Goal: Answer question/provide support: Share knowledge or assist other users

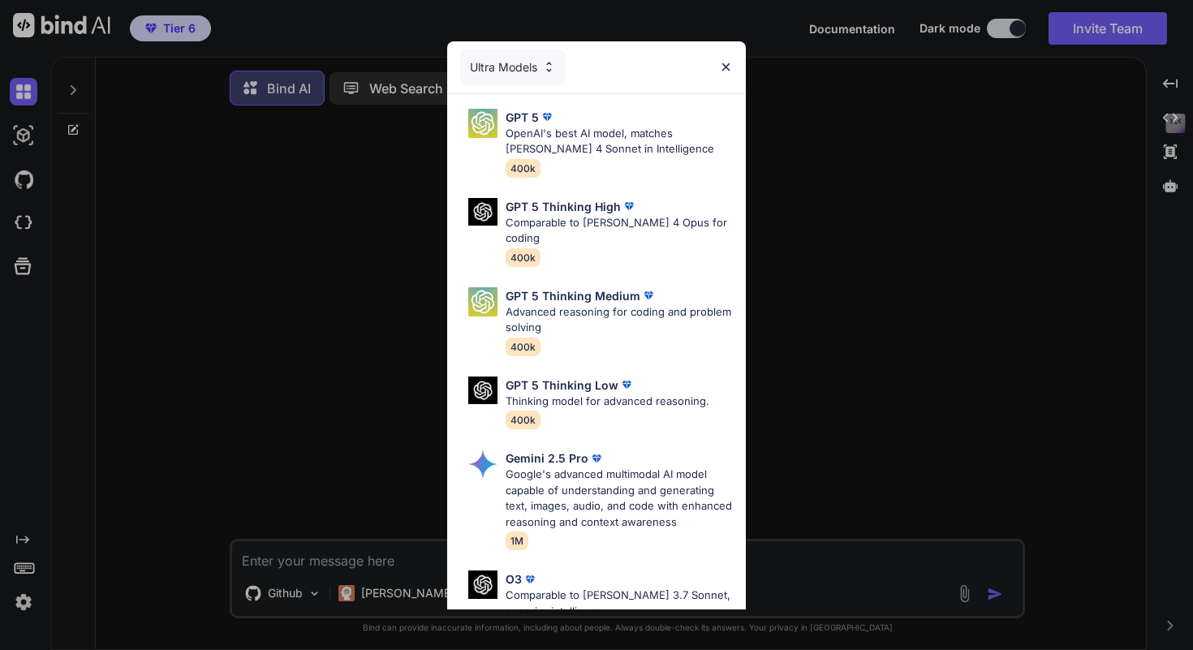
click at [725, 70] on img at bounding box center [726, 67] width 14 height 14
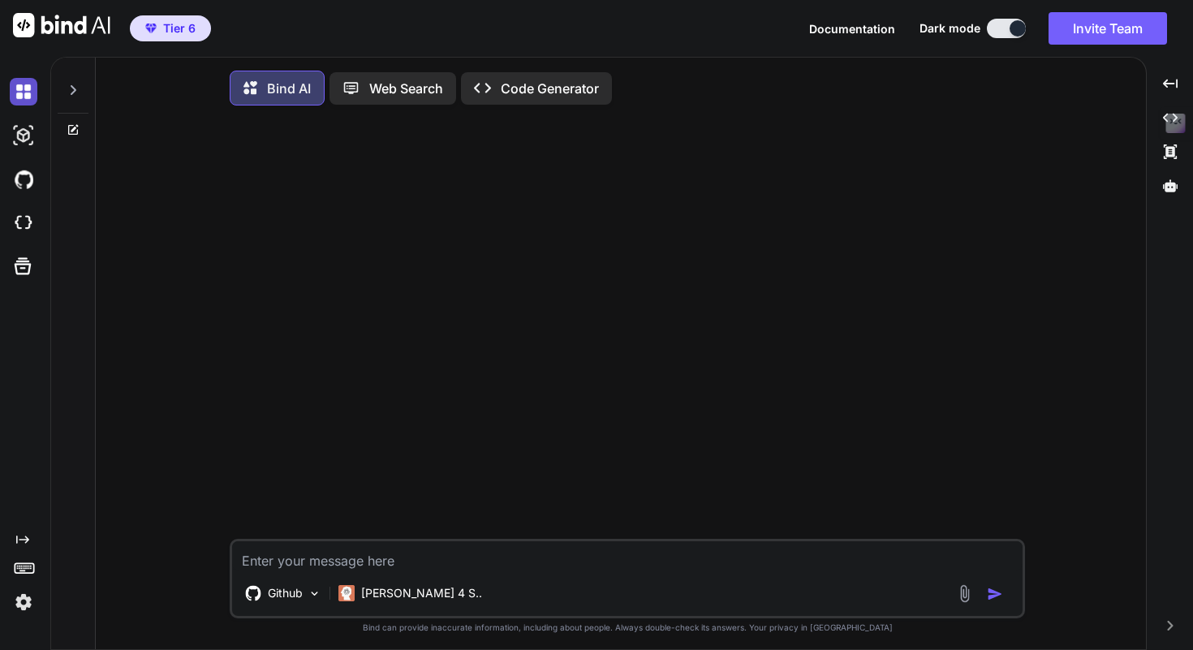
click at [23, 93] on img at bounding box center [24, 92] width 28 height 28
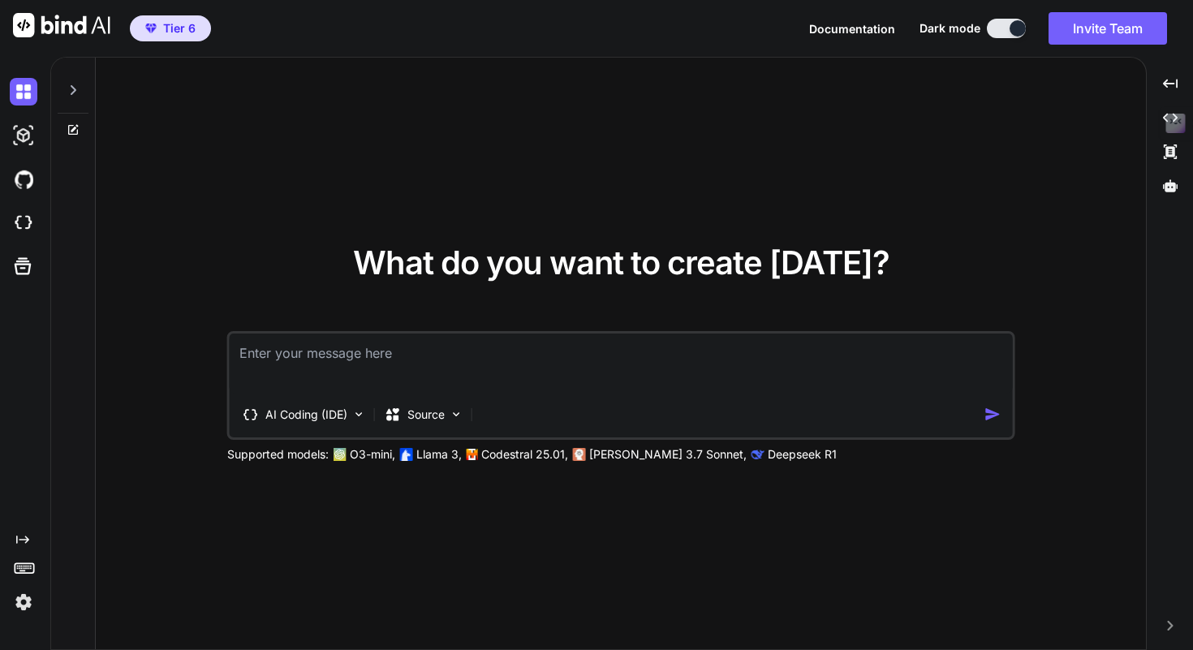
click at [34, 32] on img at bounding box center [61, 25] width 97 height 24
click at [25, 26] on img at bounding box center [61, 25] width 97 height 24
click at [28, 144] on img at bounding box center [24, 136] width 28 height 28
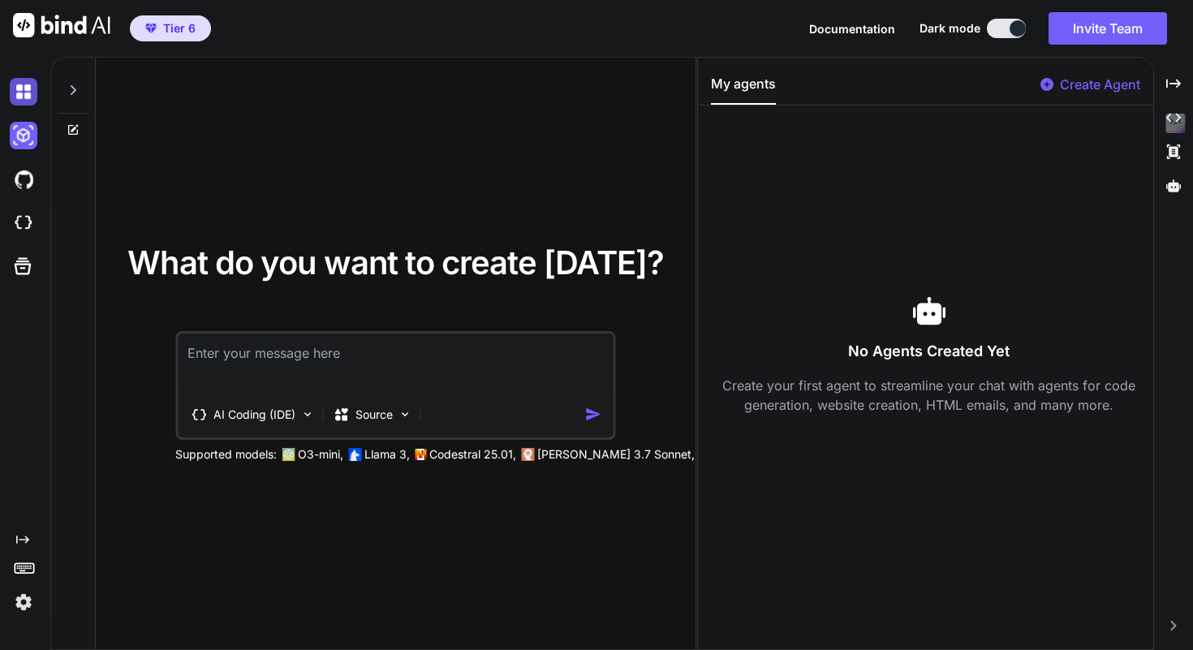
click at [23, 84] on img at bounding box center [24, 92] width 28 height 28
click at [85, 93] on div at bounding box center [73, 86] width 31 height 56
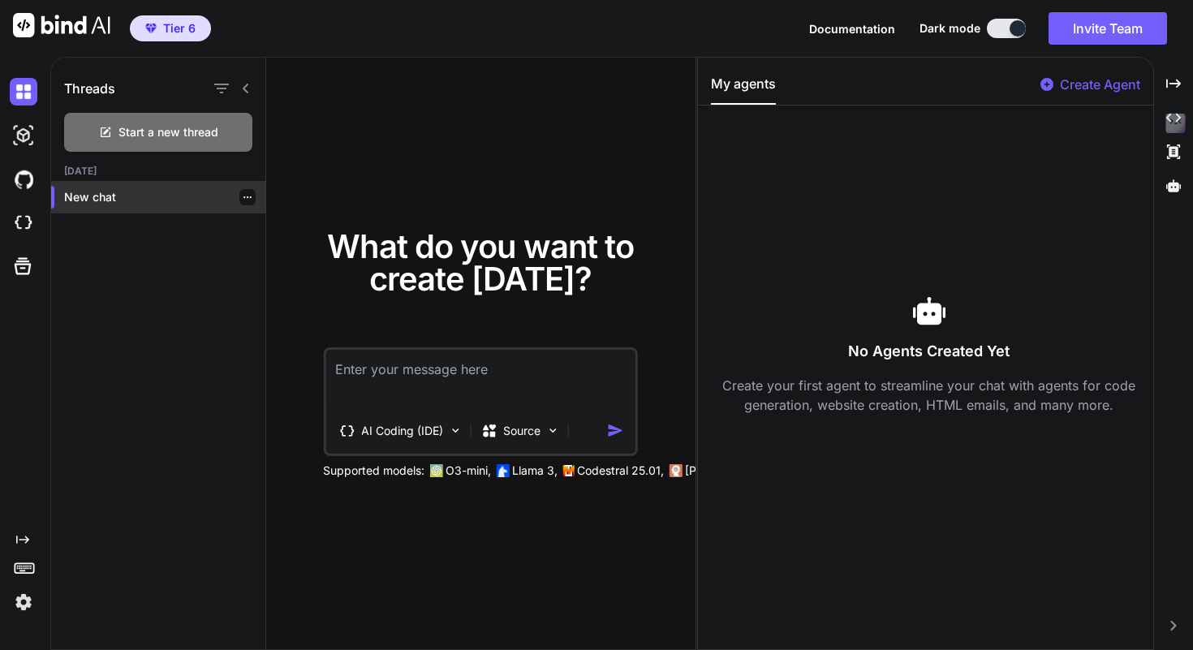
click at [126, 202] on p "New chat" at bounding box center [164, 197] width 201 height 16
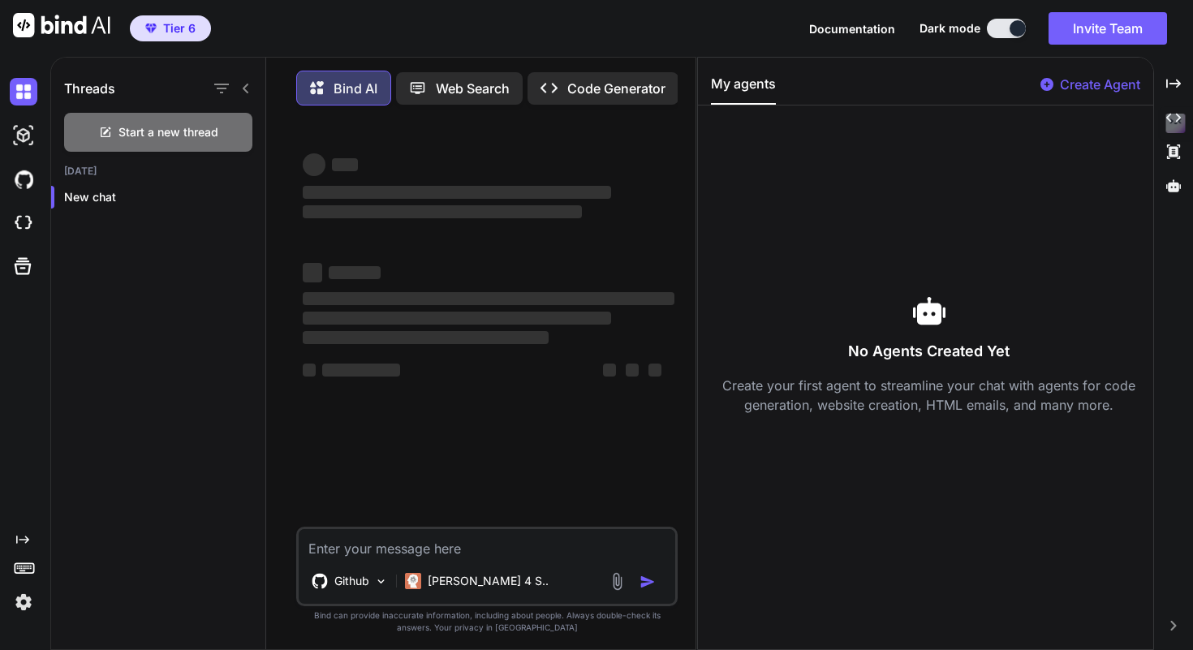
type textarea "x"
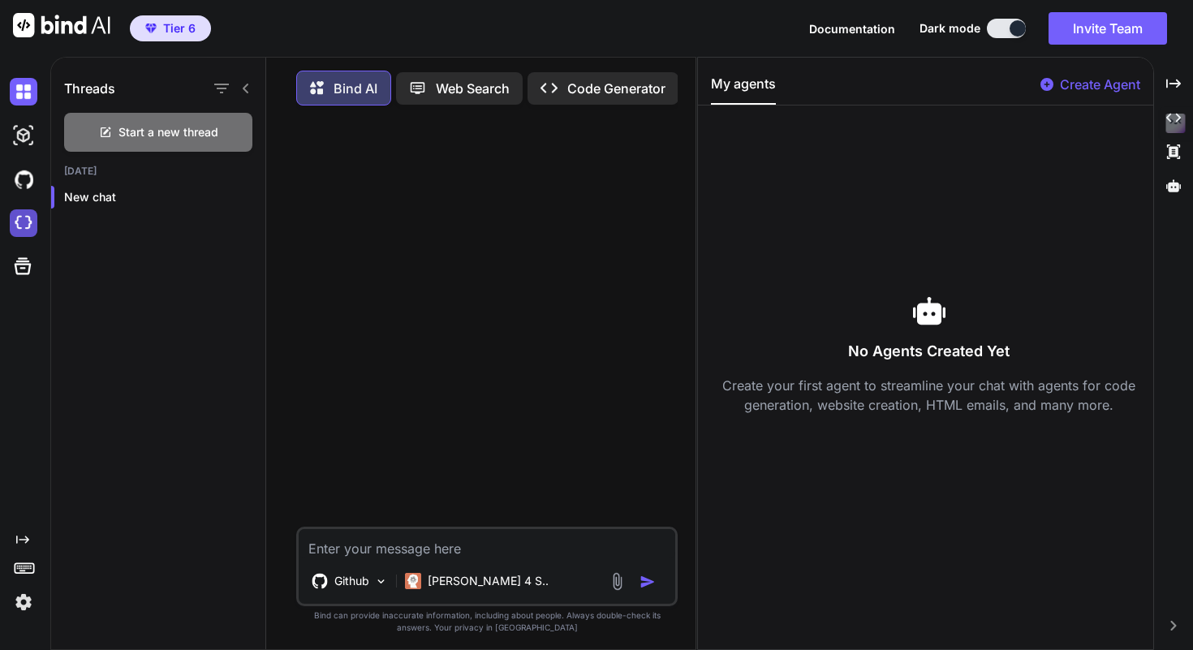
click at [25, 228] on img at bounding box center [24, 223] width 28 height 28
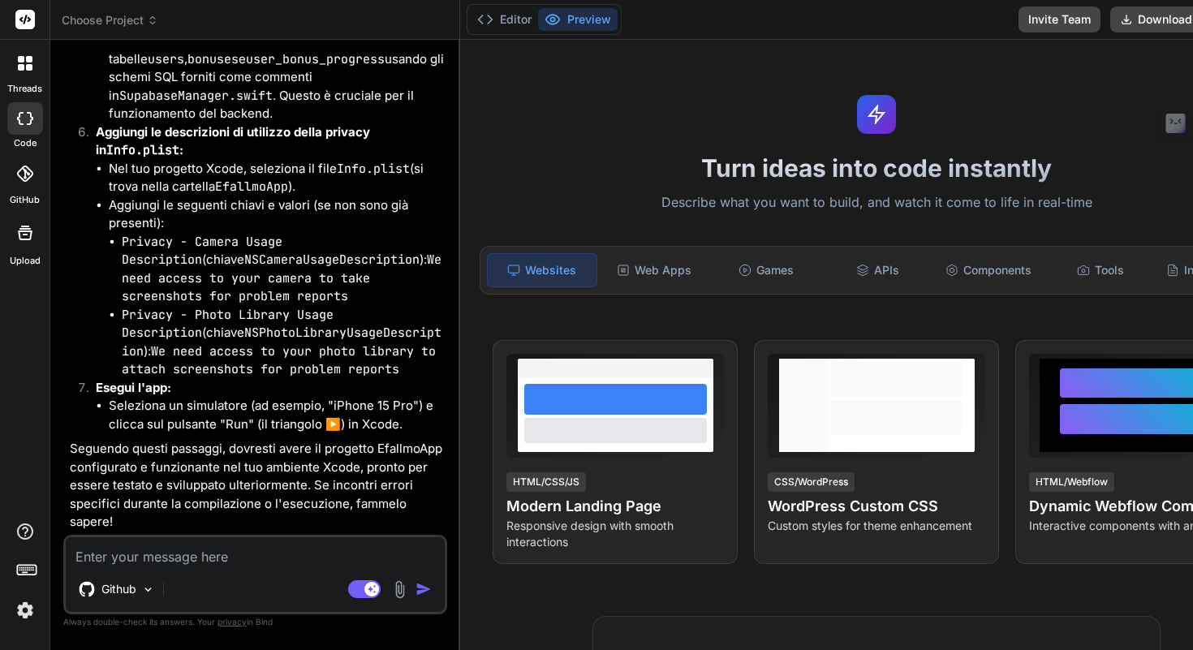
scroll to position [7841, 0]
type textarea "x"
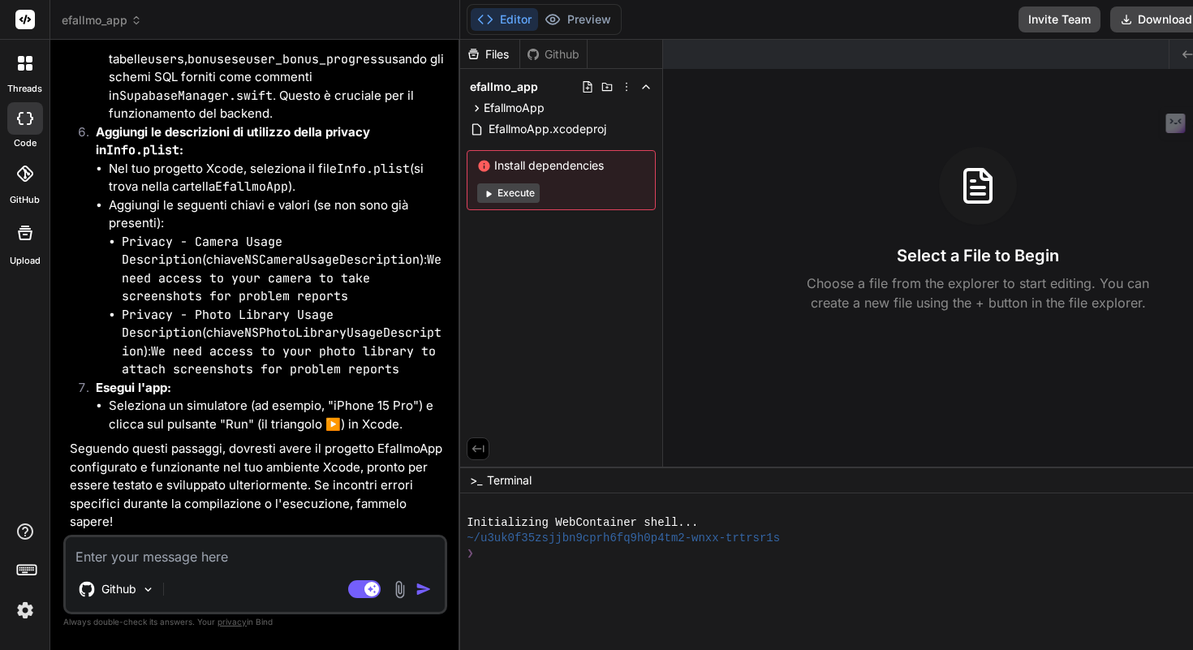
click at [179, 549] on textarea at bounding box center [255, 551] width 379 height 29
type textarea "No such module 'Supabase'"
type textarea "x"
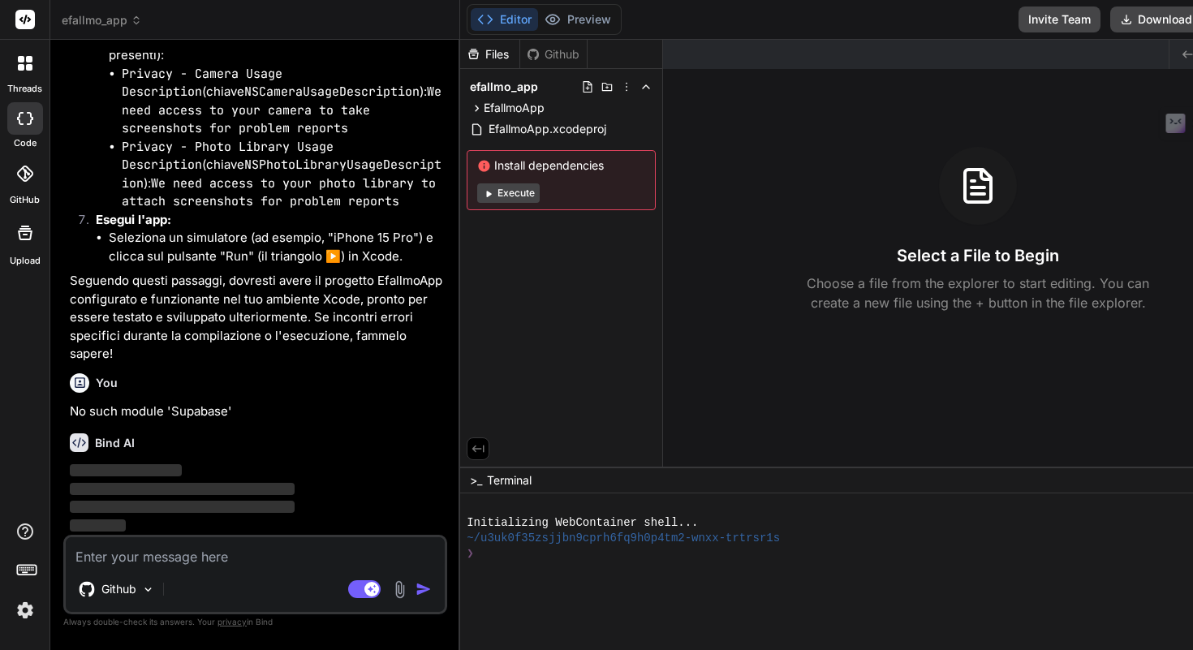
scroll to position [8010, 0]
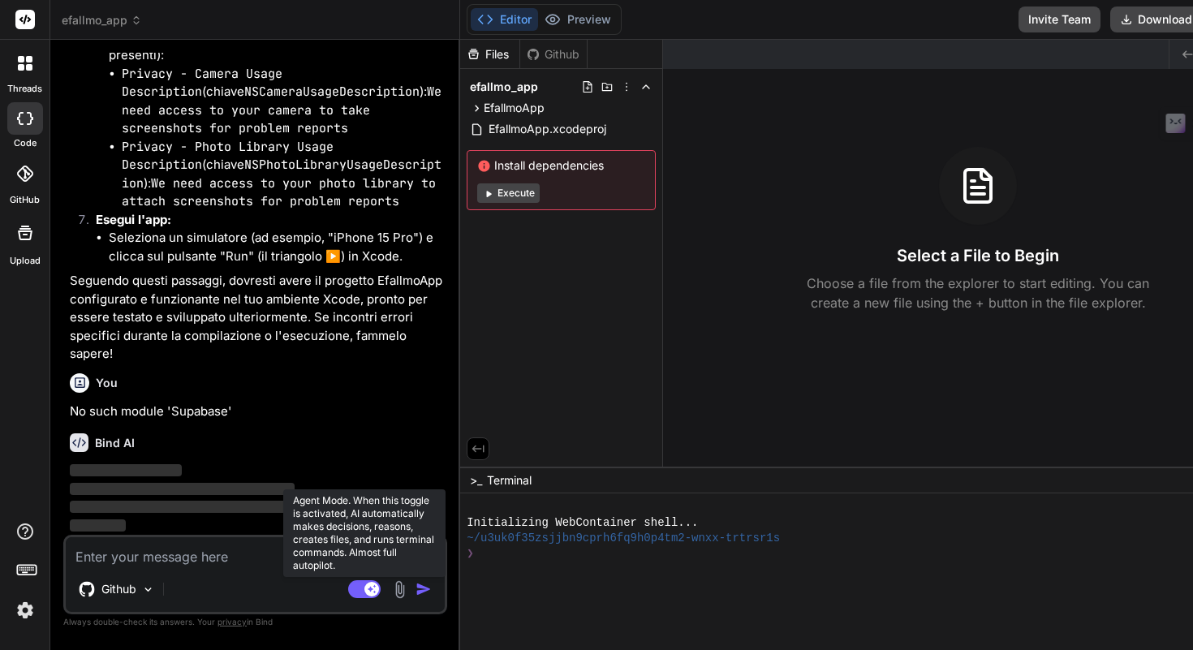
click at [348, 595] on rect at bounding box center [364, 589] width 32 height 18
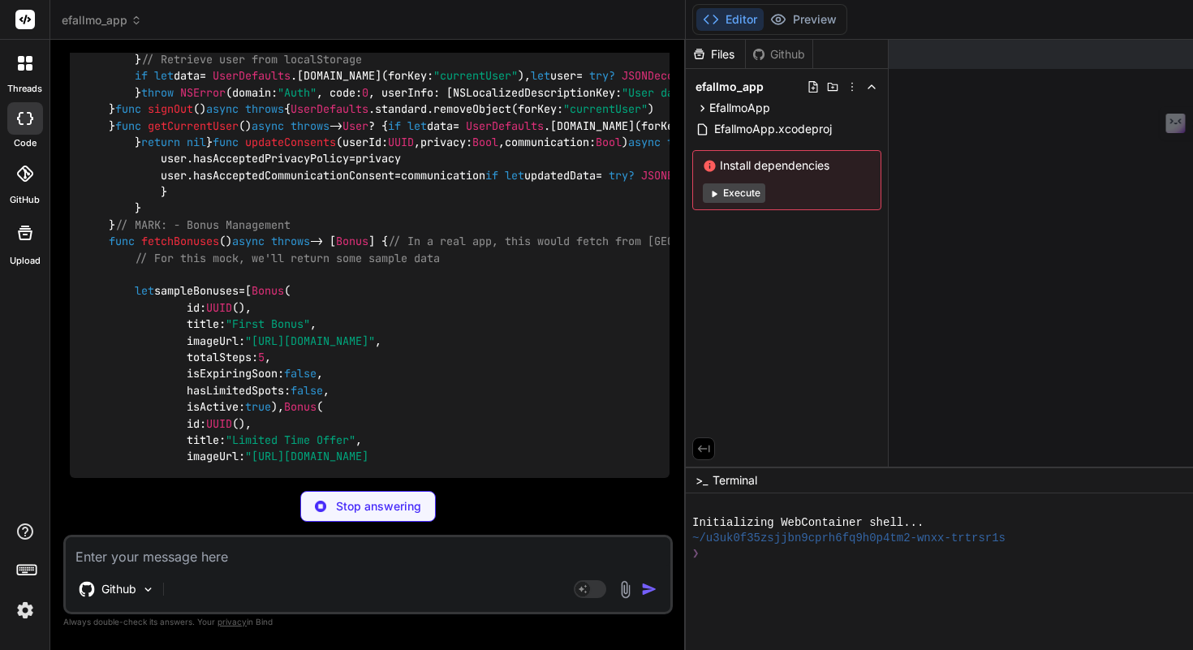
scroll to position [8070, 0]
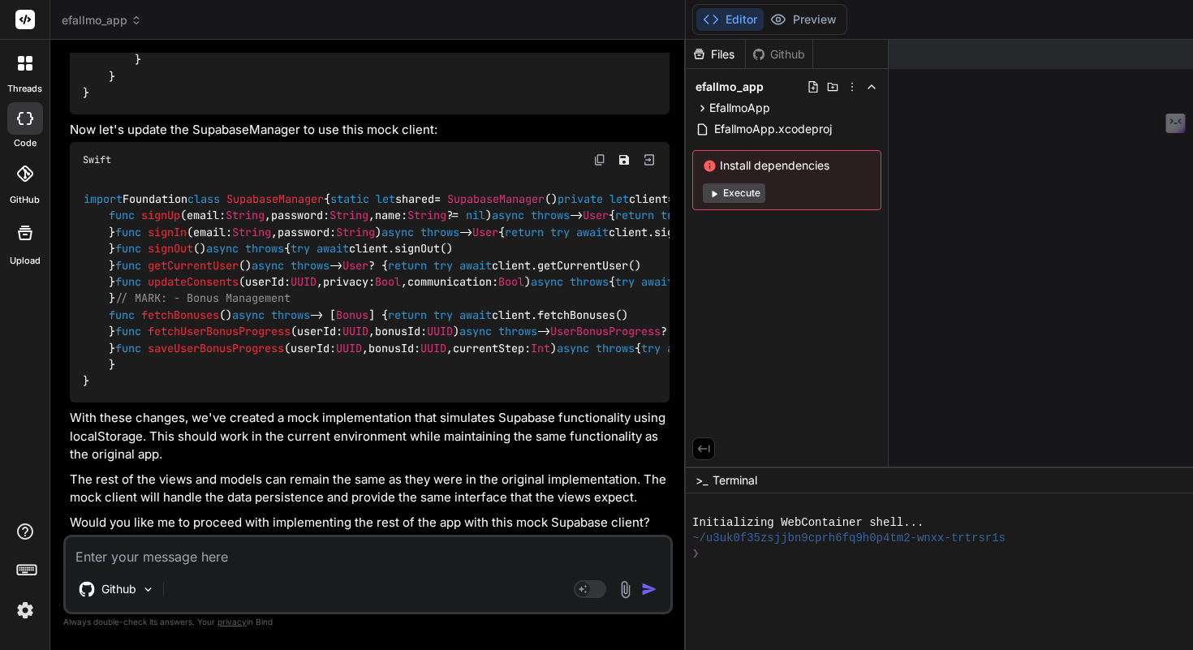
type textarea "x"
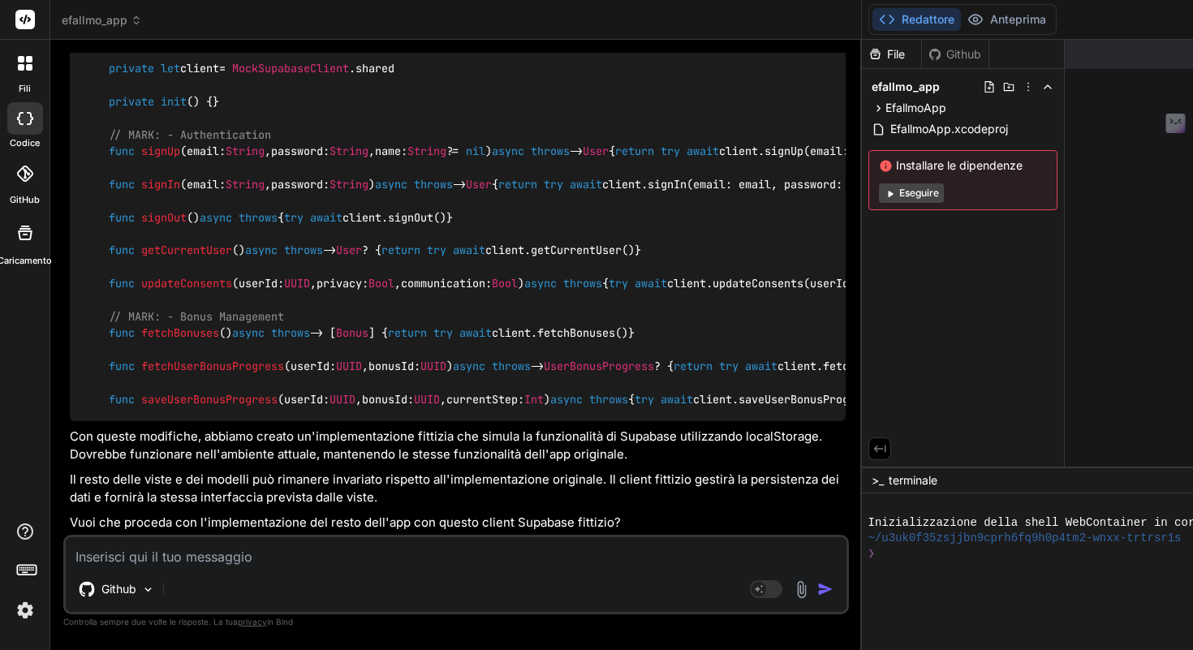
scroll to position [10886, 0]
click at [184, 557] on textarea at bounding box center [456, 551] width 781 height 29
type textarea "n"
type textarea "x"
type textarea "no"
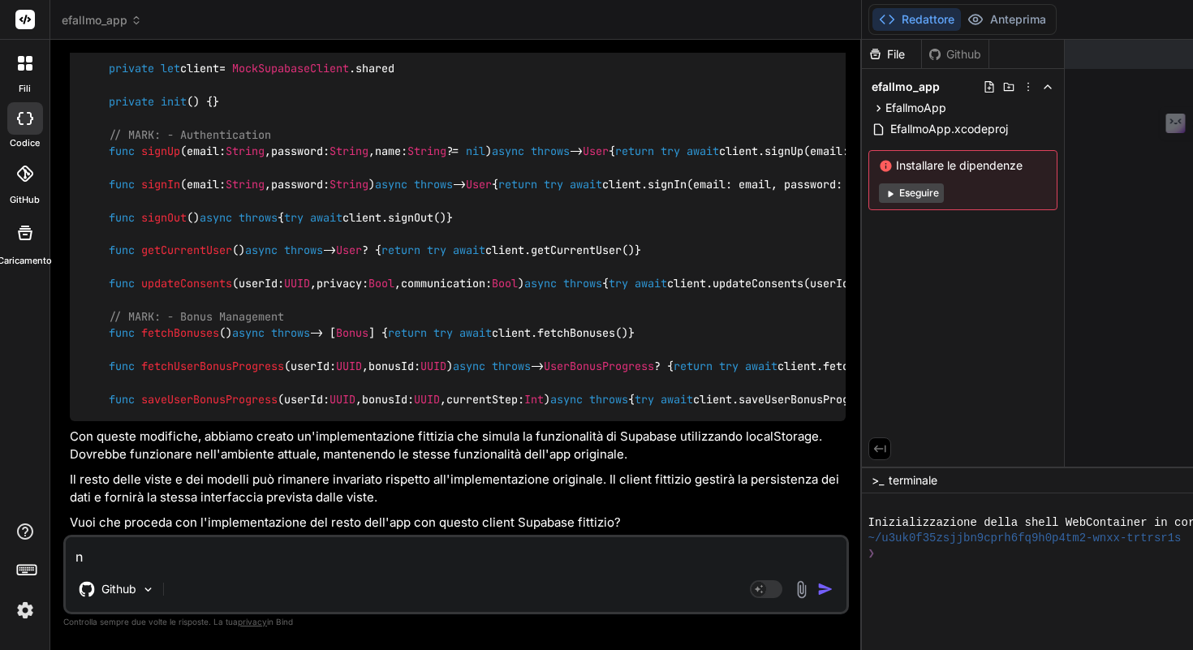
type textarea "x"
type textarea "non"
type textarea "x"
type textarea "non"
type textarea "x"
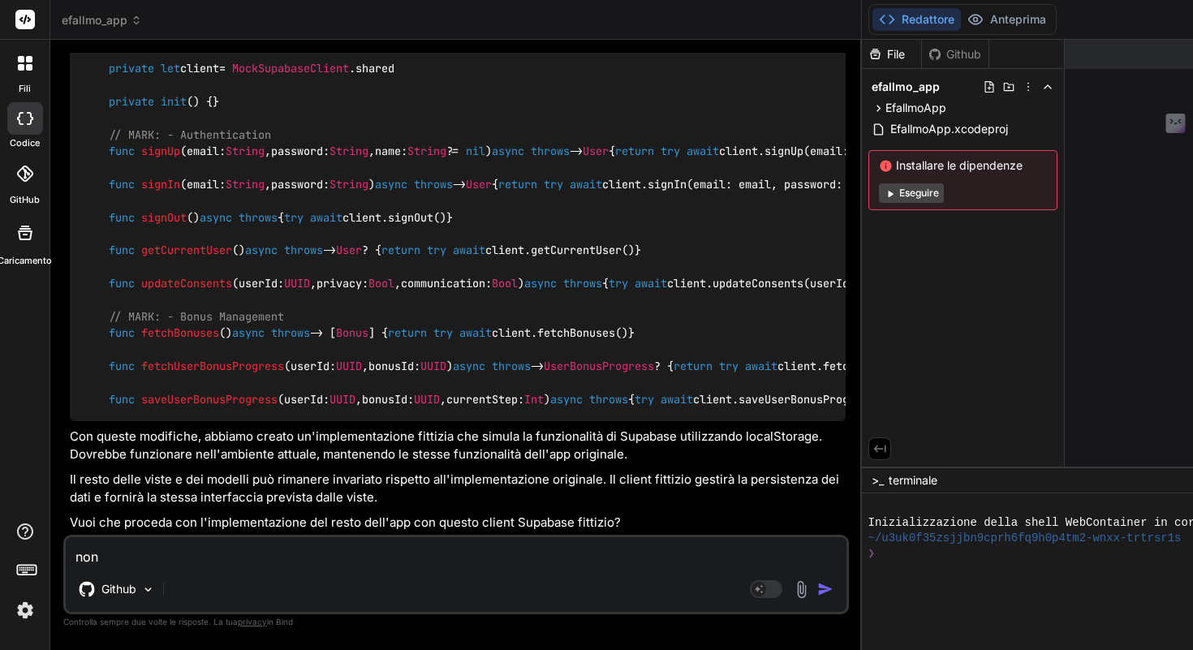
type textarea "non v"
type textarea "x"
type textarea "non vo"
type textarea "x"
type textarea "non vog"
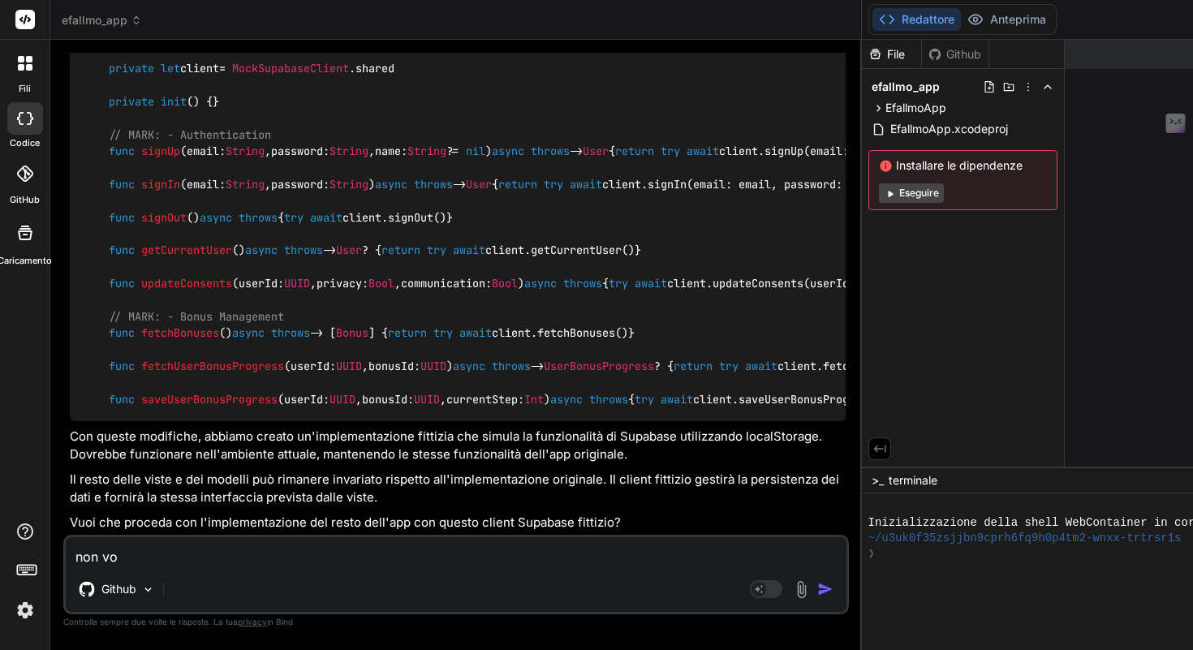
type textarea "x"
type textarea "non vogl"
type textarea "x"
type textarea "non vogli"
type textarea "x"
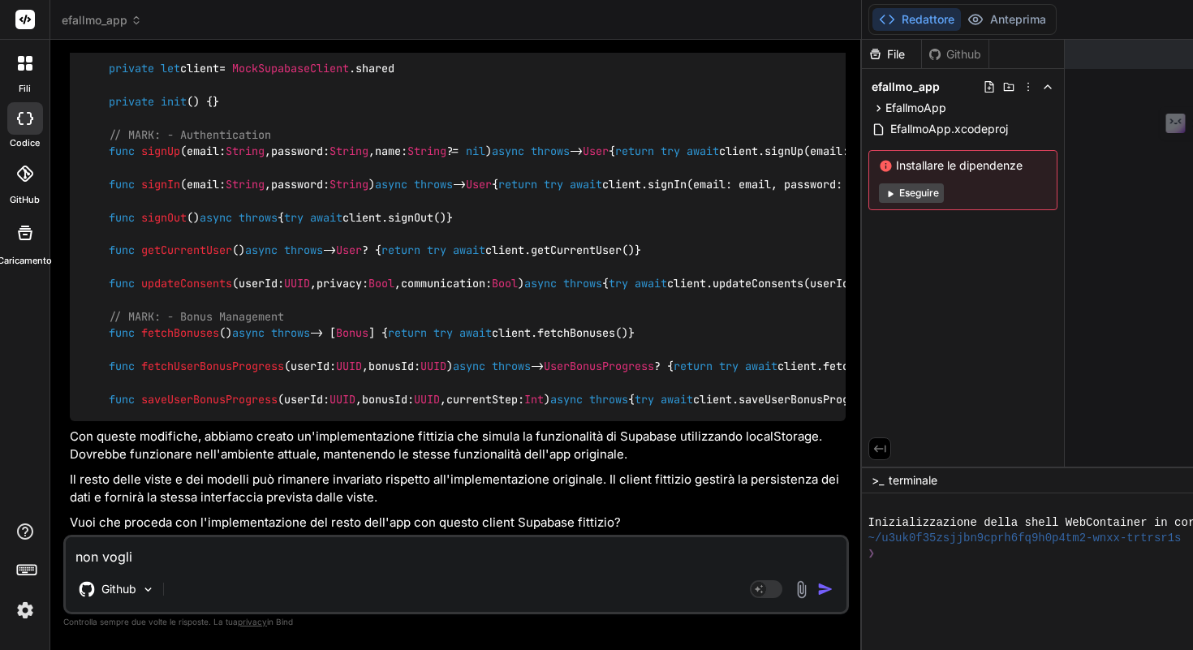
type textarea "non voglio"
type textarea "x"
type textarea "non voglio"
type textarea "x"
type textarea "non voglio a"
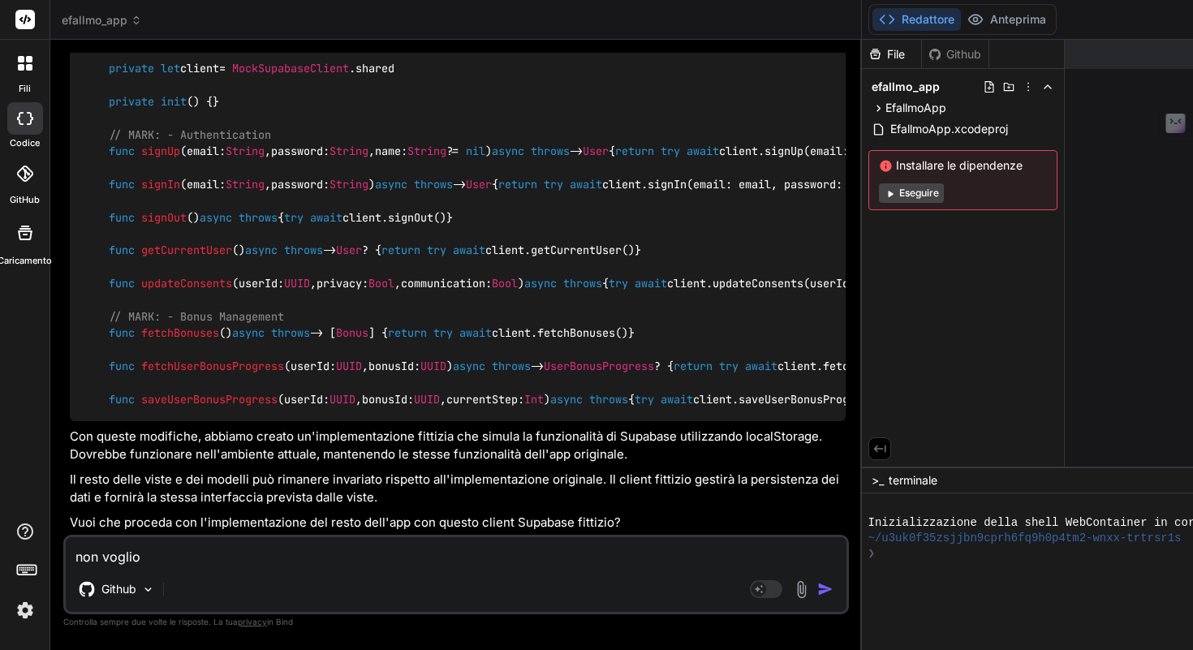
type textarea "x"
type textarea "non voglio av"
type textarea "x"
type textarea "non voglio ave"
type textarea "x"
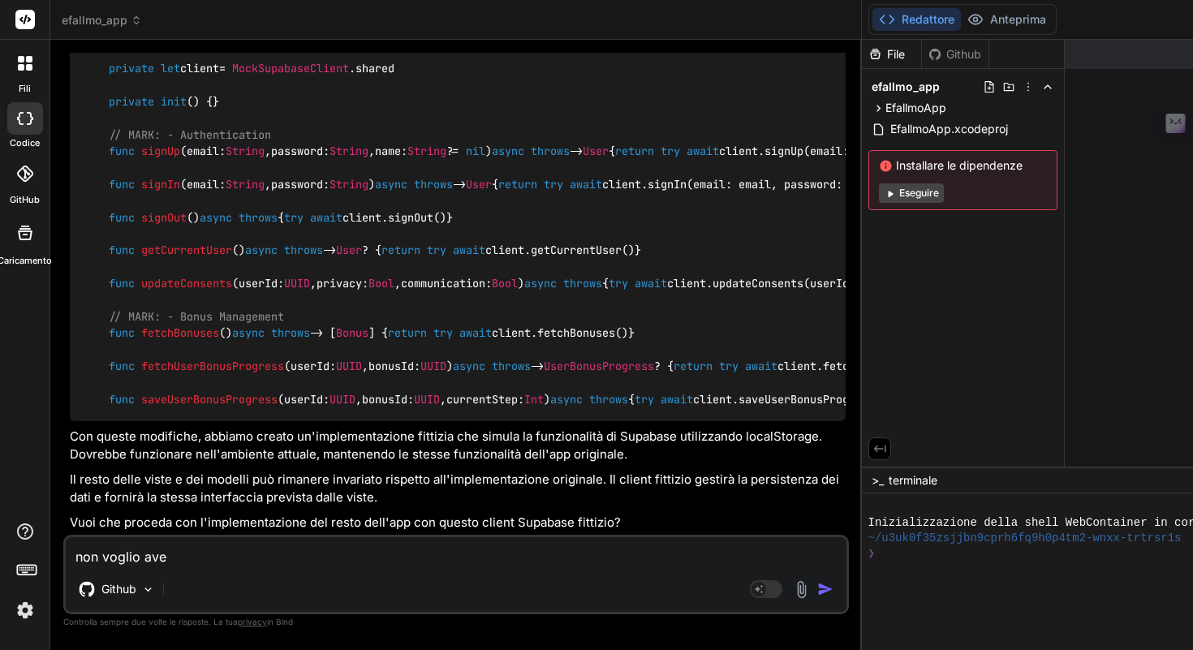
type textarea "non voglio aver"
type textarea "x"
type textarea "non voglio avere"
type textarea "x"
type textarea "non voglio avere"
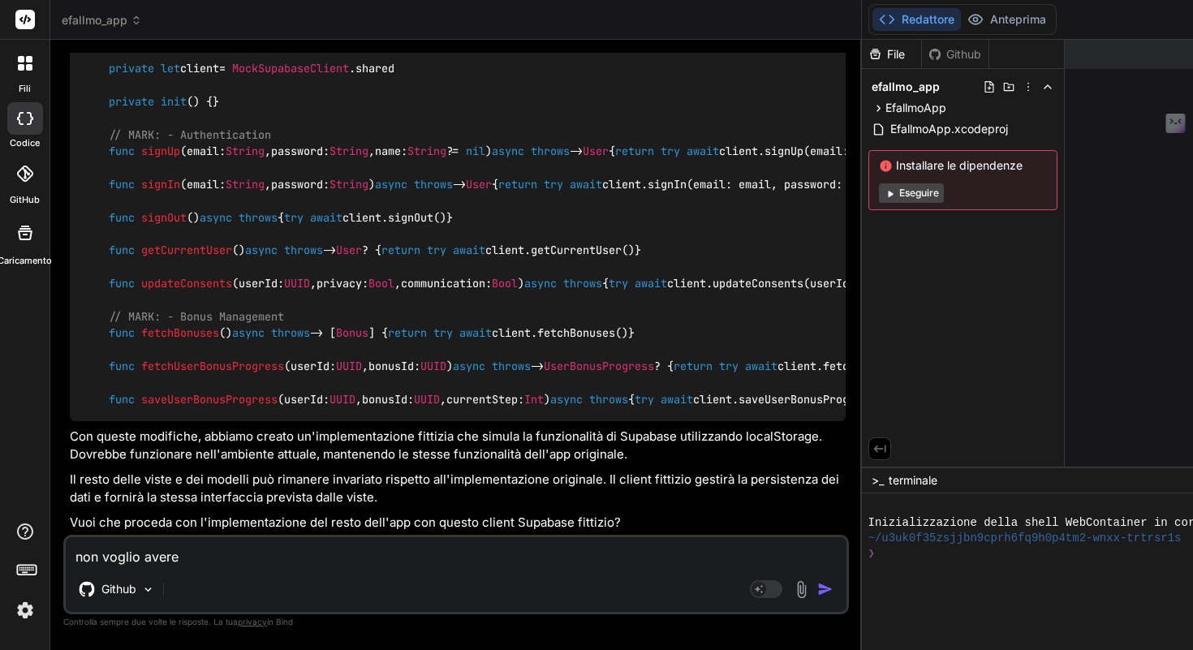
type textarea "x"
type textarea "non voglio avere u"
type textarea "x"
type textarea "non voglio avere un"
type textarea "x"
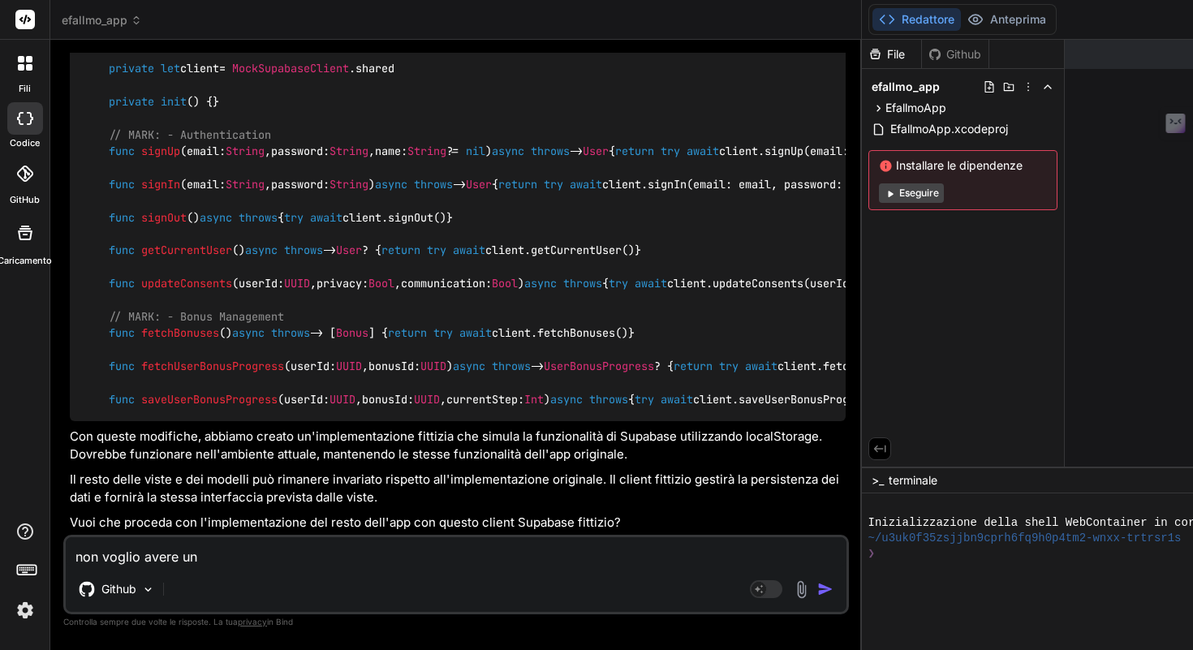
type textarea "non voglio avere un"
type textarea "x"
type textarea "non voglio avere un s"
type textarea "x"
type textarea "non voglio avere un su"
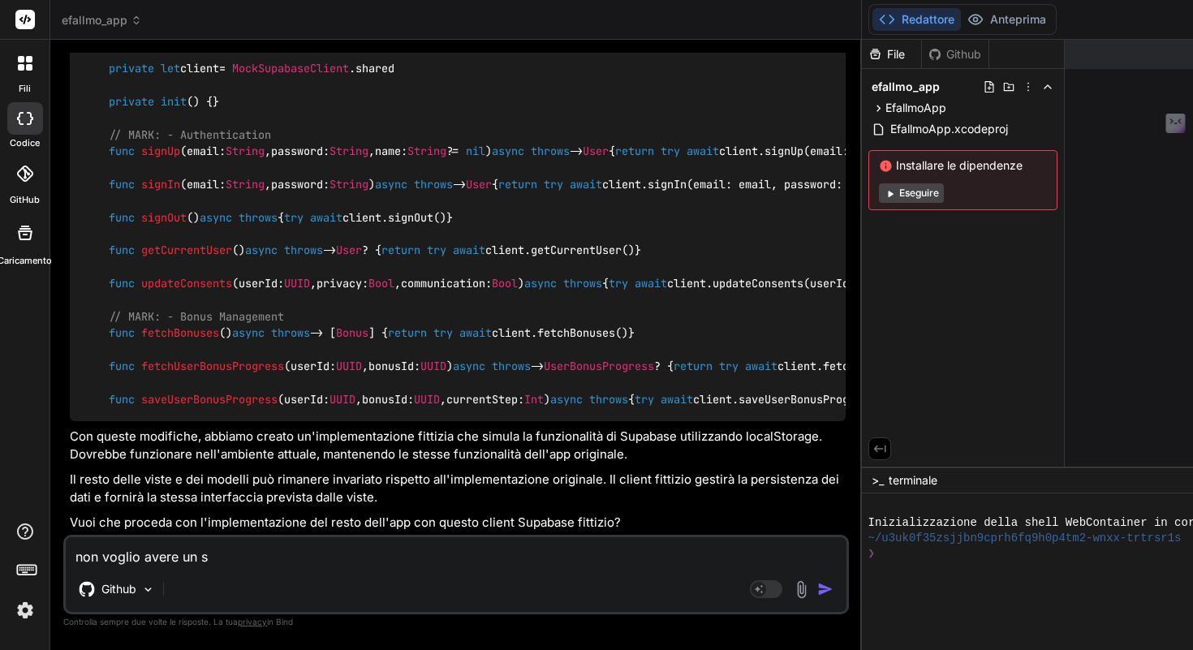
type textarea "x"
type textarea "non voglio avere un sup"
type textarea "x"
type textarea "non voglio avere un supa"
type textarea "x"
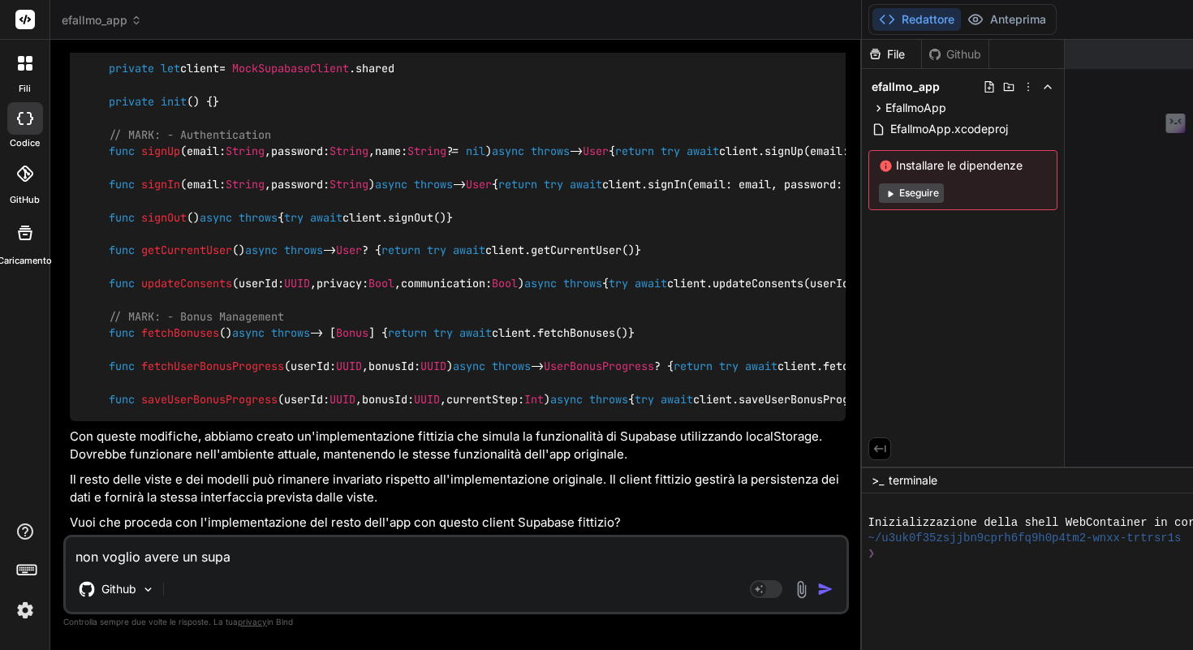
type textarea "non voglio avere un supab"
type textarea "x"
type textarea "non voglio avere un supaba"
type textarea "x"
type textarea "non voglio avere un supabas"
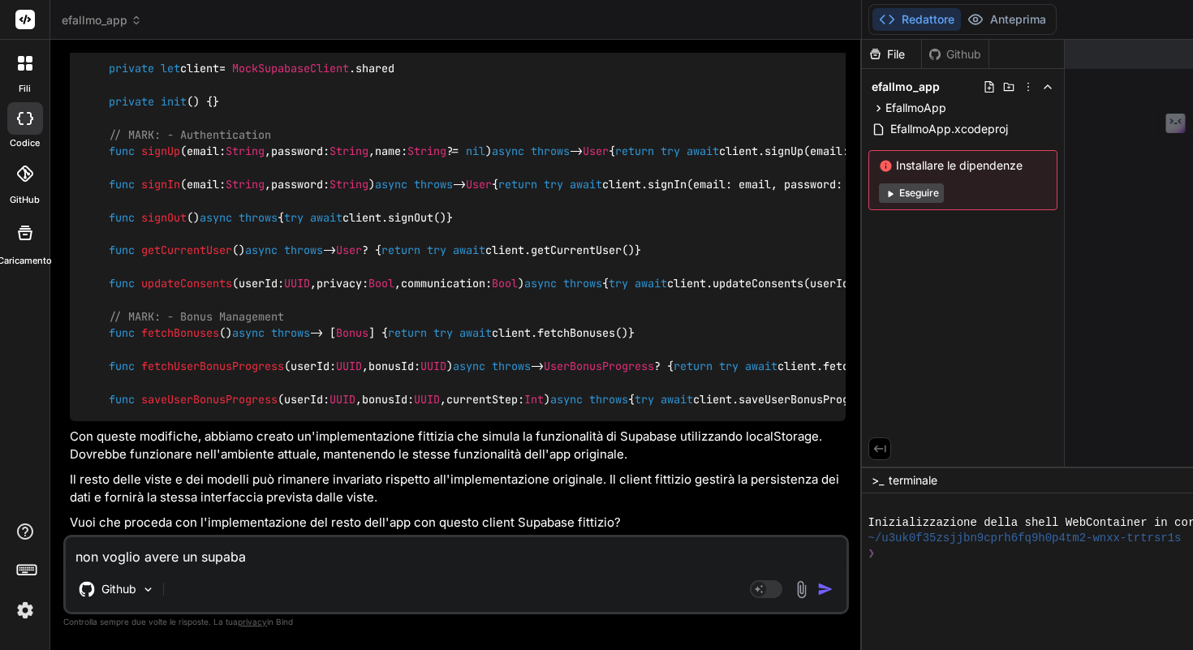
type textarea "x"
type textarea "non voglio avere un supabase"
type textarea "x"
type textarea "non voglio avere un supabase"
type textarea "x"
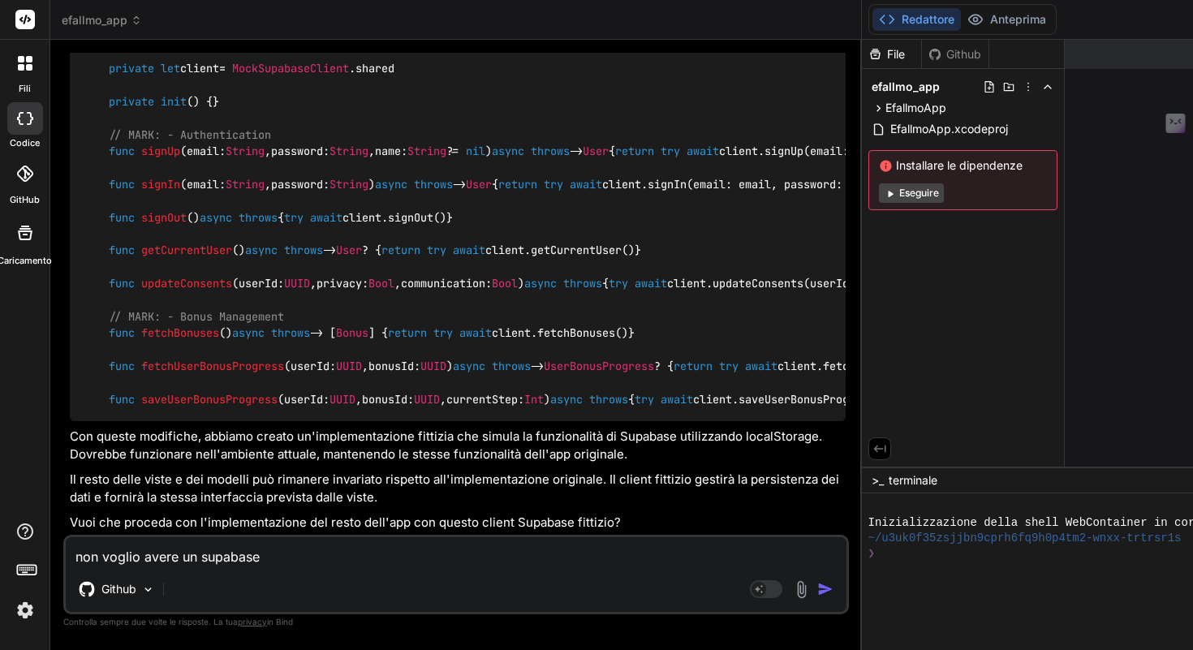
type textarea "non voglio avere un supabase f"
type textarea "x"
type textarea "non voglio avere un supabase fi"
type textarea "x"
type textarea "non voglio avere un supabase fit"
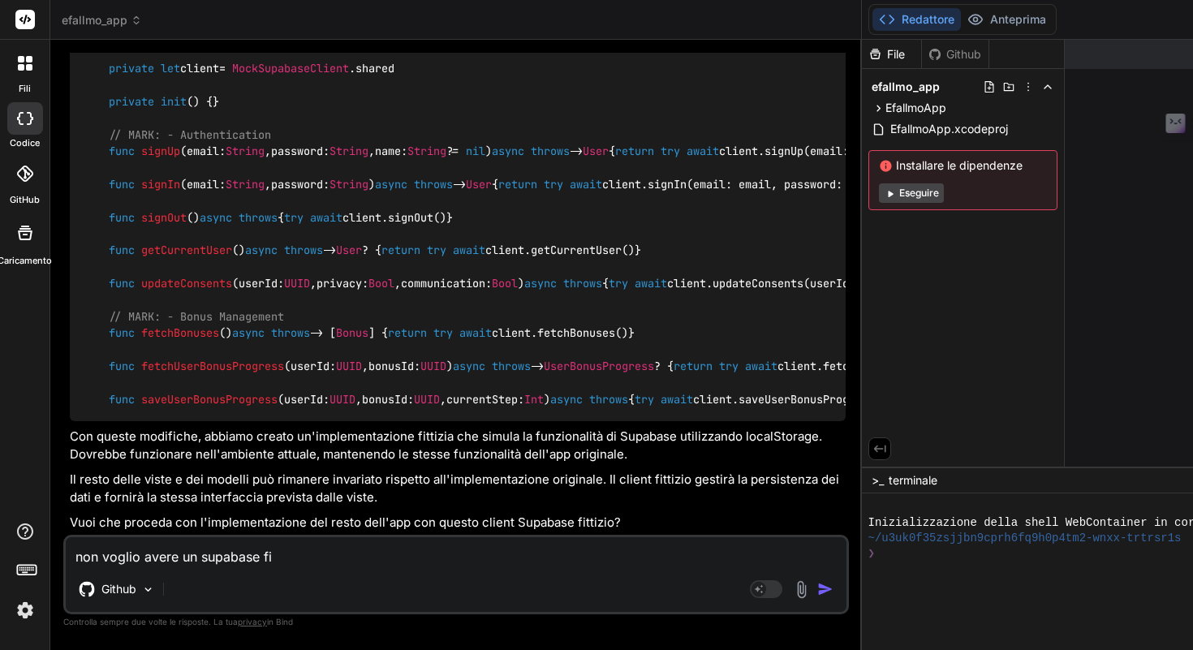
type textarea "x"
type textarea "non voglio avere un supabase fitt"
type textarea "x"
type textarea "non voglio avere un supabase fitti"
type textarea "x"
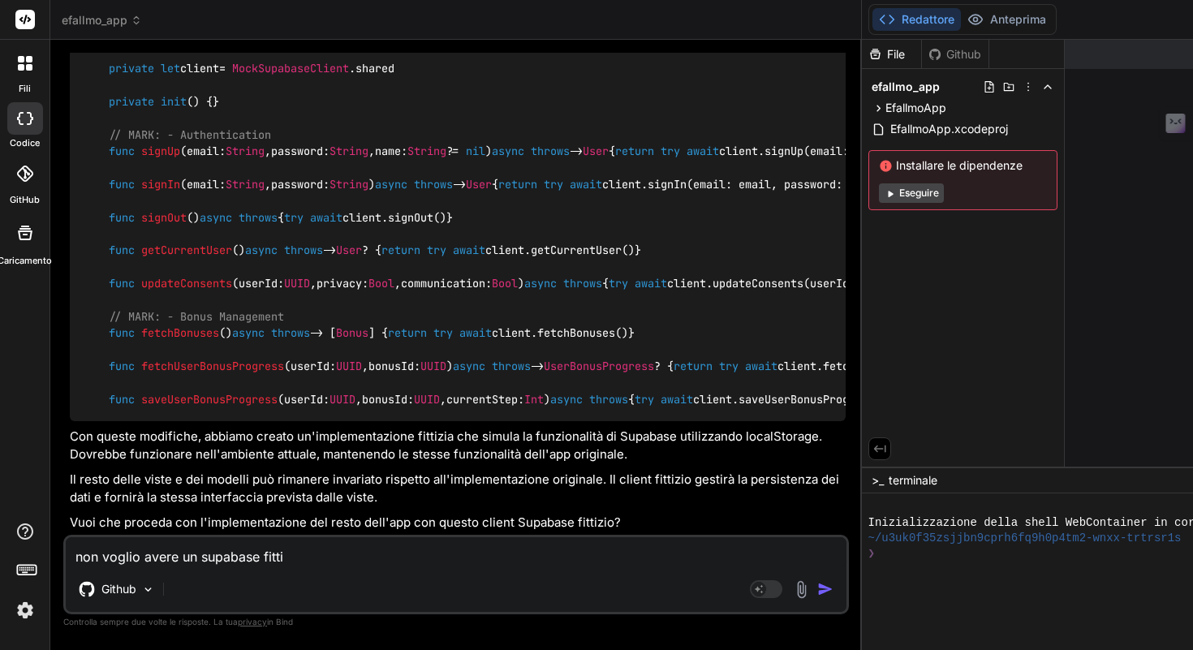
type textarea "non voglio avere un supabase fittiz"
type textarea "x"
type textarea "non voglio avere un supabase fittizz"
type textarea "x"
type textarea "non voglio avere un supabase fittizzi"
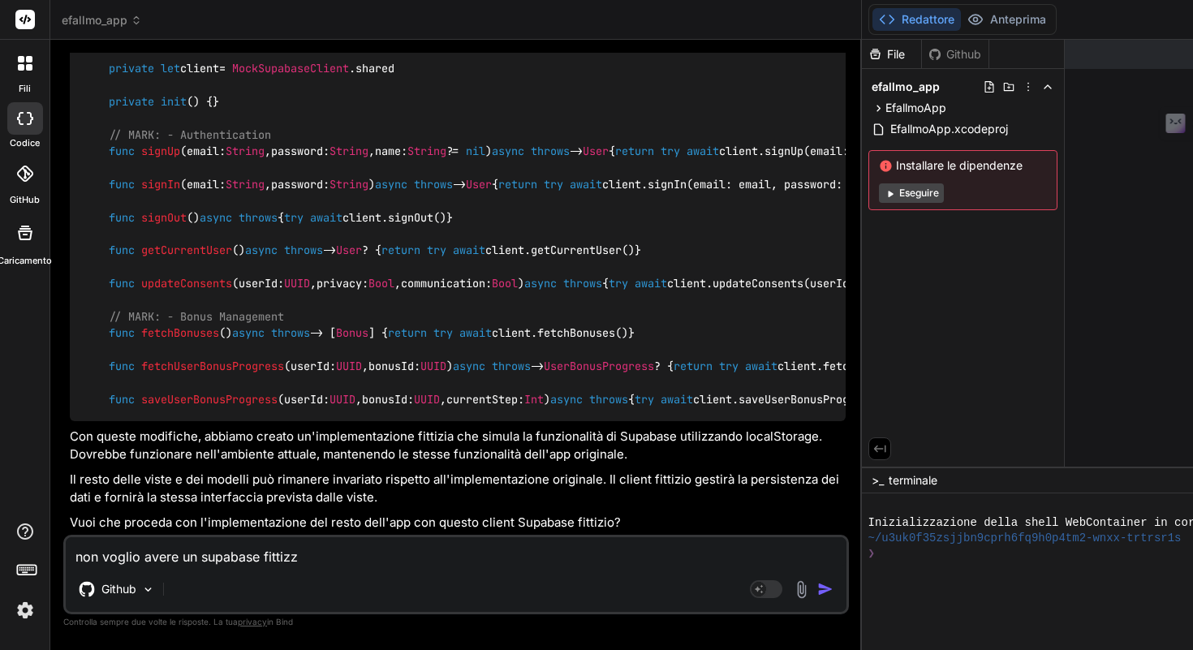
type textarea "x"
type textarea "non voglio avere un supabase fittizzio"
type textarea "x"
type textarea "non voglio avere un supabase fittizzio,"
type textarea "x"
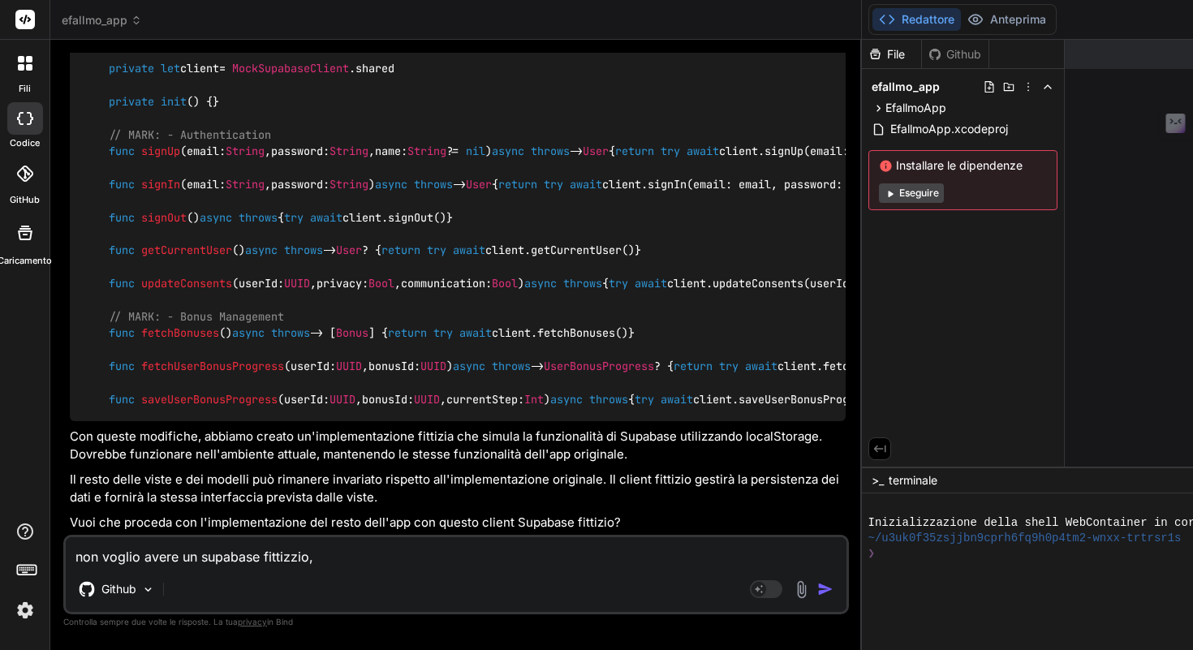
type textarea "non voglio avere un supabase fittizzio,"
type textarea "x"
type textarea "non voglio avere un supabase fittizzio, c"
type textarea "x"
type textarea "non voglio avere un supabase fittizzio, cr"
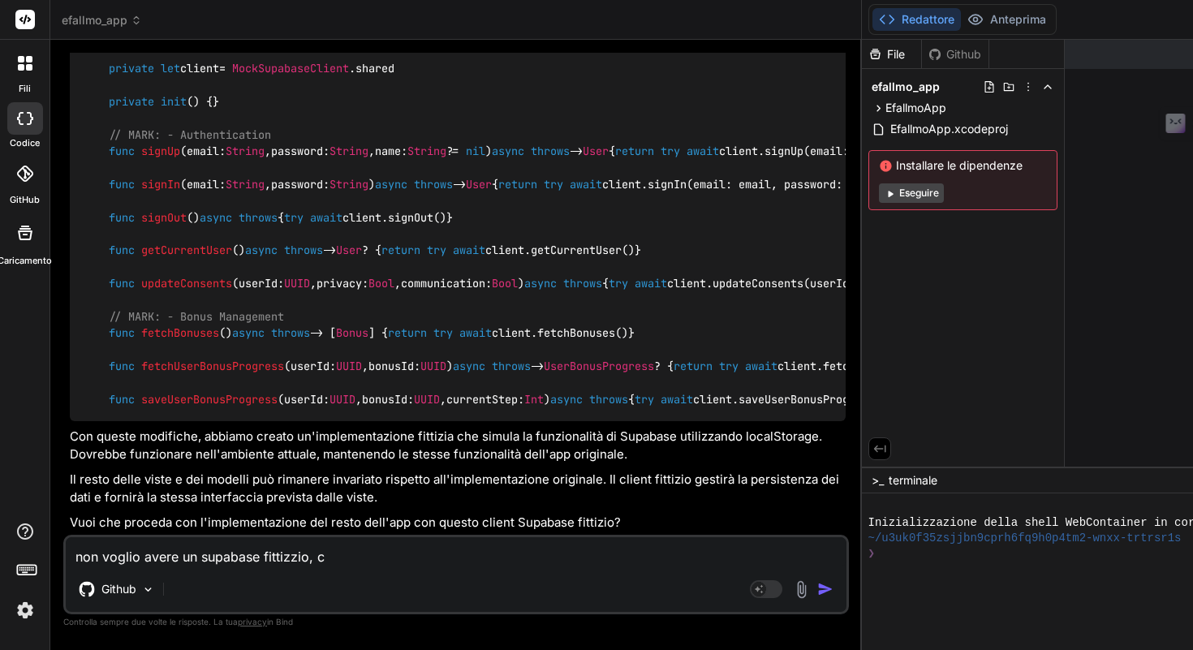
type textarea "x"
type textarea "non voglio avere un supabase fittizzio, cre"
type textarea "x"
type textarea "non voglio avere un supabase fittizzio, cred"
type textarea "x"
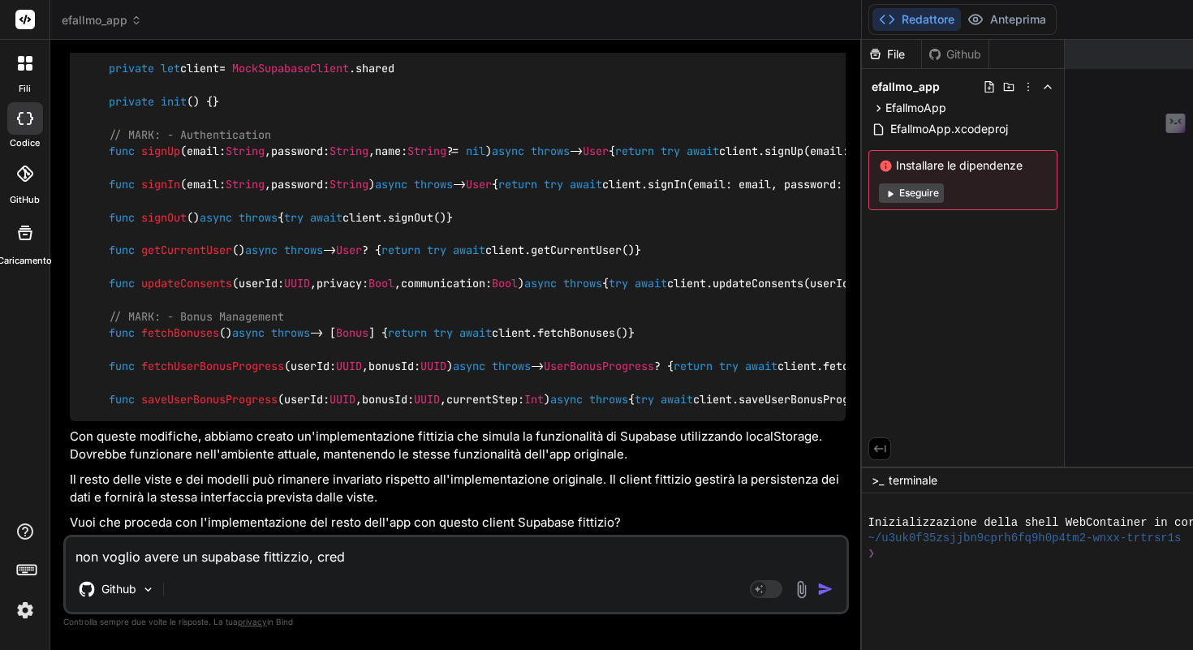
type textarea "non voglio avere un supabase fittizzio, credo"
type textarea "x"
type textarea "non voglio avere un supabase fittizzio, credo"
type textarea "x"
type textarea "non voglio avere un supabase fittizzio, credo c"
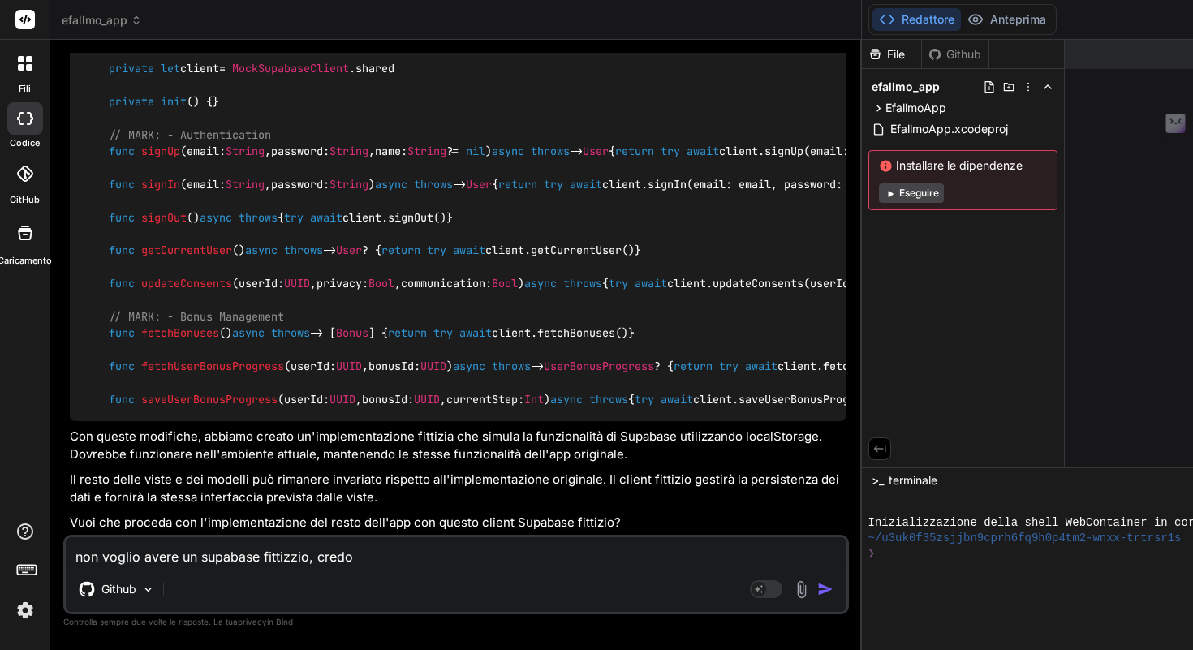
type textarea "x"
type textarea "non voglio avere un supabase fittizzio, credo ce"
type textarea "x"
type textarea "non voglio avere un supabase fittizzio, credo ce"
type textarea "x"
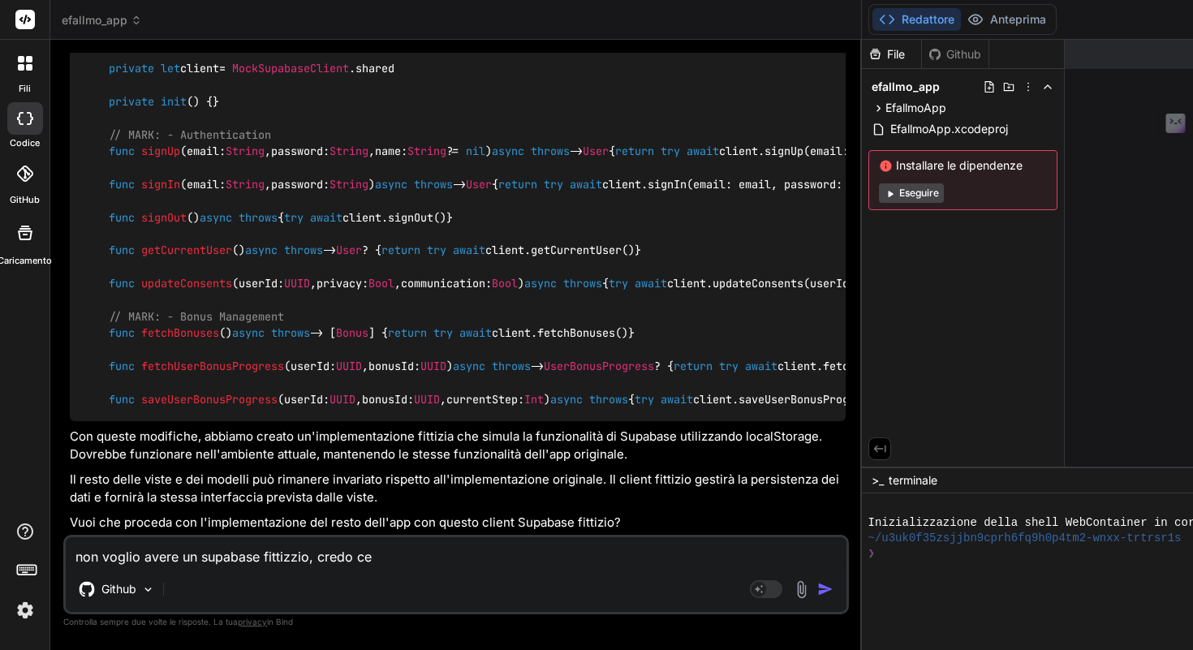
type textarea "non voglio avere un supabase fittizzio, credo ce d"
type textarea "x"
type textarea "non voglio avere un supabase fittizzio, credo ce dv"
type textarea "x"
type textarea "non voglio avere un supabase fittizzio, credo ce dve"
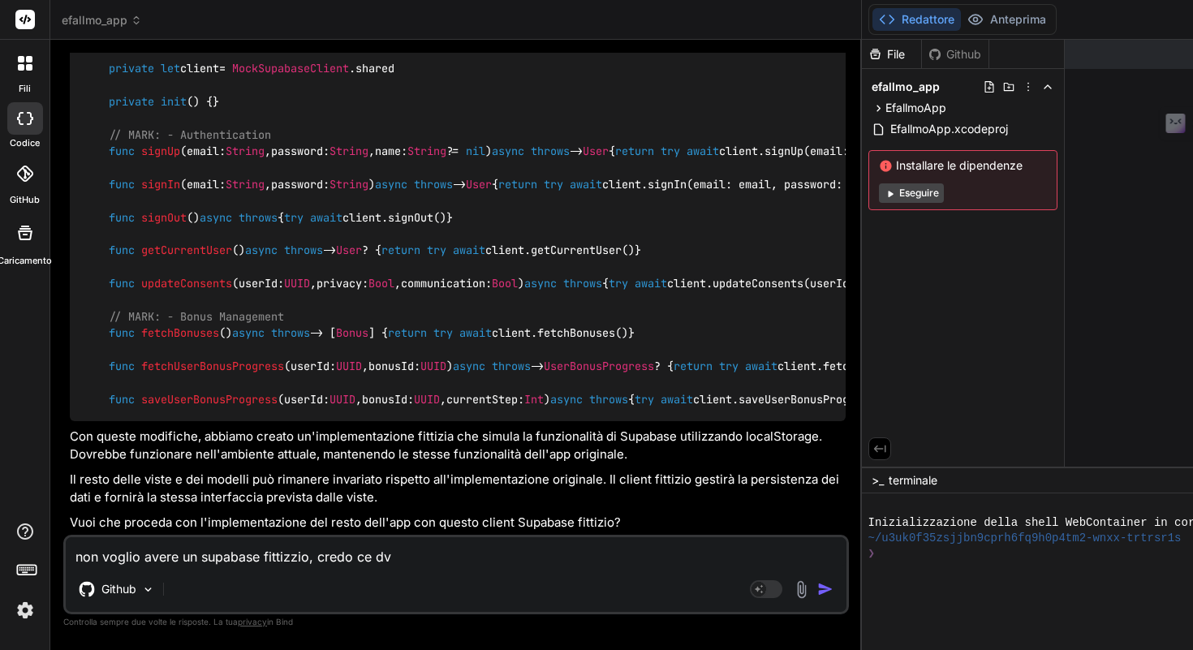
type textarea "x"
type textarea "non voglio avere un supabase fittizzio, credo ce dveo"
type textarea "x"
type textarea "non voglio avere un supabase fittizzio, credo ce dve"
type textarea "x"
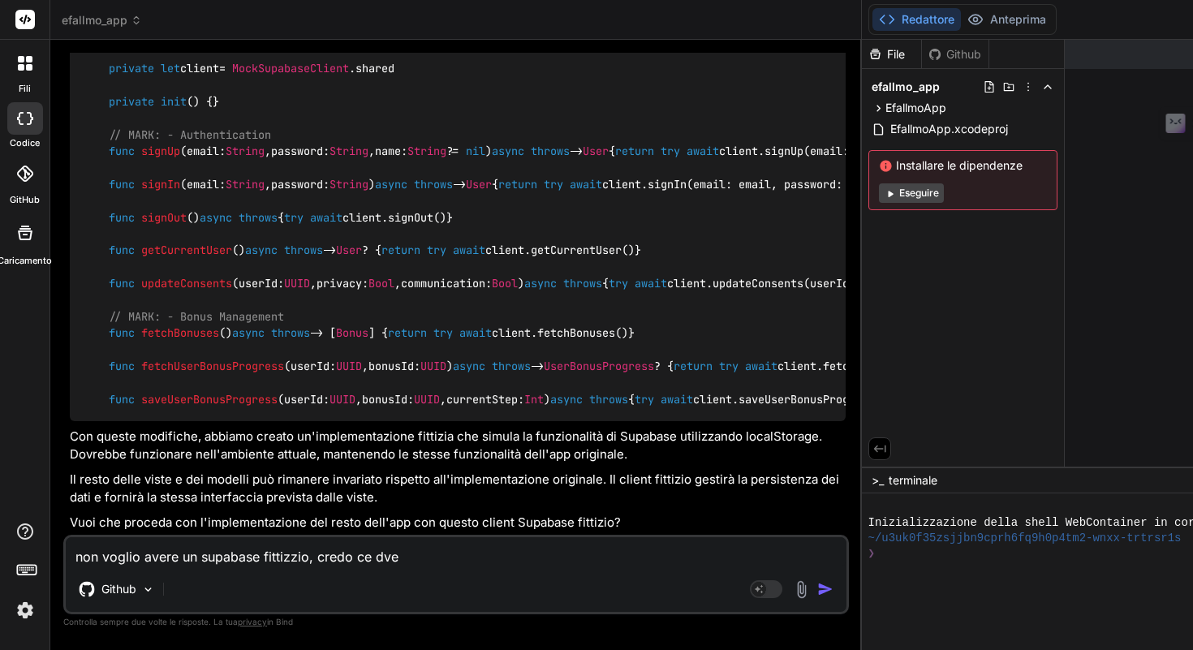
type textarea "non voglio avere un supabase fittizzio, credo ce dv"
type textarea "x"
type textarea "non voglio avere un supabase fittizzio, credo ce d"
type textarea "x"
type textarea "non voglio avere un supabase fittizzio, credo ce de"
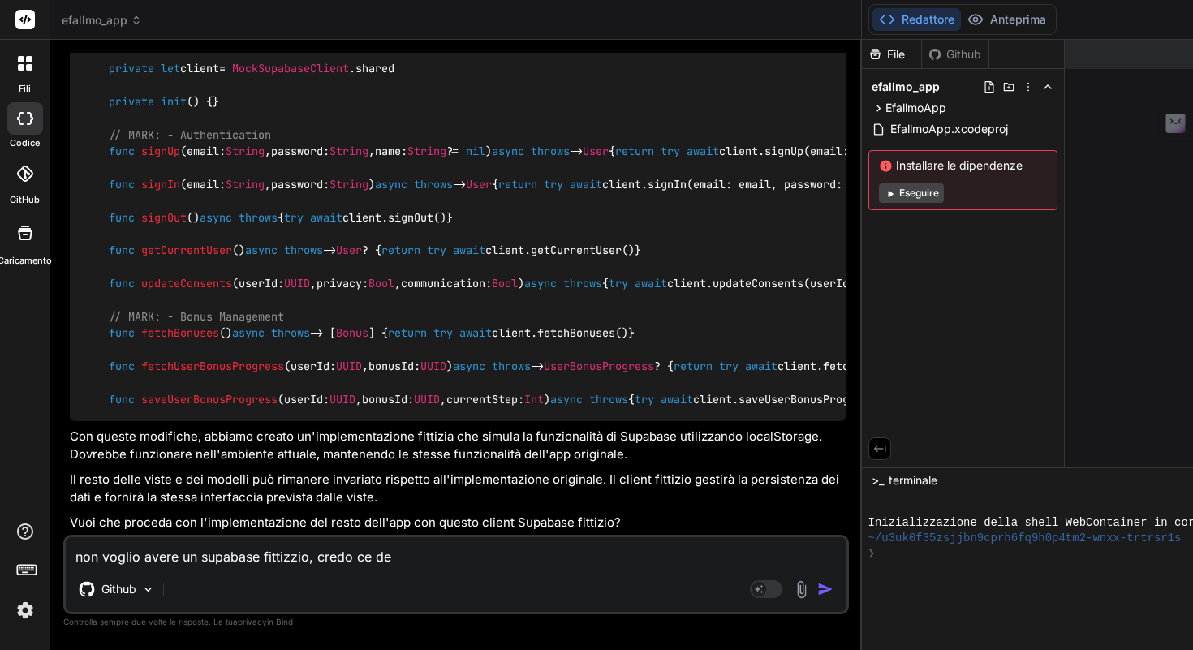
type textarea "x"
type textarea "non voglio avere un supabase fittizzio, credo ce dev"
type textarea "x"
type textarea "non voglio avere un supabase fittizzio, credo ce devo"
type textarea "x"
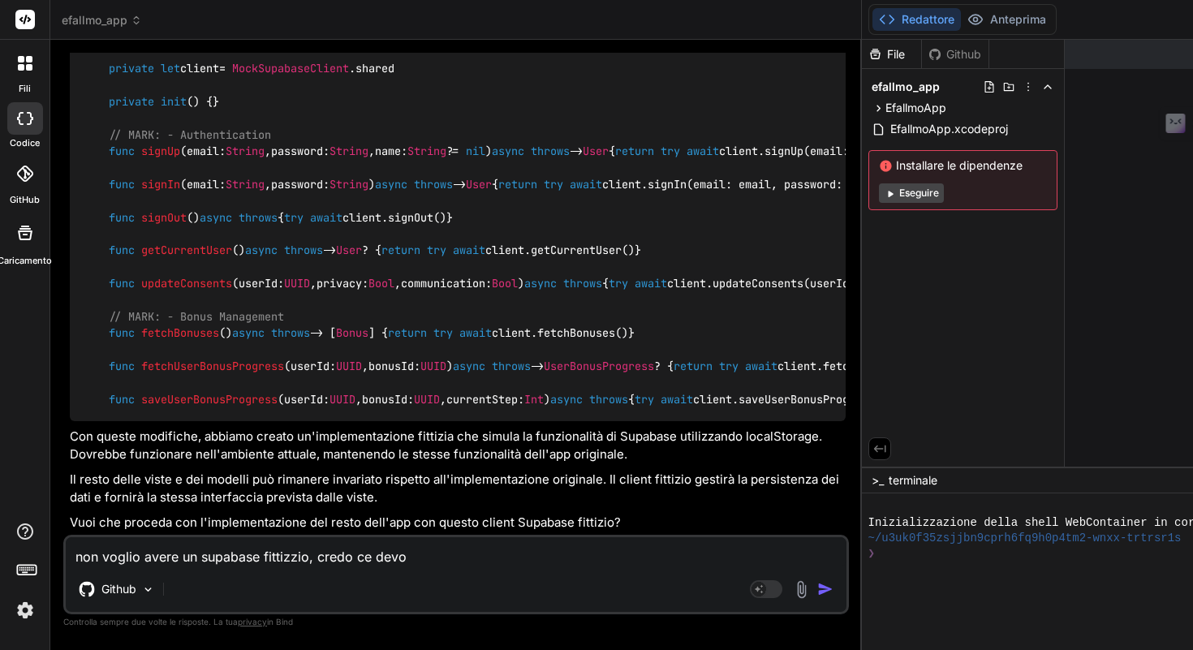
type textarea "non voglio avere un supabase fittizzio, credo ce devo"
type textarea "x"
type textarea "non voglio avere un supabase fittizzio, credo ce devo i"
type textarea "x"
type textarea "non voglio avere un supabase fittizzio, credo ce devo im"
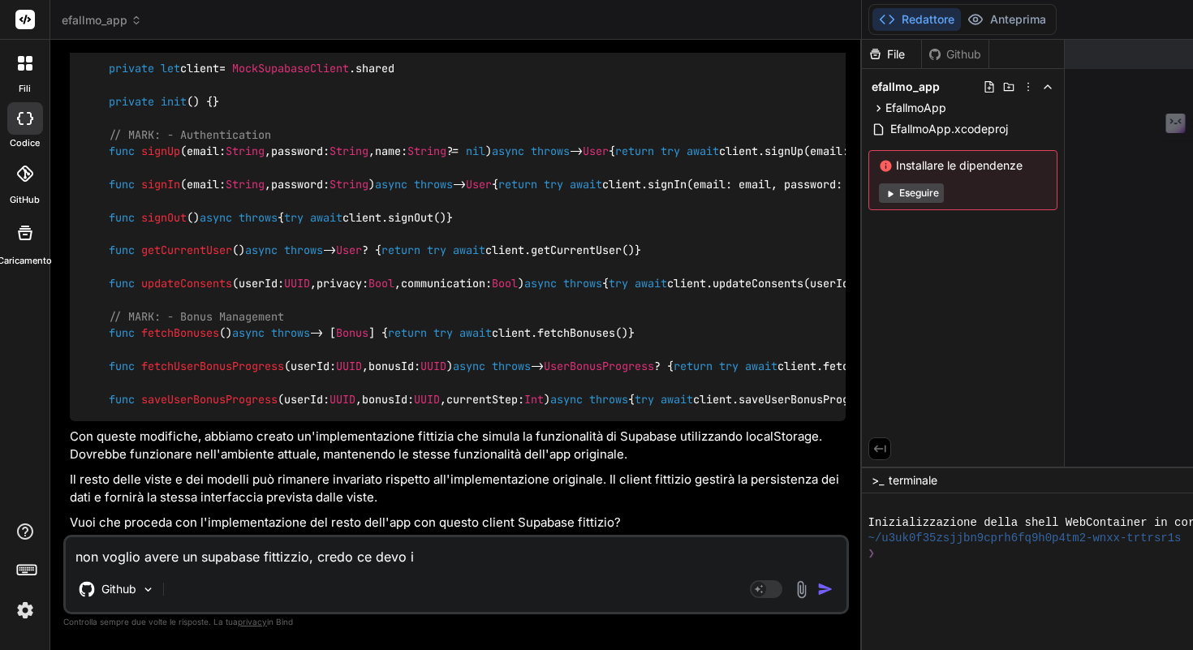
type textarea "x"
type textarea "non voglio avere un supabase fittizzio, credo ce devo imp"
type textarea "x"
type textarea "non voglio avere un supabase fittizzio, credo ce devo impo"
type textarea "x"
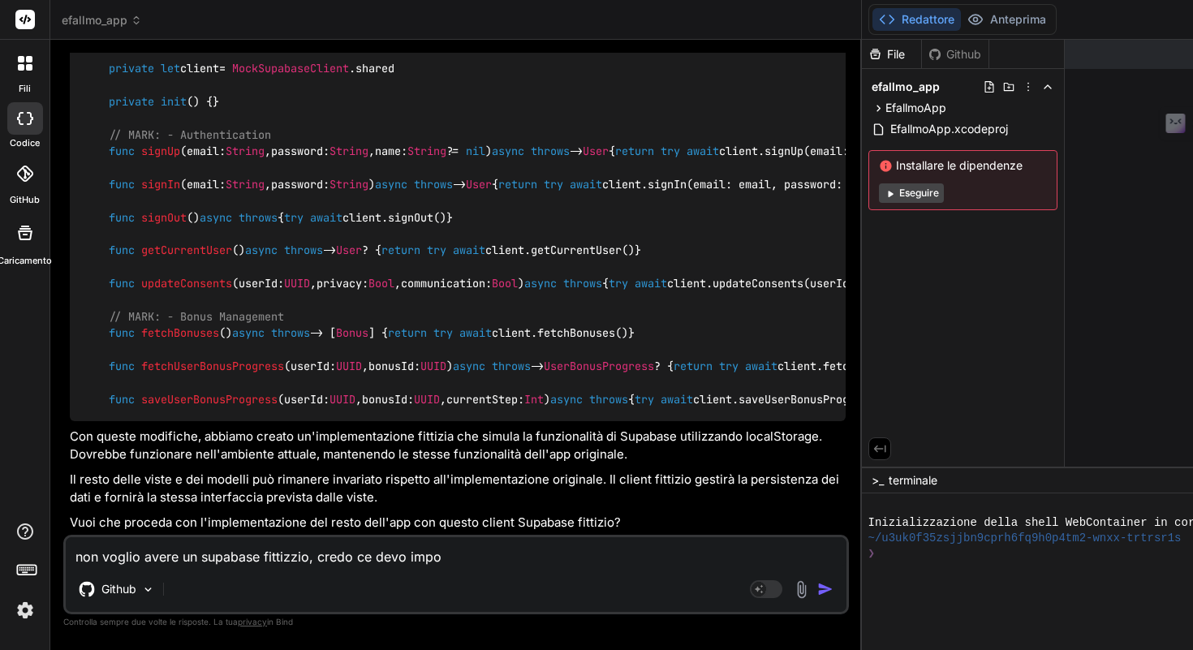
type textarea "non voglio avere un supabase fittizzio, credo ce devo impot"
type textarea "x"
type textarea "non voglio avere un supabase fittizzio, credo ce devo impo"
type textarea "x"
type textarea "non voglio avere un supabase fittizzio, credo ce devo impor"
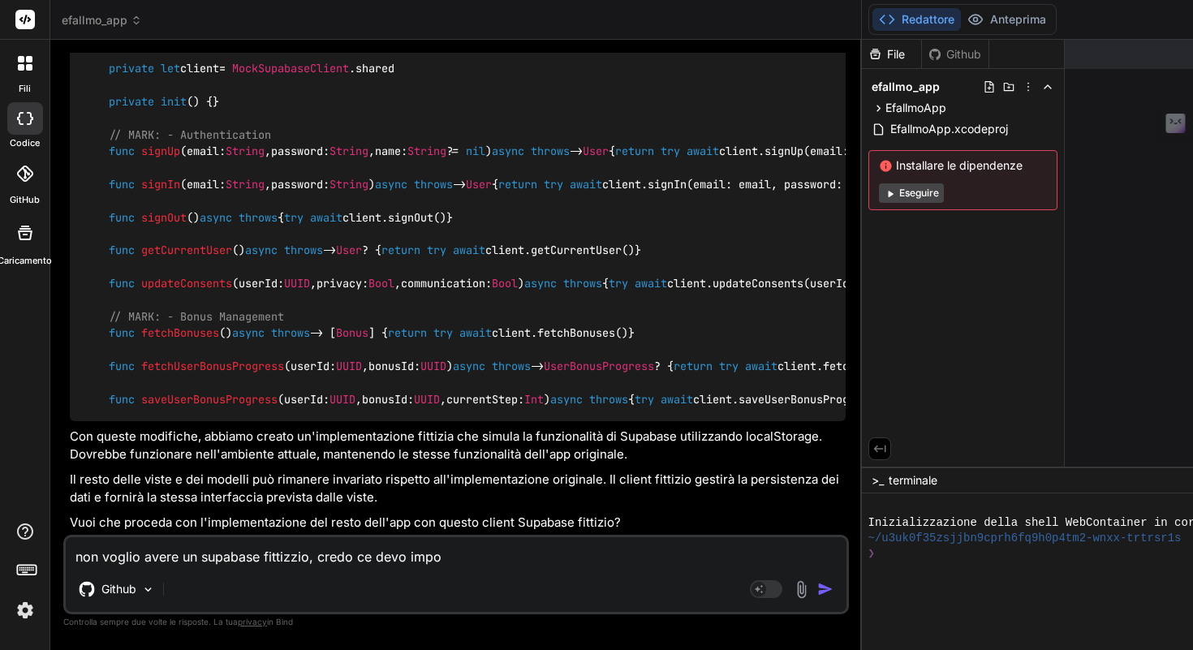
type textarea "x"
type textarea "non voglio avere un supabase fittizzio, credo ce devo import"
type textarea "x"
type textarea "non voglio avere un supabase fittizzio, credo ce devo importa"
type textarea "x"
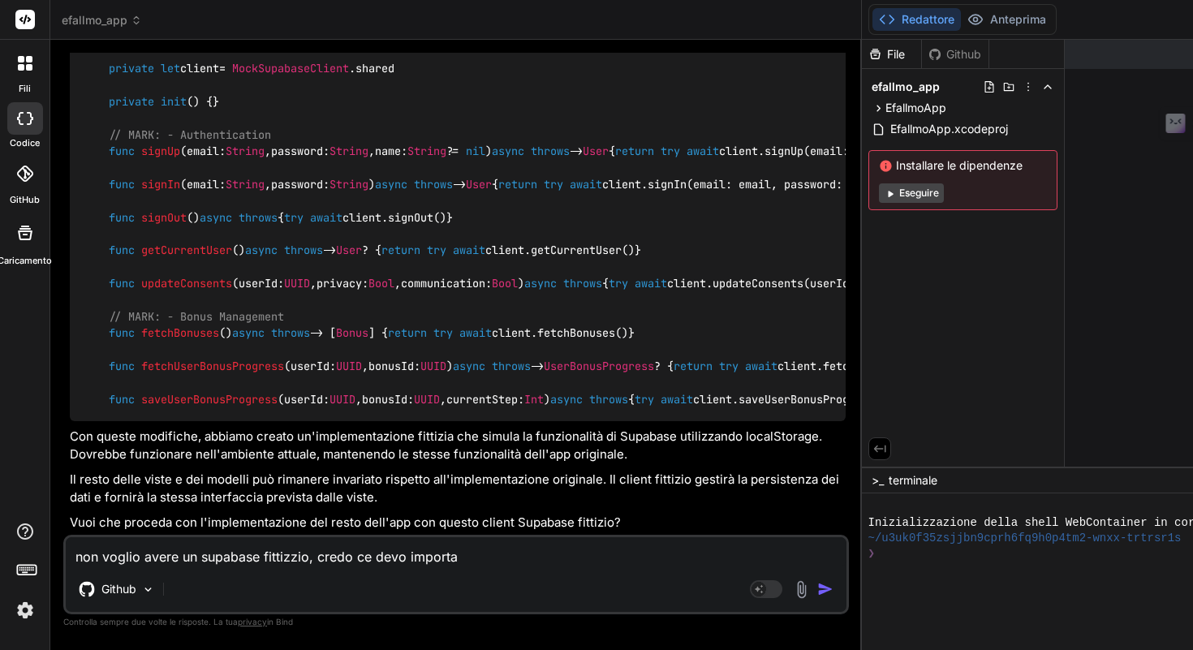
type textarea "non voglio avere un supabase fittizzio, credo ce devo importar"
type textarea "x"
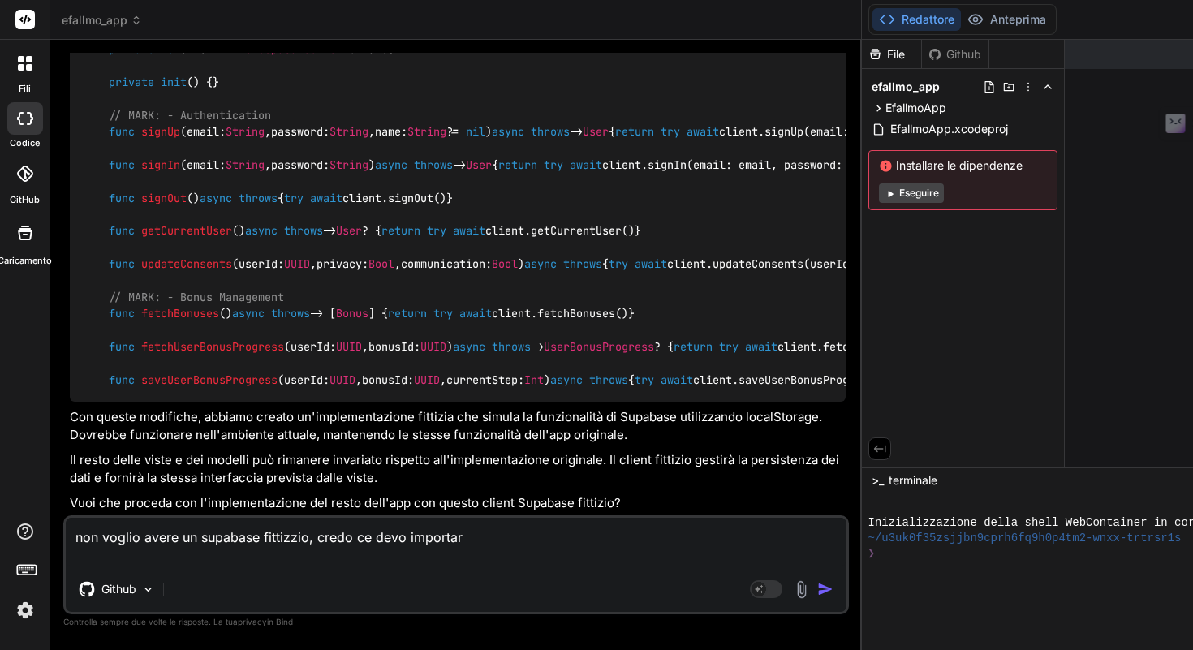
type textarea "non voglio avere un supabase fittizzio, credo ce devo importare"
type textarea "x"
type textarea "non voglio avere un supabase fittizzio, credo ce devo importare"
type textarea "x"
type textarea "non voglio avere un supabase fittizzio, credo ce devo importare l"
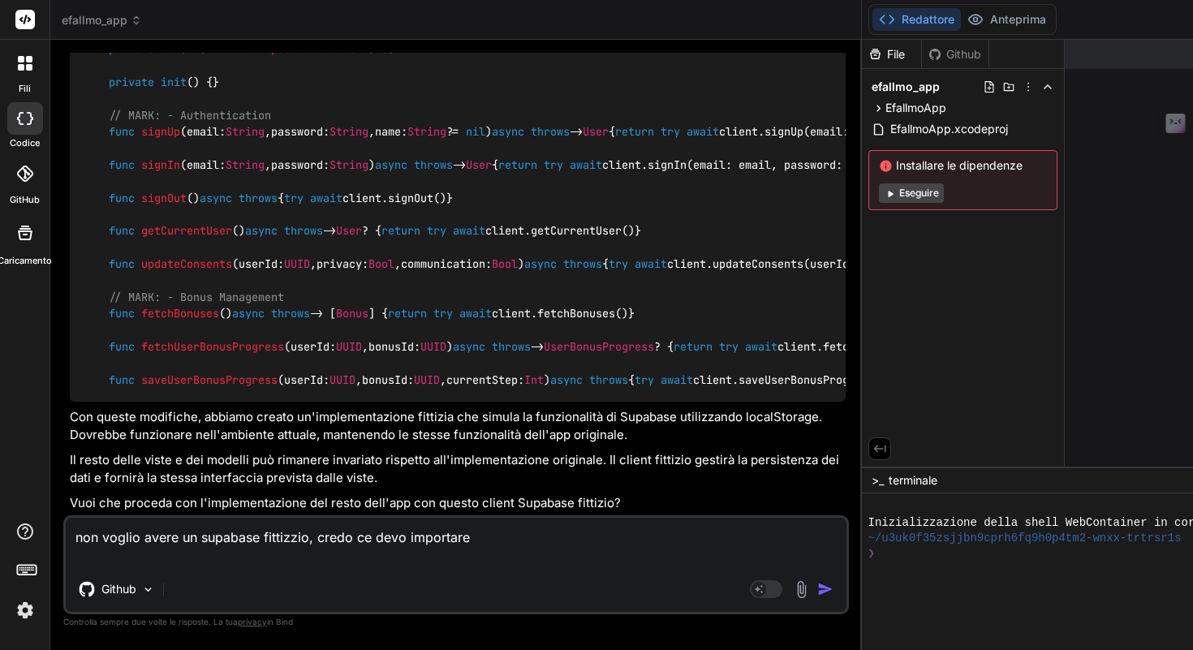
type textarea "x"
type textarea "non voglio avere un supabase fittizzio, credo ce devo importare le"
type textarea "x"
type textarea "non voglio avere un supabase fittizzio, credo ce devo importare le"
type textarea "x"
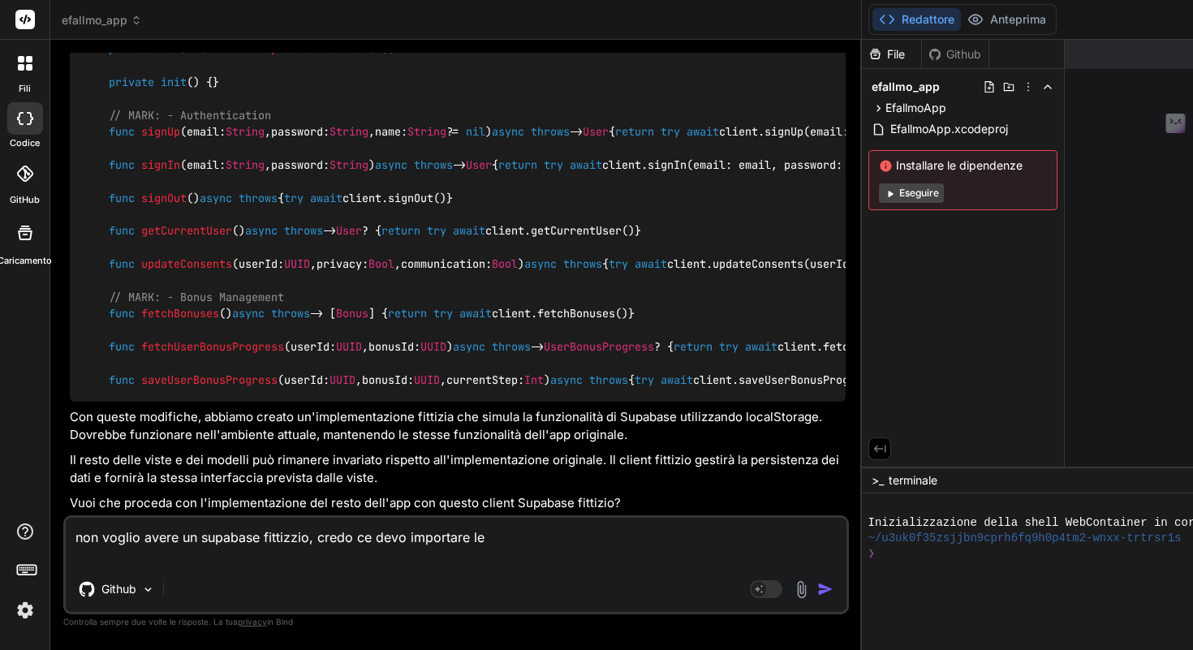
type textarea "non voglio avere un supabase fittizzio, credo ce devo importare le l"
type textarea "x"
type textarea "non voglio avere un supabase fittizzio, credo ce devo importare le li"
type textarea "x"
type textarea "non voglio avere un supabase fittizzio, credo ce devo importare le lib"
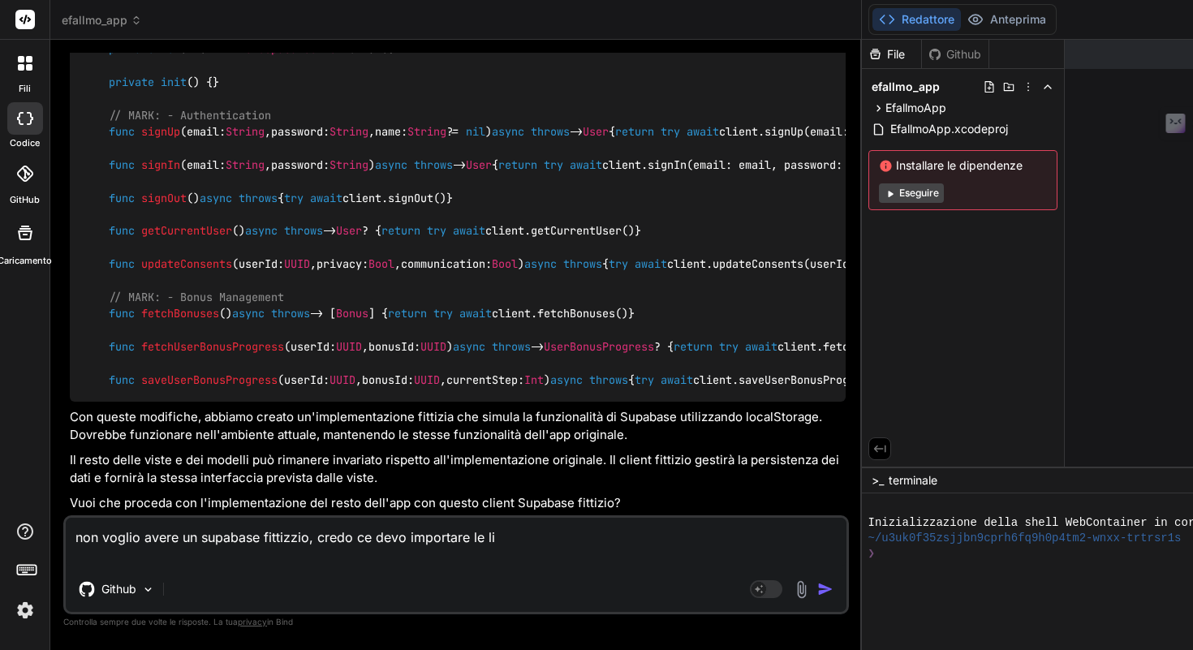
type textarea "x"
type textarea "non voglio avere un supabase fittizzio, credo ce devo importare le libr"
type textarea "x"
type textarea "non voglio avere un supabase fittizzio, credo ce devo importare le libre"
type textarea "x"
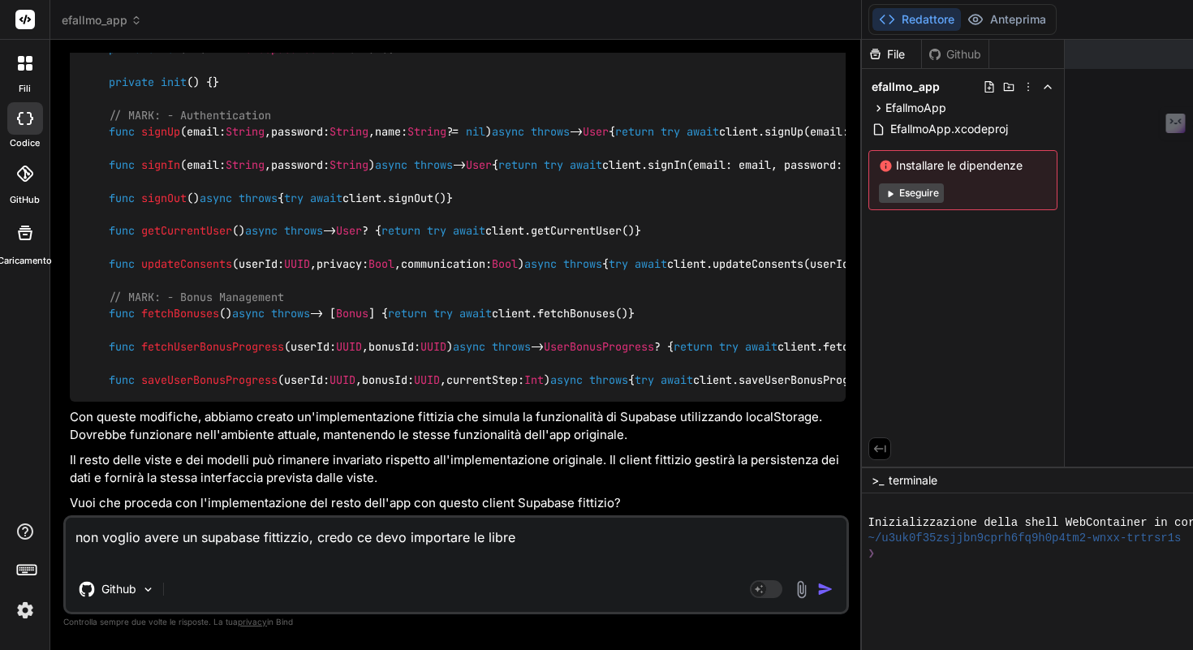
type textarea "non voglio avere un supabase fittizzio, credo ce devo importare le librer"
type textarea "x"
type textarea "non voglio avere un supabase fittizzio, credo ce devo importare le libreri"
type textarea "x"
type textarea "non voglio avere un supabase fittizzio, credo ce devo importare le librerie"
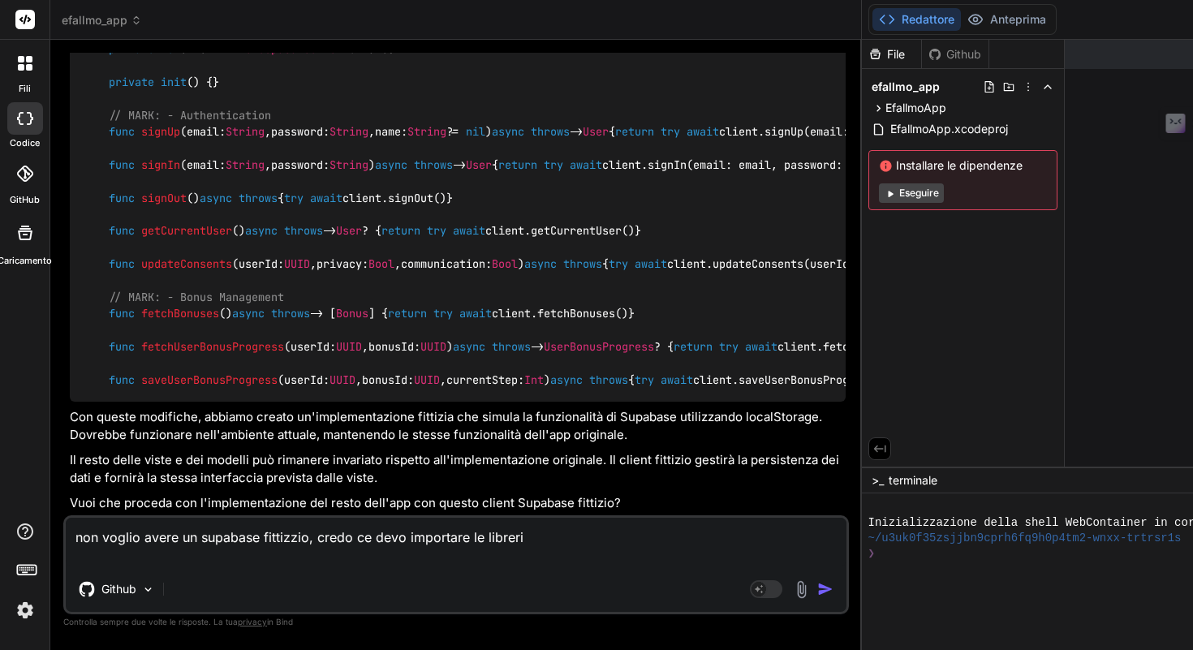
type textarea "x"
type textarea "non voglio avere un supabase fittizzio, credo ce devo importare le librerie"
type textarea "x"
type textarea "non voglio avere un supabase fittizzio, credo ce devo importare le librerie d"
type textarea "x"
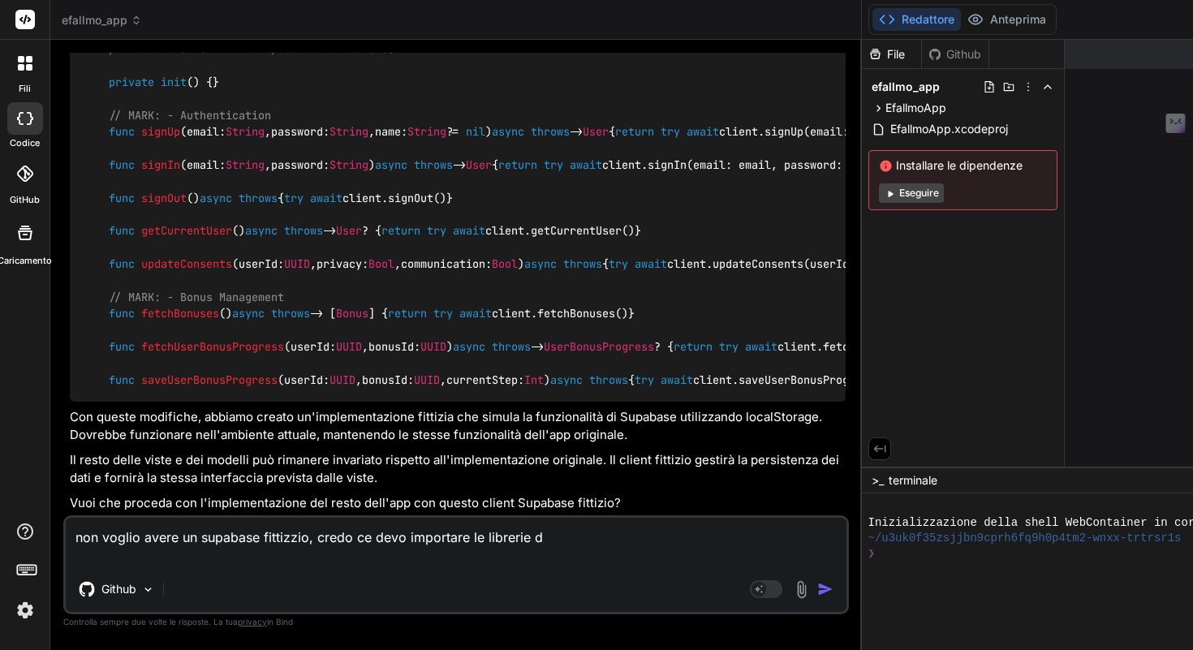
type textarea "non voglio avere un supabase fittizzio, credo ce devo importare le librerie di"
type textarea "x"
type textarea "non voglio avere un supabase fittizzio, credo ce devo importare le librerie di"
type textarea "x"
type textarea "non voglio avere un supabase fittizzio, credo ce devo importare le librerie di s"
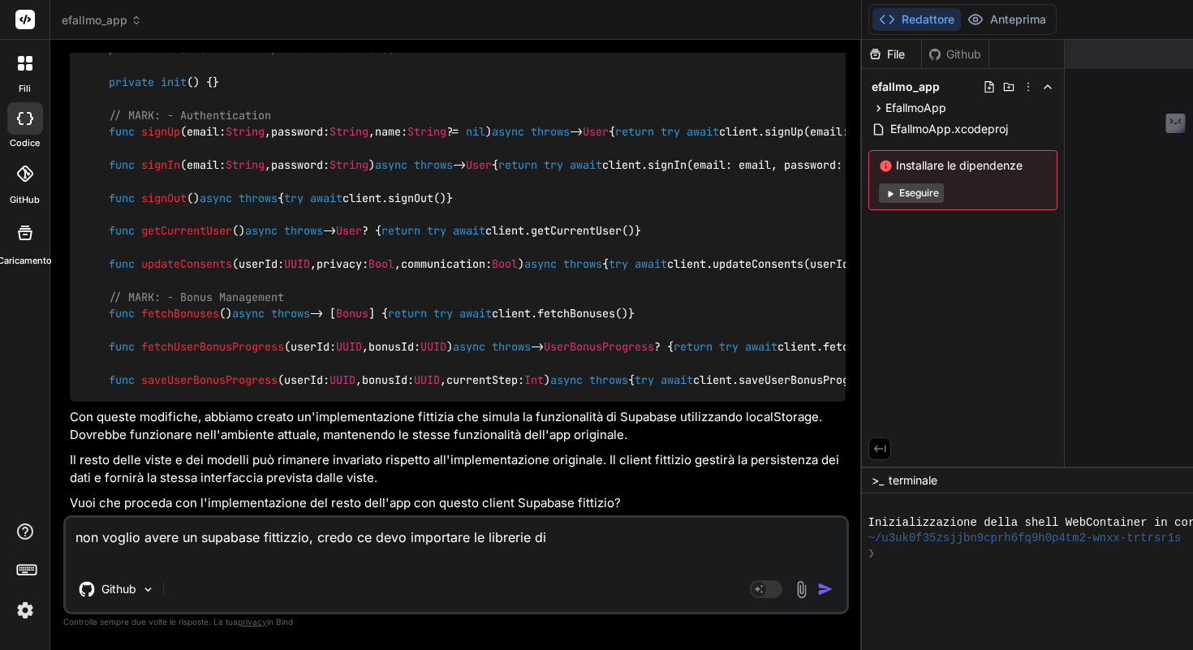
type textarea "x"
type textarea "non voglio avere un supabase fittizzio, credo ce devo importare le librerie di …"
type textarea "x"
type textarea "non voglio avere un supabase fittizzio, credo ce devo importare le librerie di …"
type textarea "x"
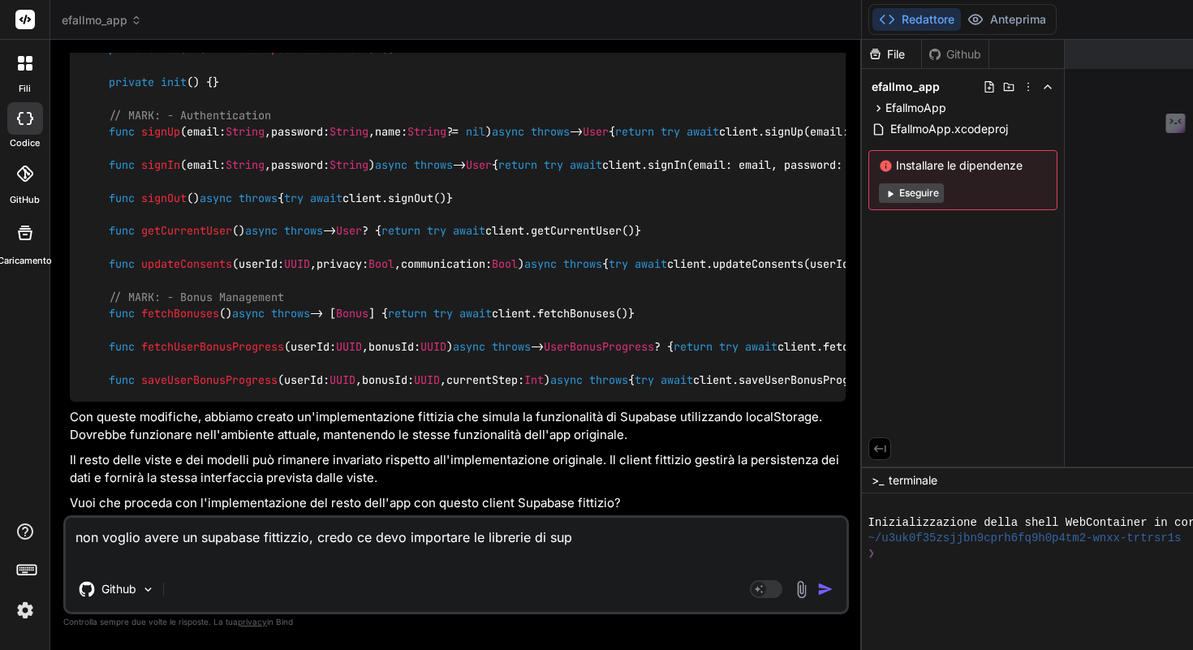
type textarea "non voglio avere un supabase fittizzio, credo ce devo importare le librerie di …"
type textarea "x"
type textarea "non voglio avere un supabase fittizzio, credo ce devo importare le librerie di …"
type textarea "x"
type textarea "non voglio avere un supabase fittizzio, credo ce devo importare le librerie di …"
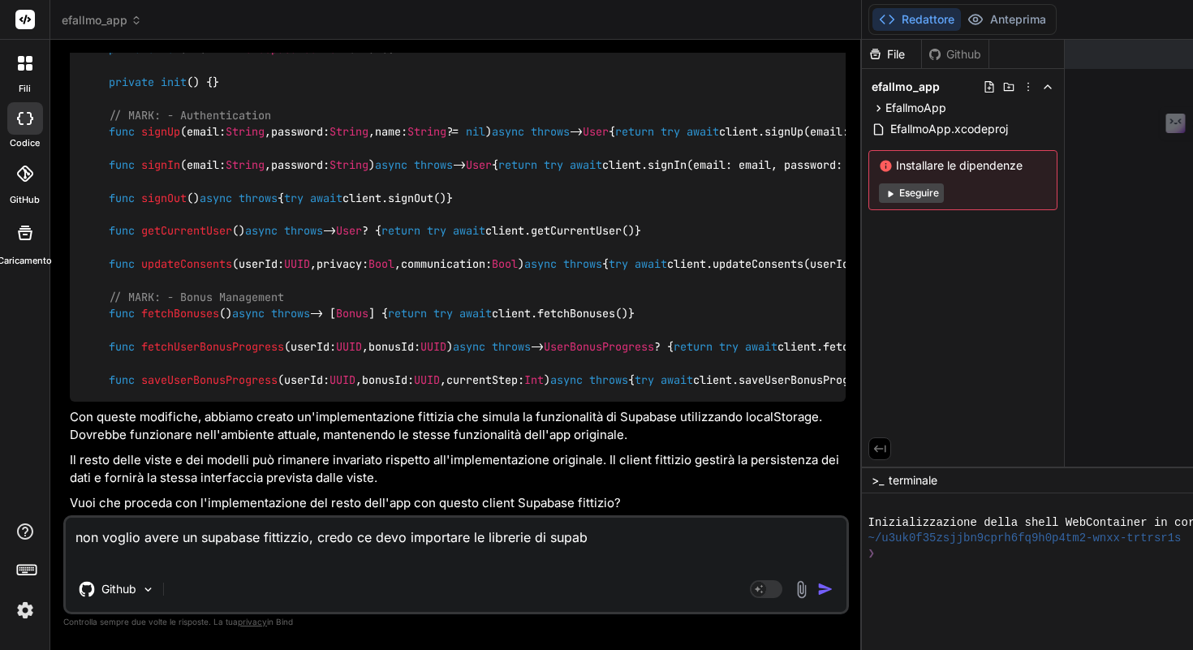
type textarea "x"
type textarea "non voglio avere un supabase fittizzio, credo ce devo importare le librerie di …"
type textarea "x"
type textarea "non voglio avere un supabase fittizzio, credo ce devo importare le librerie di …"
type textarea "x"
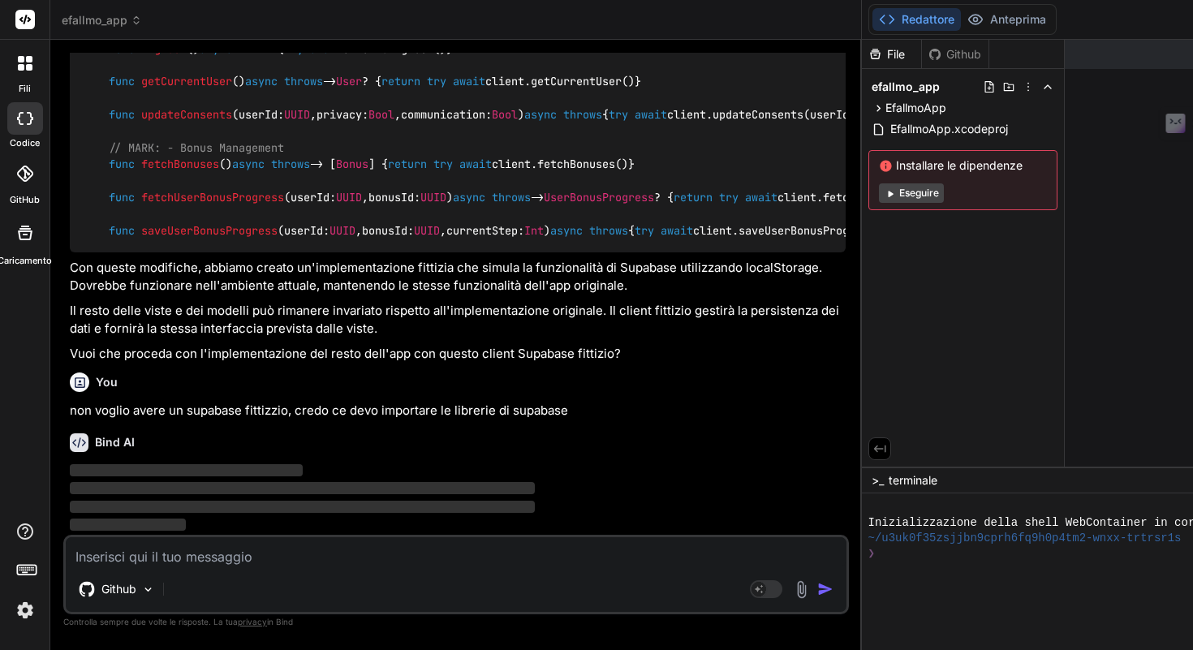
scroll to position [11073, 0]
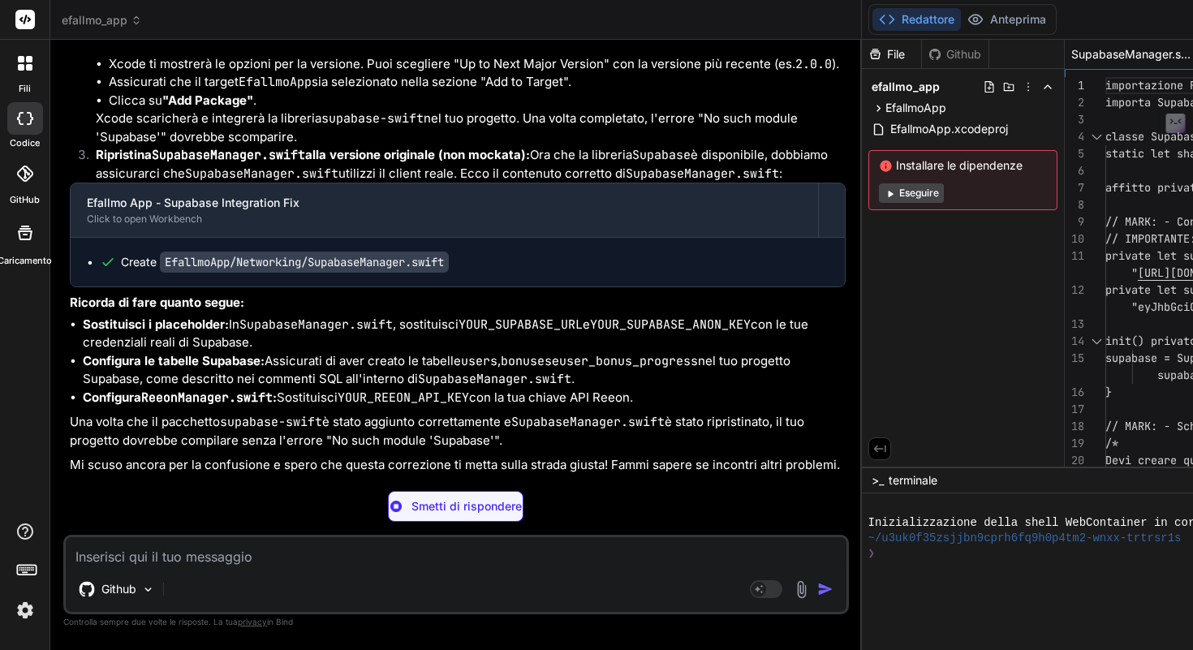
type textarea "x"
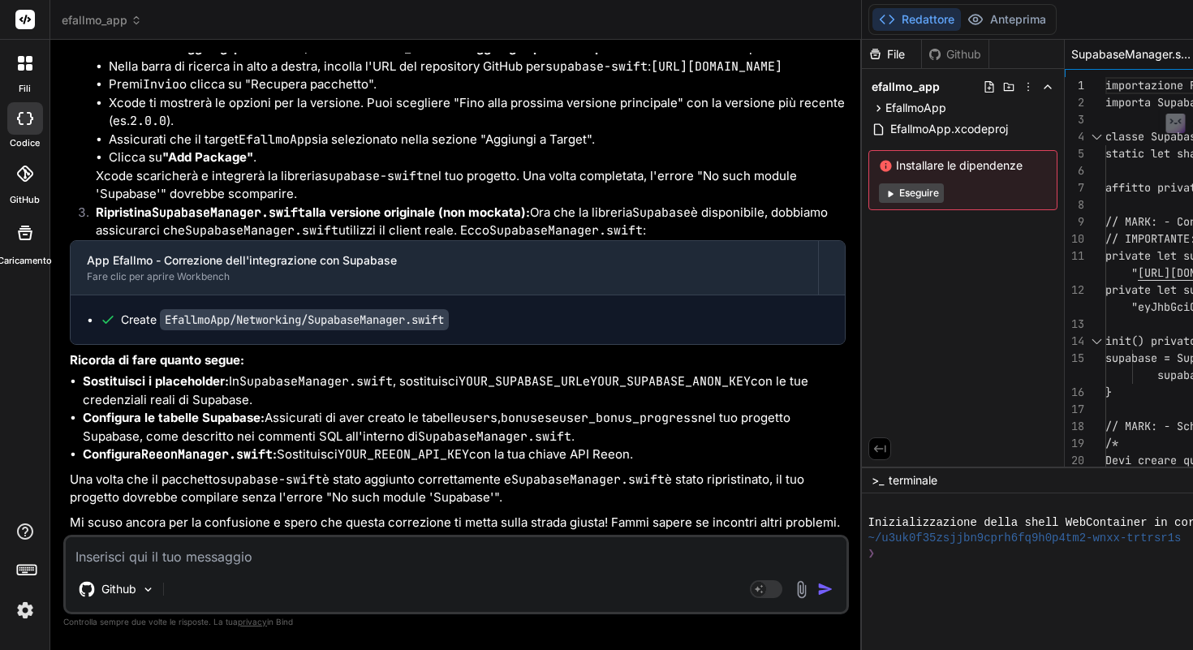
scroll to position [11841, 0]
drag, startPoint x: 113, startPoint y: 256, endPoint x: 135, endPoint y: 268, distance: 24.7
click at [651, 75] on code "[URL][DOMAIN_NAME]" at bounding box center [716, 66] width 131 height 16
drag, startPoint x: 107, startPoint y: 254, endPoint x: 182, endPoint y: 275, distance: 77.6
click at [182, 167] on ul "Apri il tuo progetto EfallmoApp in Xcode. Vai su File > Aggiungi pacchetti... (…" at bounding box center [471, 94] width 750 height 146
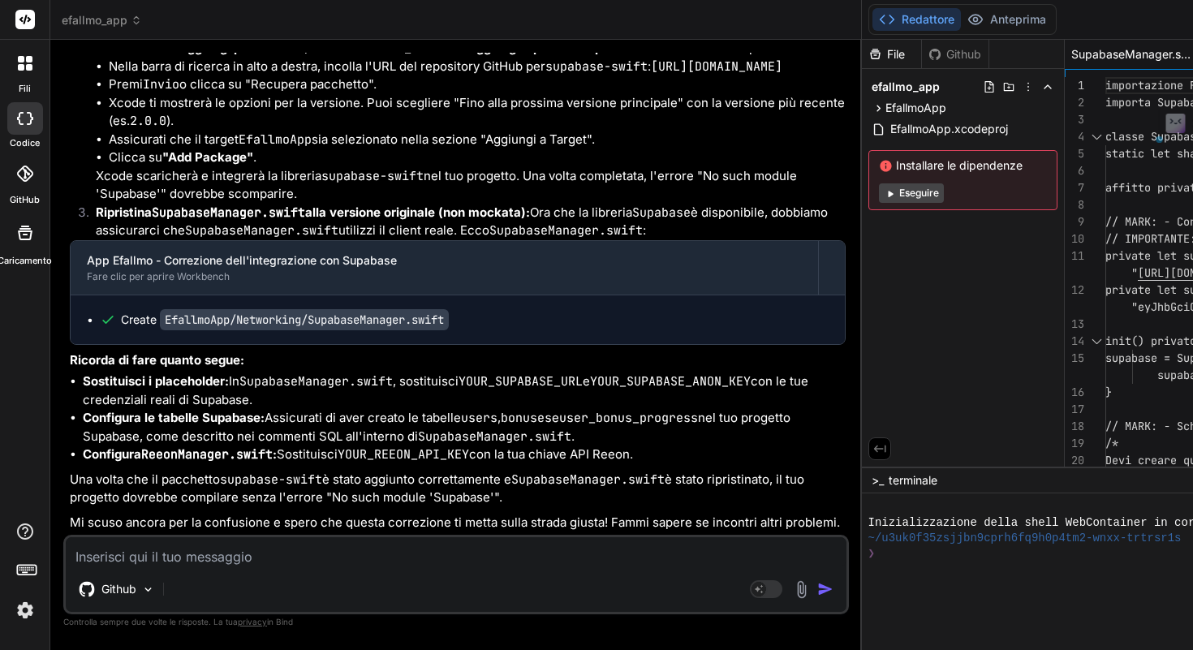
copy code "[URL][DOMAIN_NAME]"
click at [204, 558] on textarea at bounding box center [456, 551] width 781 height 29
type textarea "m"
type textarea "x"
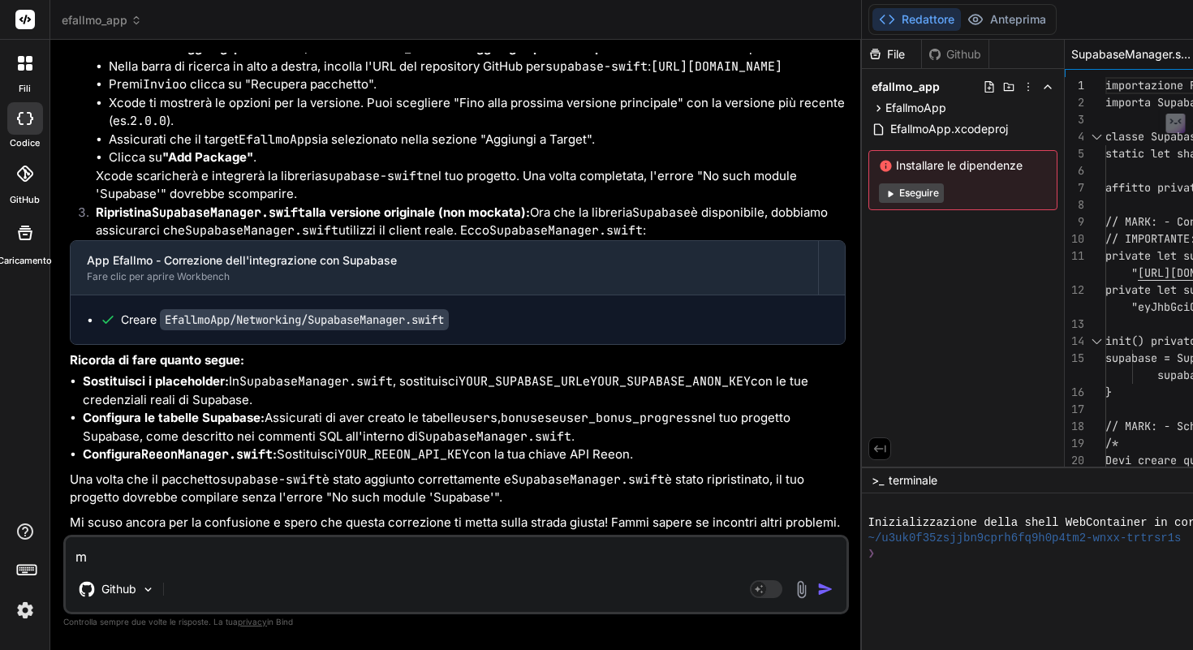
type textarea "mi"
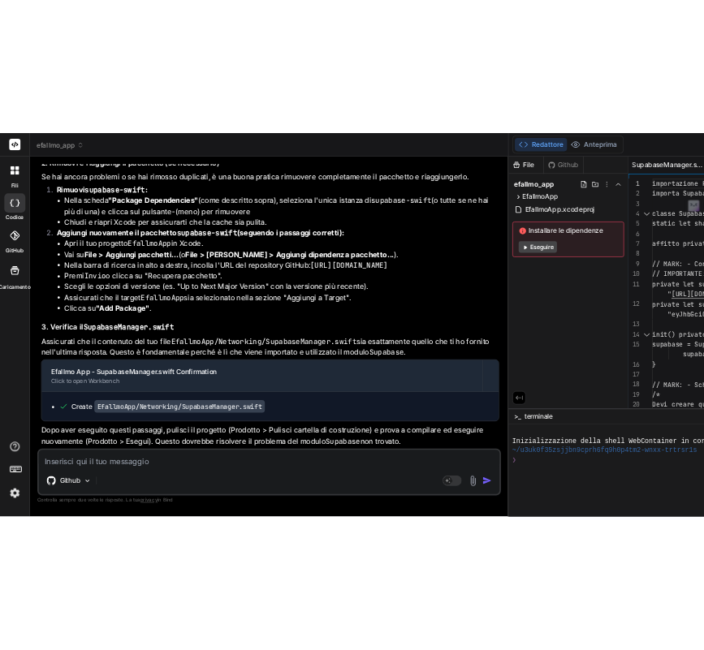
scroll to position [13080, 0]
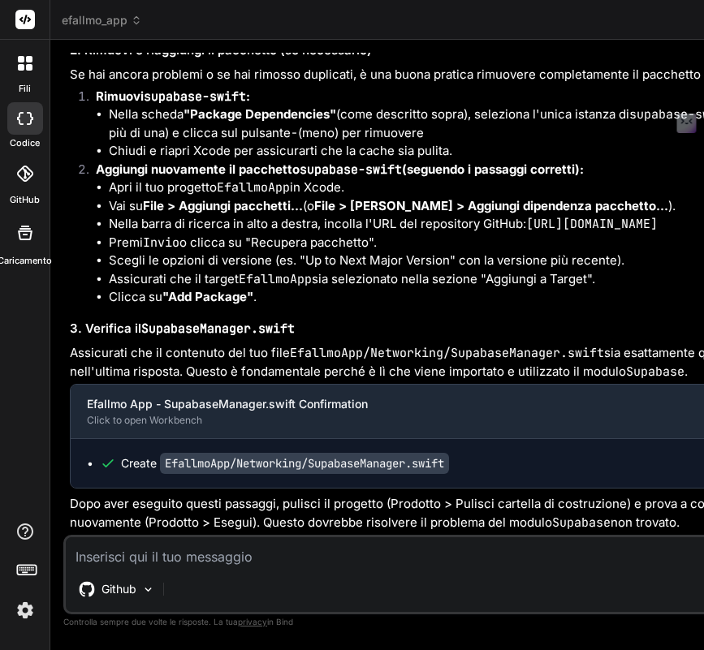
click at [173, 553] on textarea at bounding box center [456, 551] width 781 height 29
paste textarea "o such module 'Supabase'"
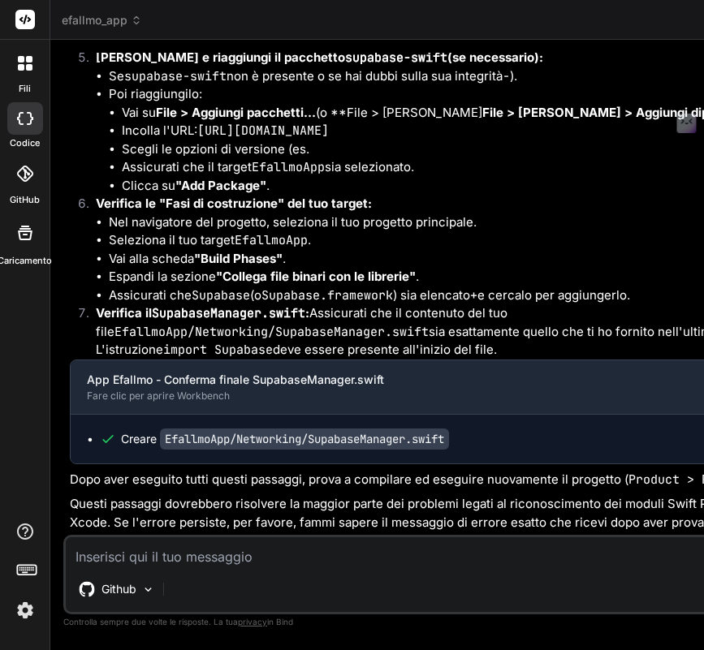
scroll to position [14769, 0]
click at [266, 569] on div "Github Modalità agente. Quando questa opzione è attivata, l'intelligenza artifi…" at bounding box center [456, 575] width 786 height 80
click at [233, 553] on textarea at bounding box center [456, 551] width 781 height 29
paste textarea "Command SwiftCompile failed with a nonzero exit code"
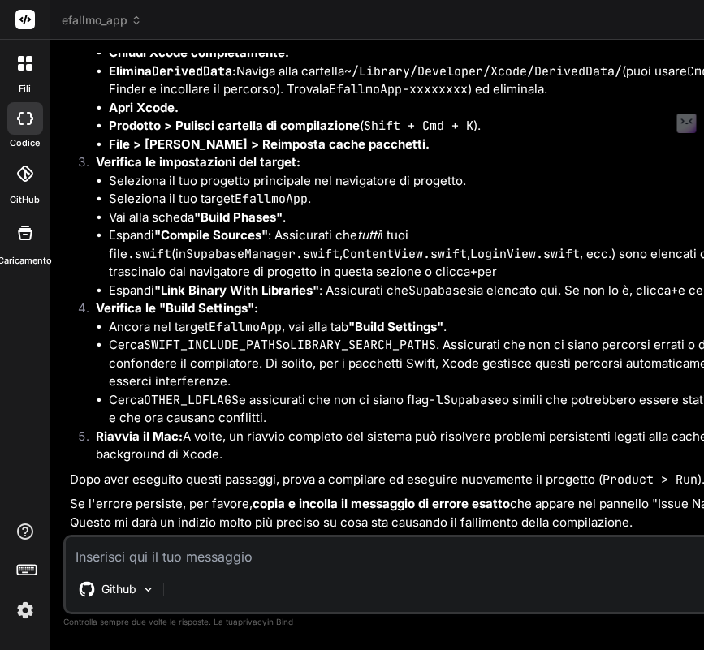
scroll to position [16195, 0]
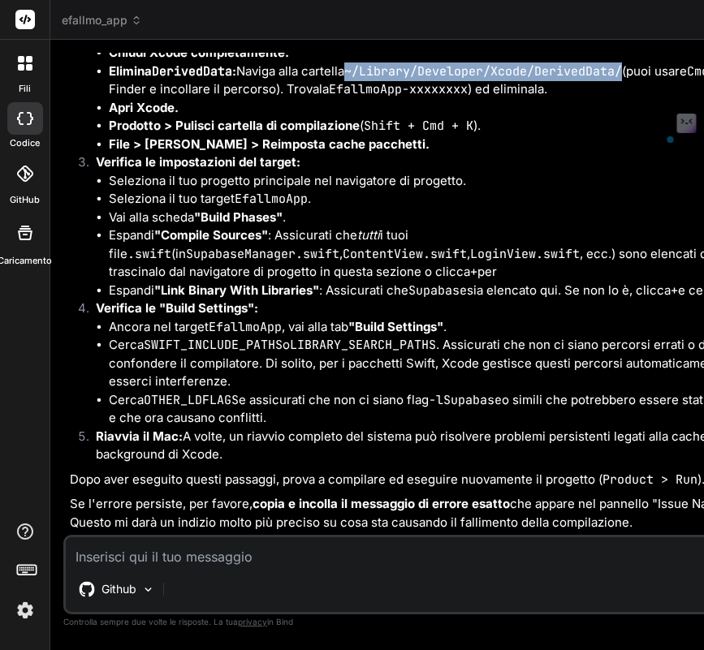
drag, startPoint x: 108, startPoint y: 308, endPoint x: 385, endPoint y: 306, distance: 277.5
click at [385, 153] on ul "Chiudi Xcode completamente. Elimina DerivedData : Naviga alla cartella ~/Librar…" at bounding box center [471, 99] width 750 height 110
copy code "~/Library/Developer/Xcode/DerivedData/"
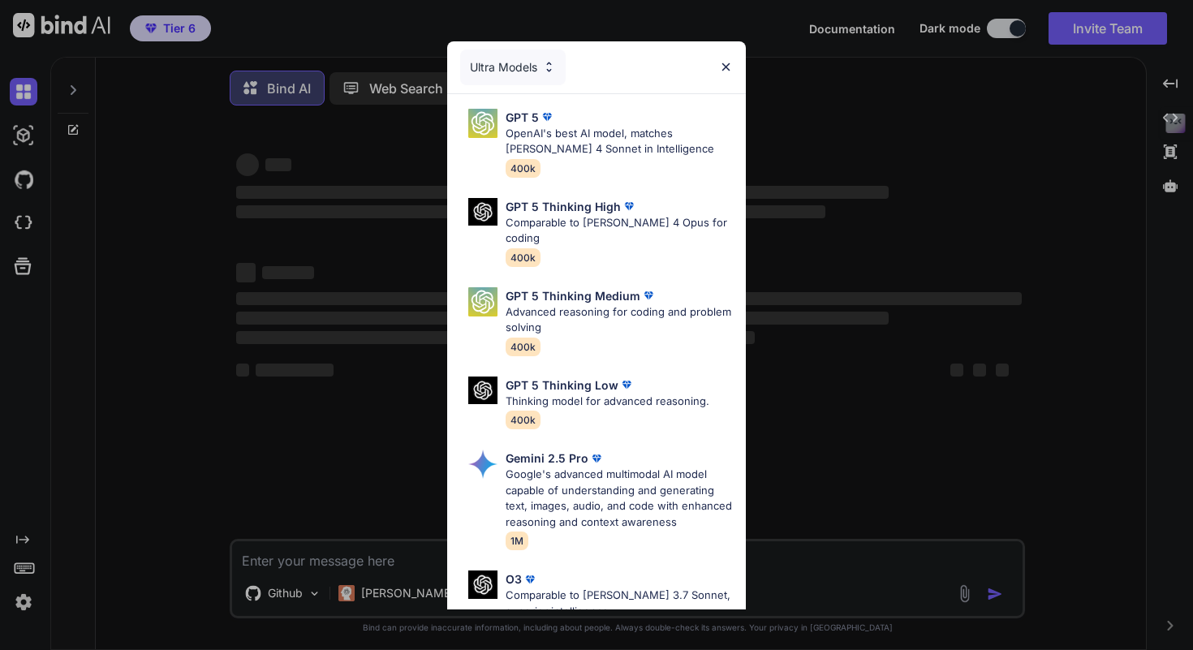
type textarea "x"
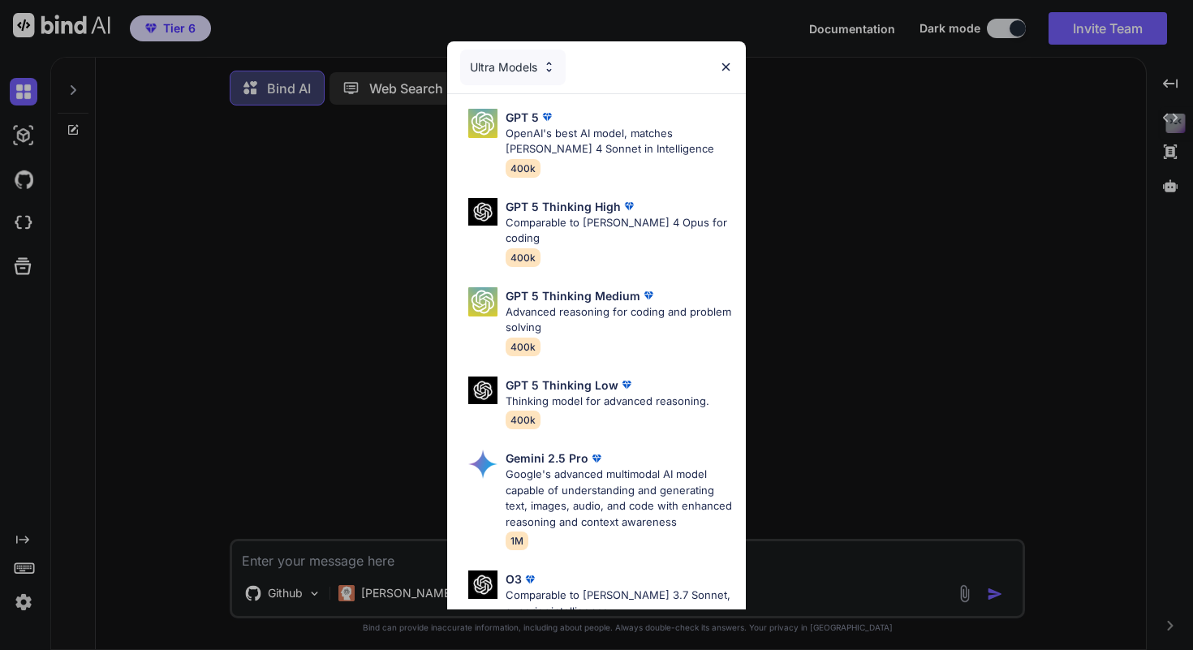
click at [727, 67] on img at bounding box center [726, 67] width 14 height 14
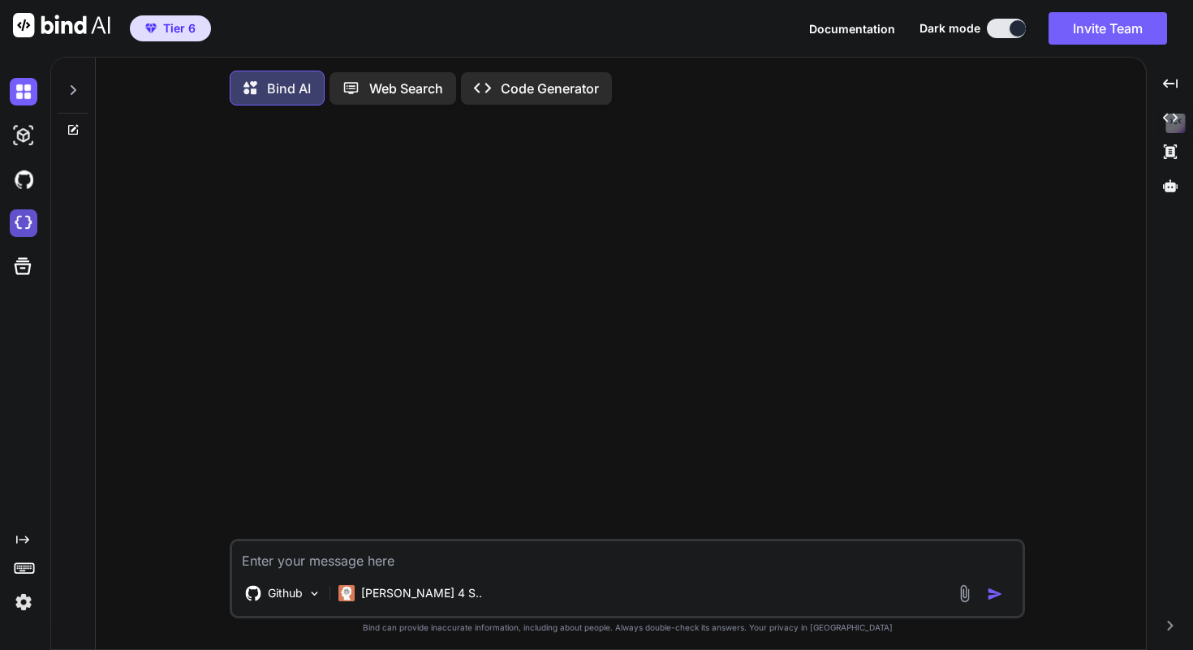
click at [28, 213] on img at bounding box center [24, 223] width 28 height 28
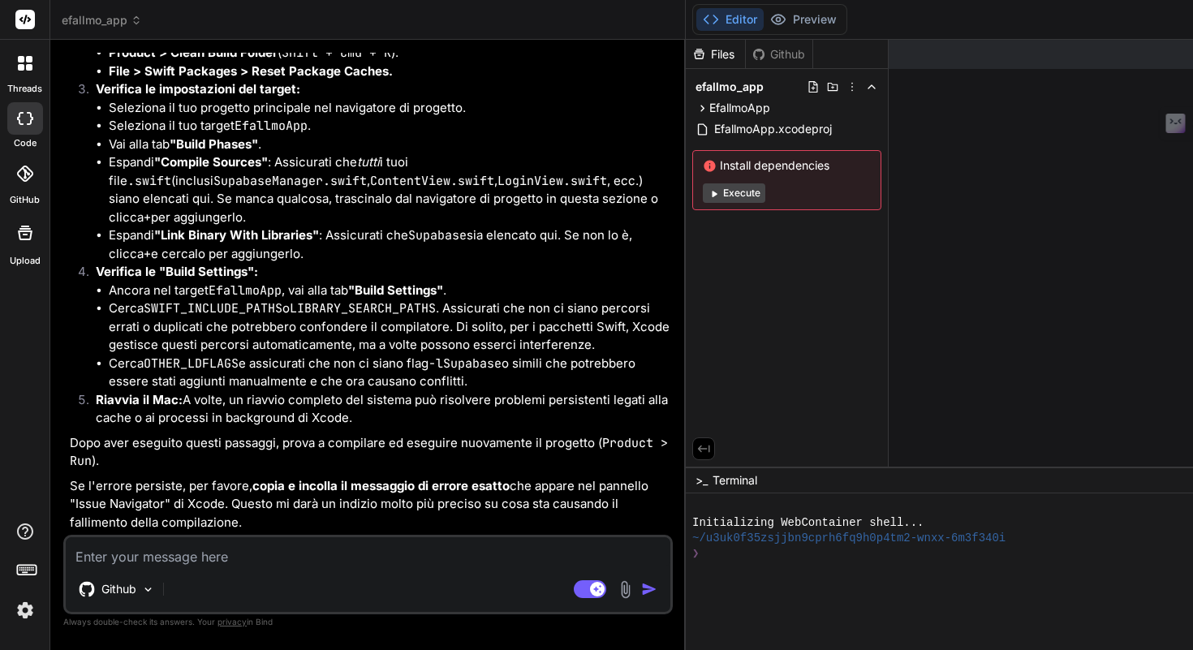
scroll to position [9211, 0]
click at [248, 564] on textarea at bounding box center [368, 551] width 605 height 29
paste textarea "Command SwiftEmitModule failed with a nonzero exit code"
type textarea "x"
type textarea "Command SwiftEmitModule failed with a nonzero exit code"
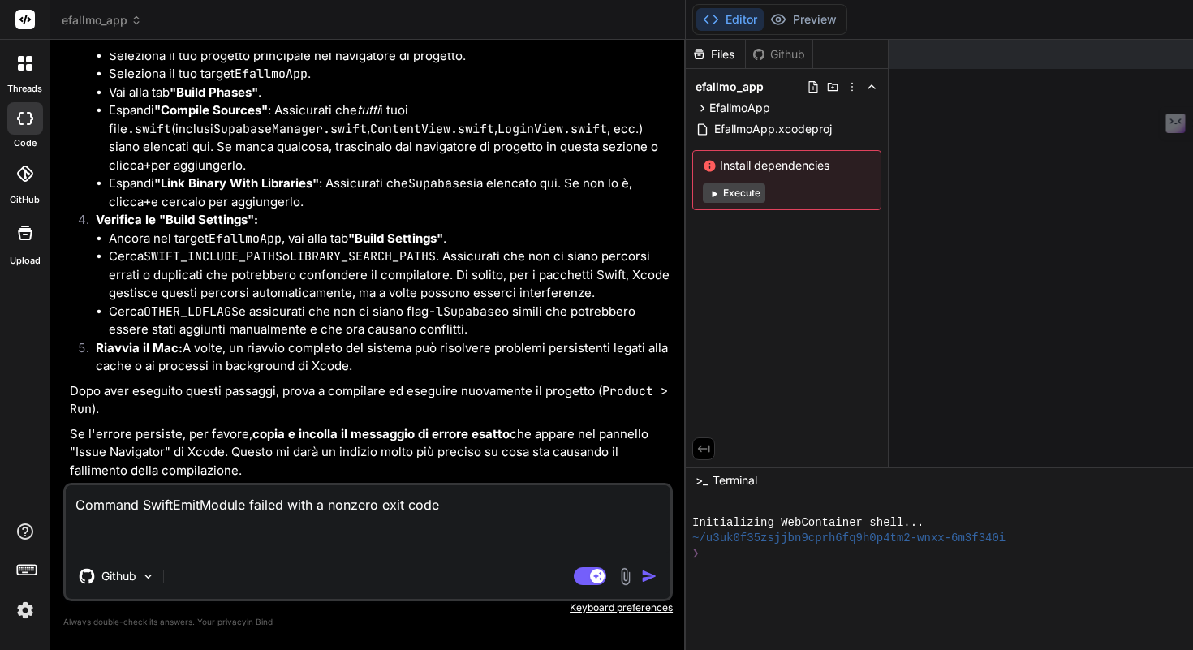
type textarea "x"
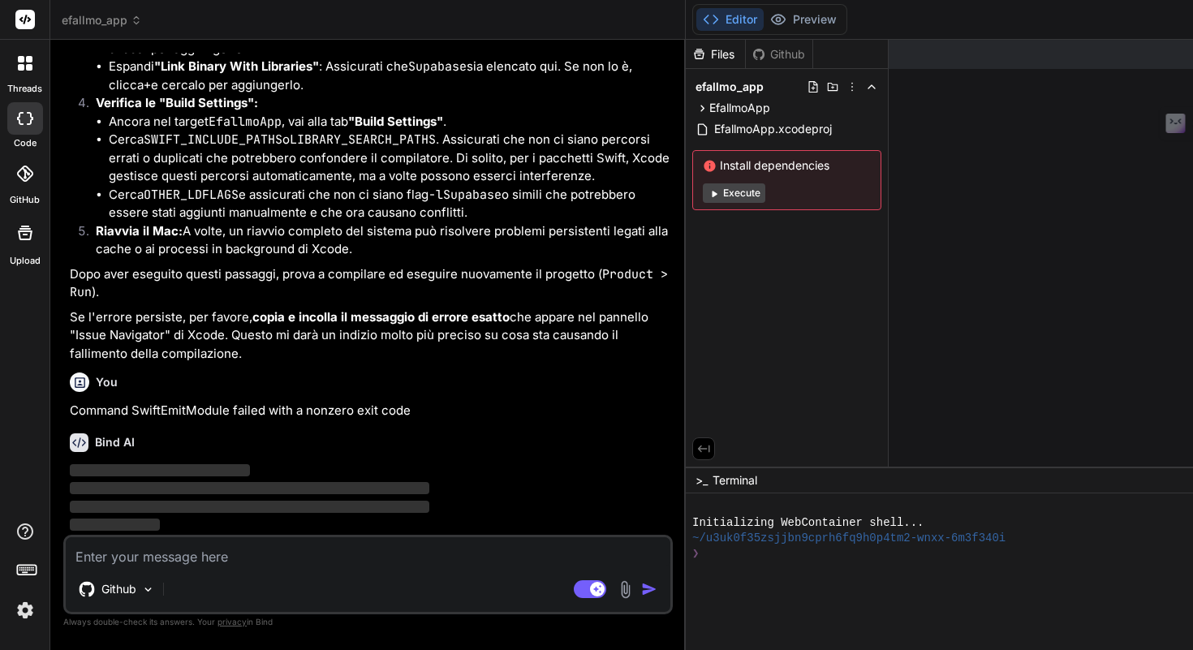
scroll to position [9379, 0]
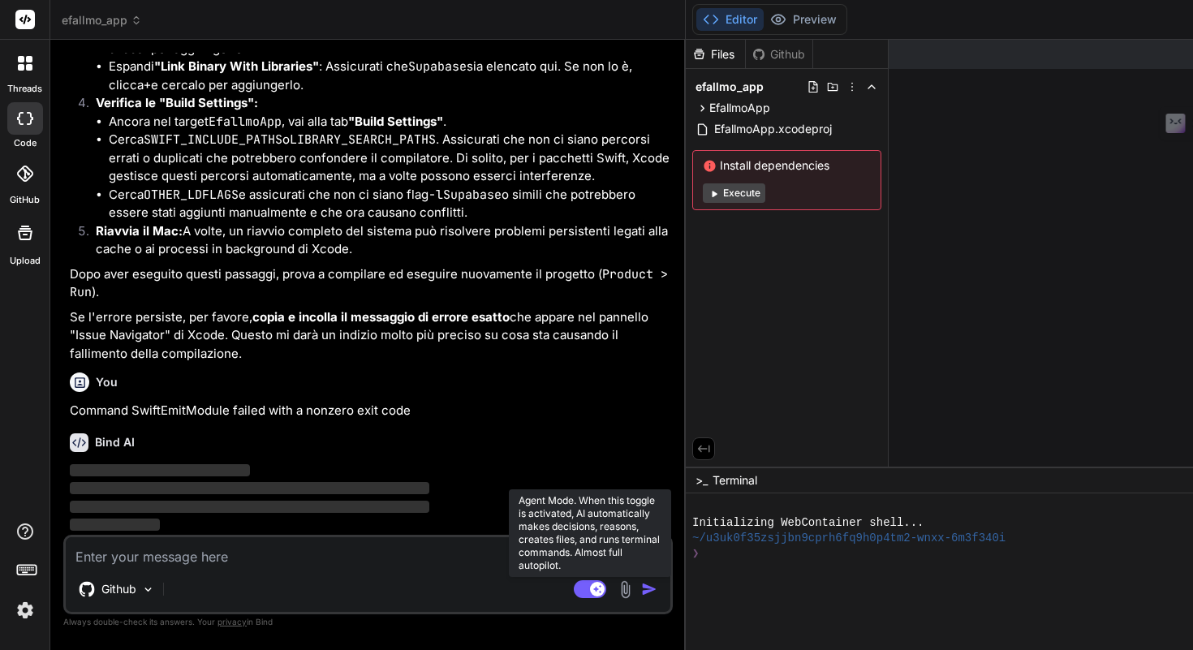
click at [590, 594] on rect at bounding box center [597, 589] width 15 height 15
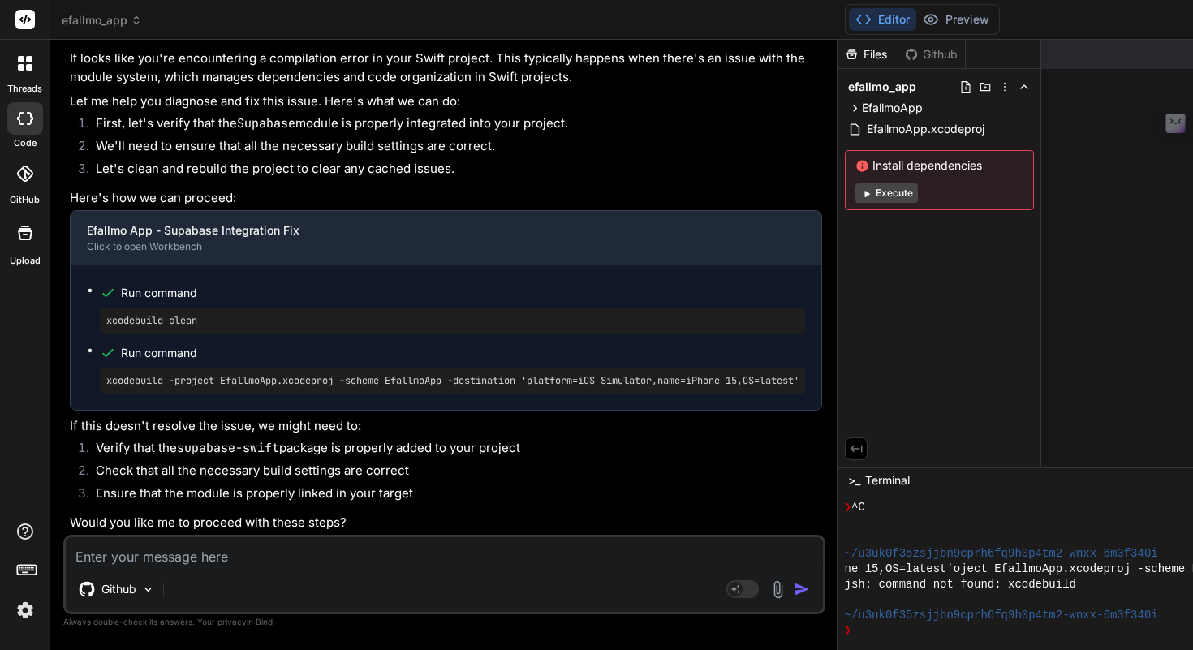
scroll to position [9902, 0]
drag, startPoint x: 226, startPoint y: 312, endPoint x: 92, endPoint y: 298, distance: 134.6
click at [92, 298] on ul "Run command xcodebuild clean Run command xcodebuild -project EfallmoApp.xcodepr…" at bounding box center [446, 338] width 718 height 112
copy pre "xcodebuild clean"
click at [187, 557] on textarea at bounding box center [444, 551] width 757 height 29
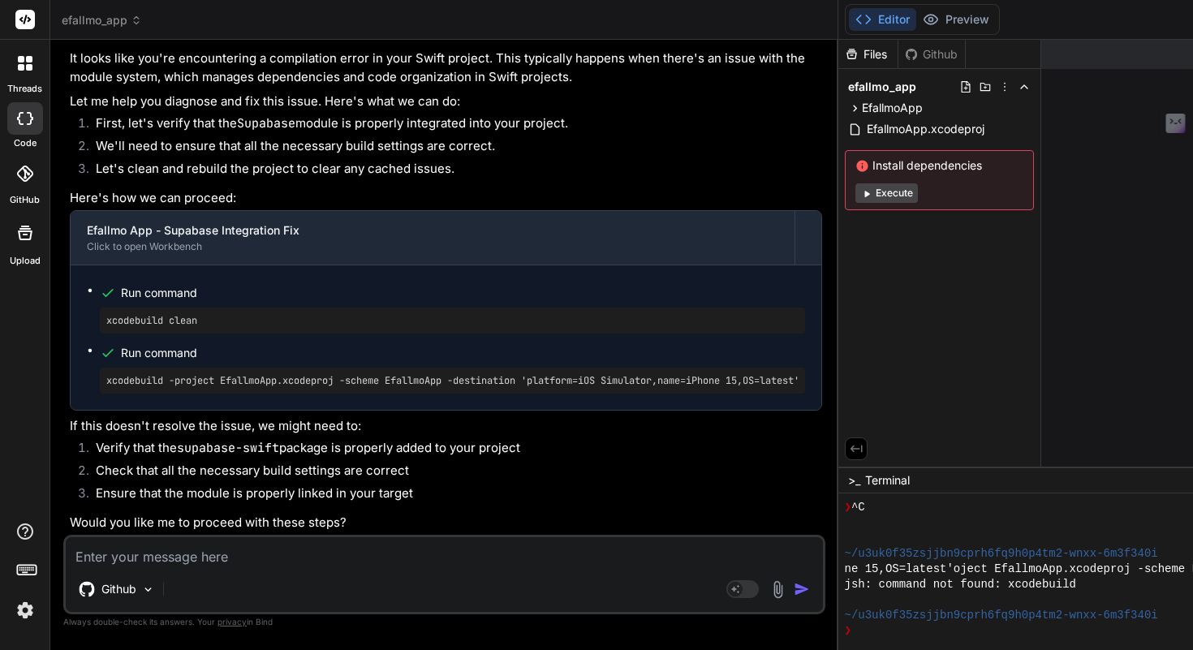
type textarea "x"
type textarea "d"
type textarea "x"
type textarea "do"
type textarea "x"
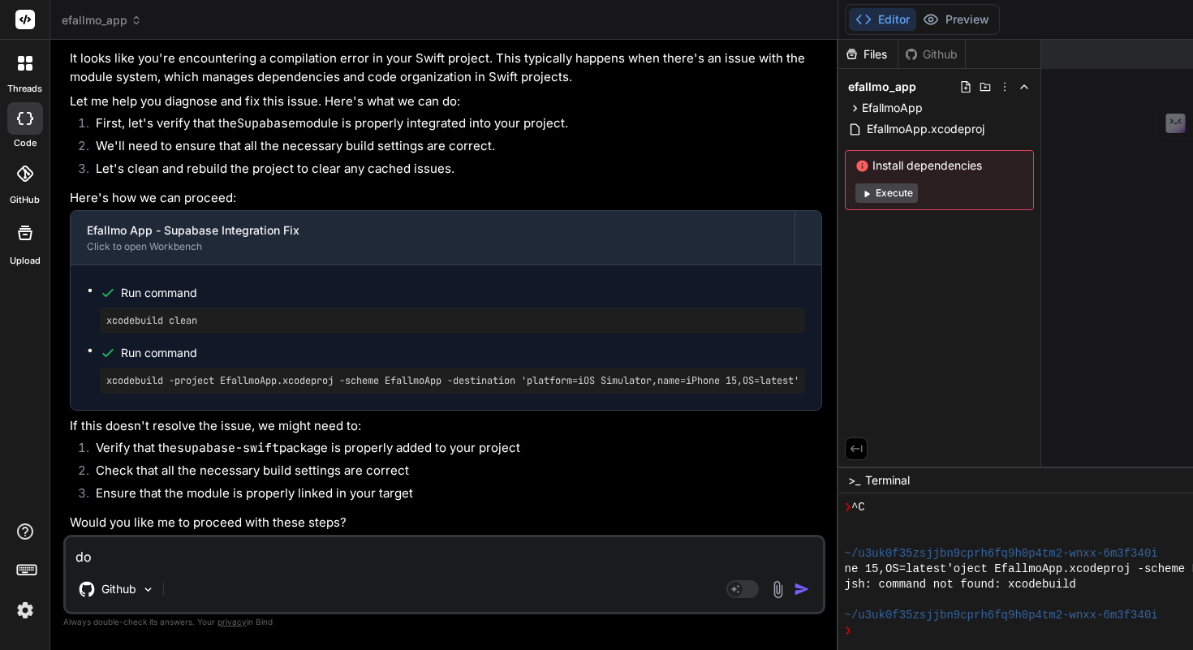
type textarea "dov"
type textarea "x"
type textarea "dove"
type textarea "x"
type textarea "dove"
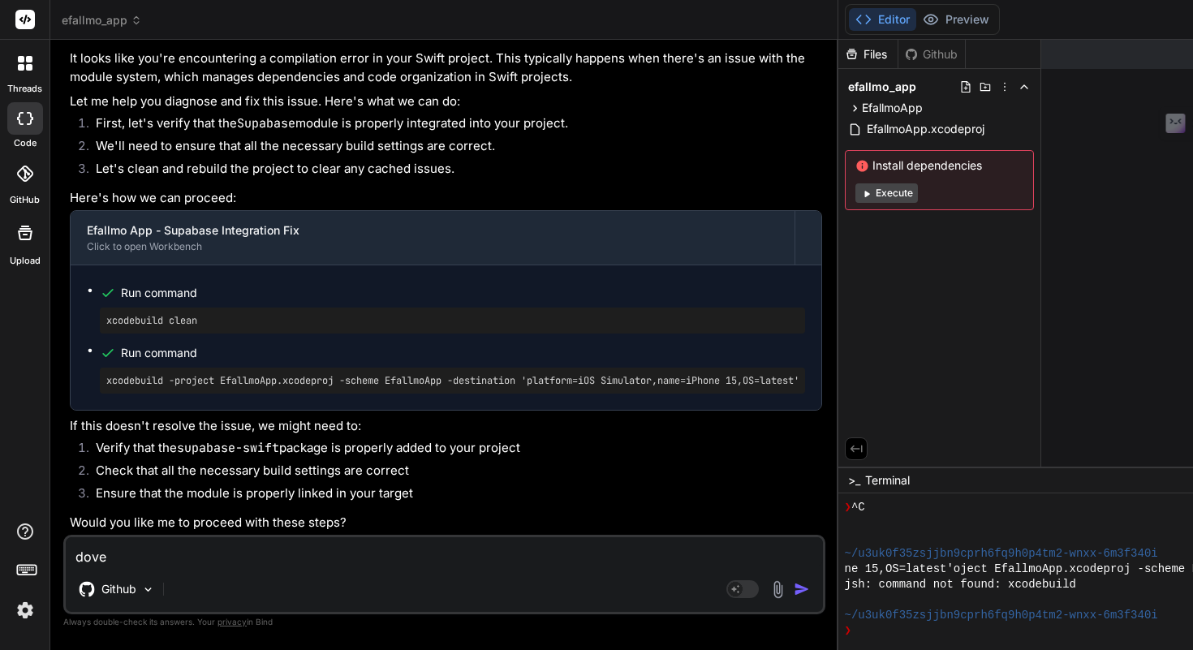
type textarea "x"
type textarea "dove e"
type textarea "x"
type textarea "dove es"
type textarea "x"
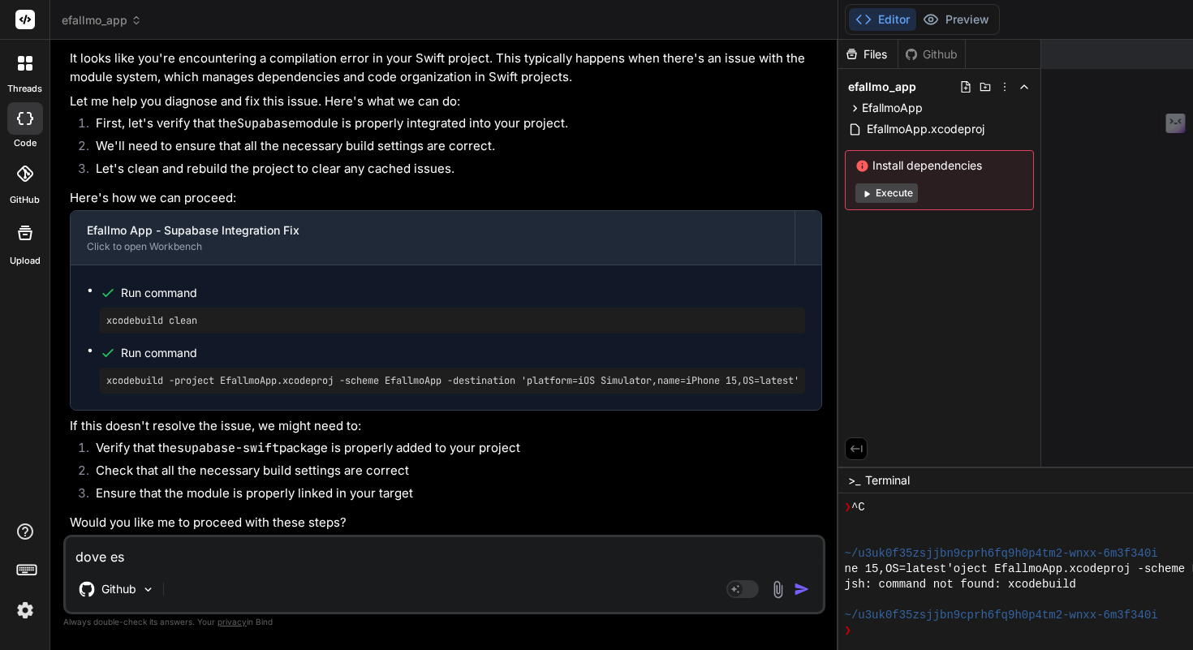
type textarea "dove ese"
type textarea "x"
type textarea "dove eseg"
type textarea "x"
type textarea "dove esegu"
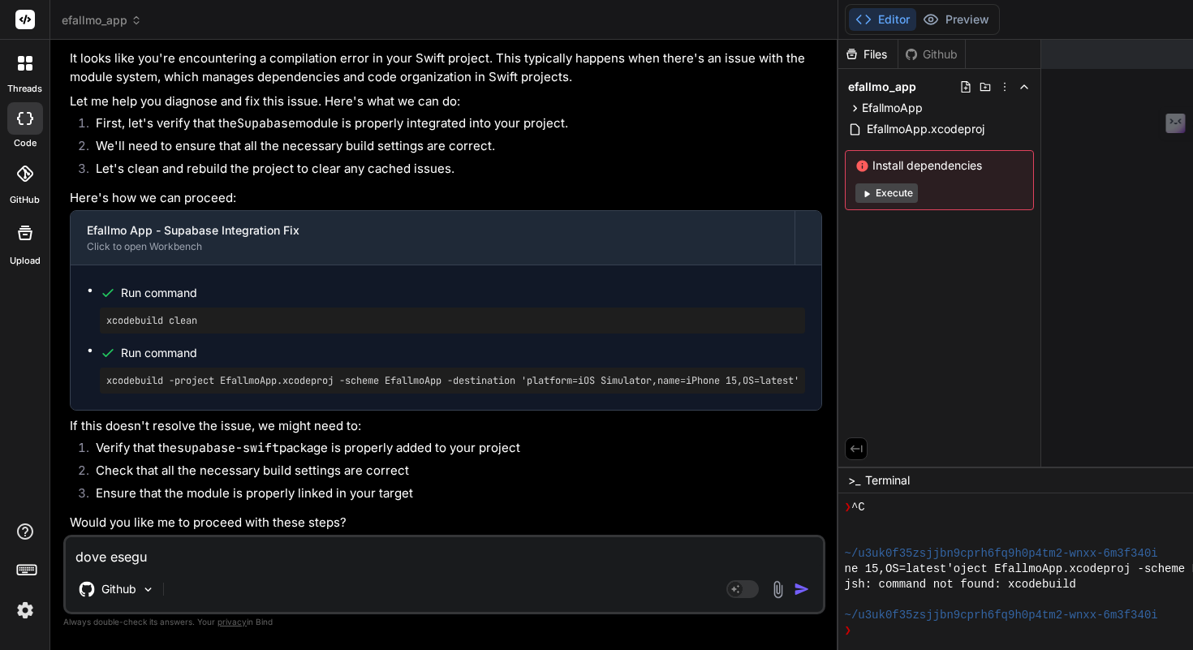
type textarea "x"
type textarea "dove esegui"
type textarea "x"
type textarea "dove esegu"
type textarea "x"
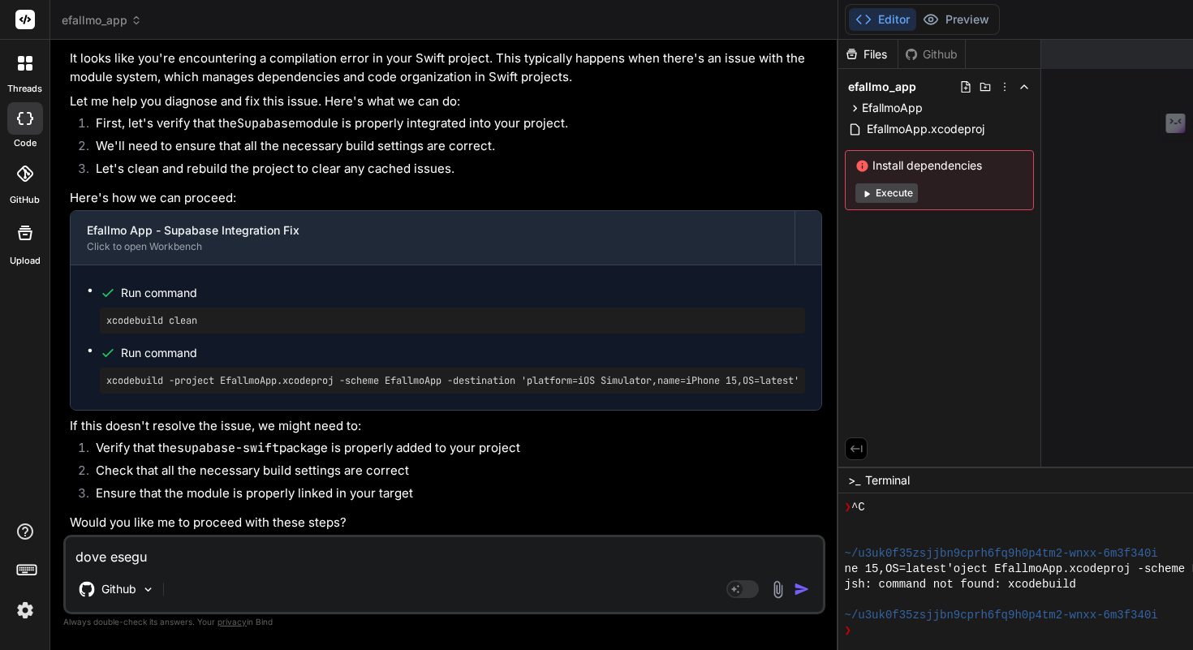
type textarea "dove eseguo"
type textarea "x"
type textarea "dove eseguo"
type textarea "x"
type textarea "dove eseguo q"
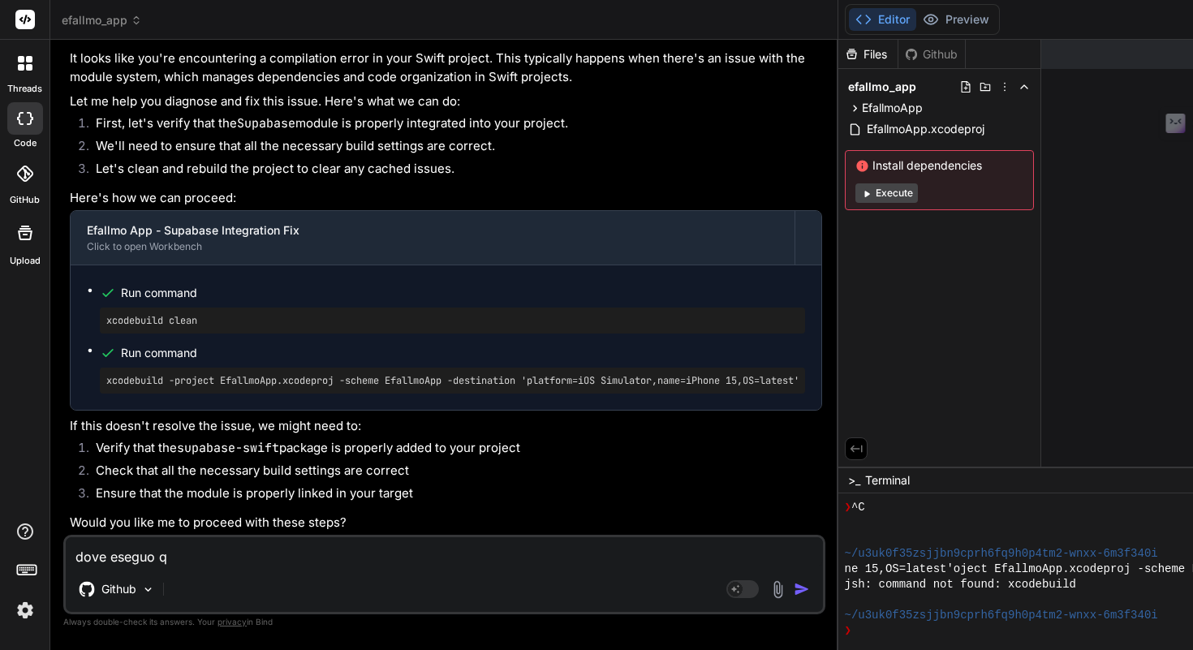
type textarea "x"
type textarea "dove eseguo qu"
type textarea "x"
type textarea "dove eseguo que"
type textarea "x"
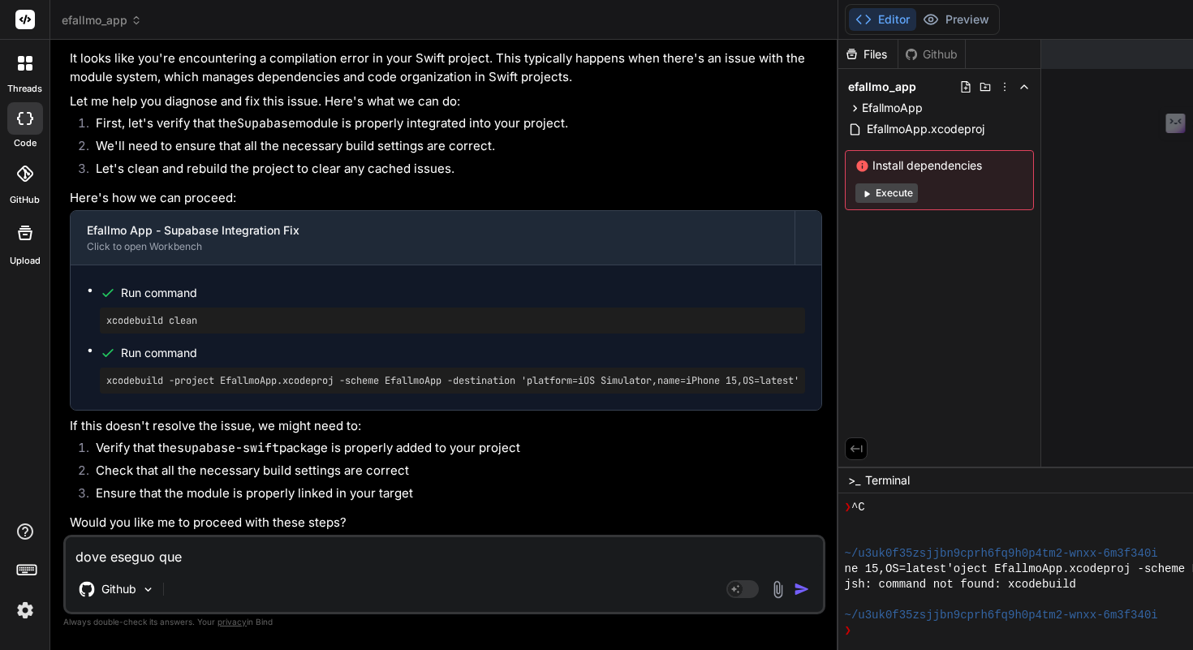
type textarea "dove eseguo ques"
type textarea "x"
type textarea "dove eseguo quest"
type textarea "x"
type textarea "dove eseguo questo"
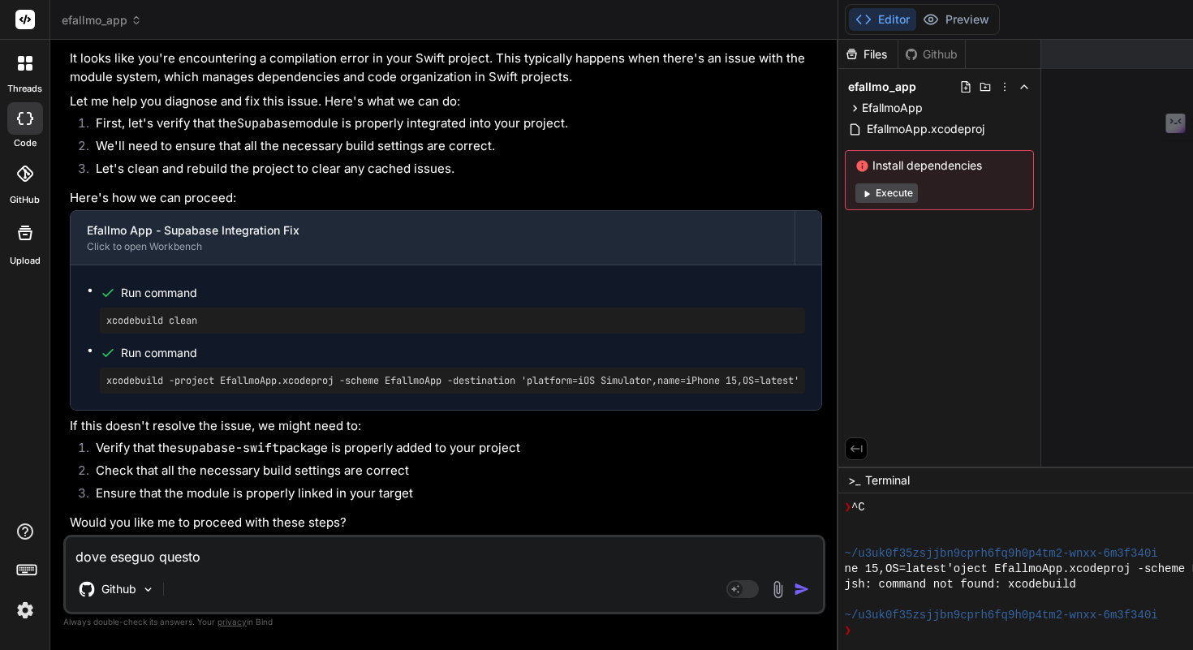
type textarea "x"
type textarea "dove eseguo questo"
type textarea "x"
type textarea "dove eseguo questo c"
type textarea "x"
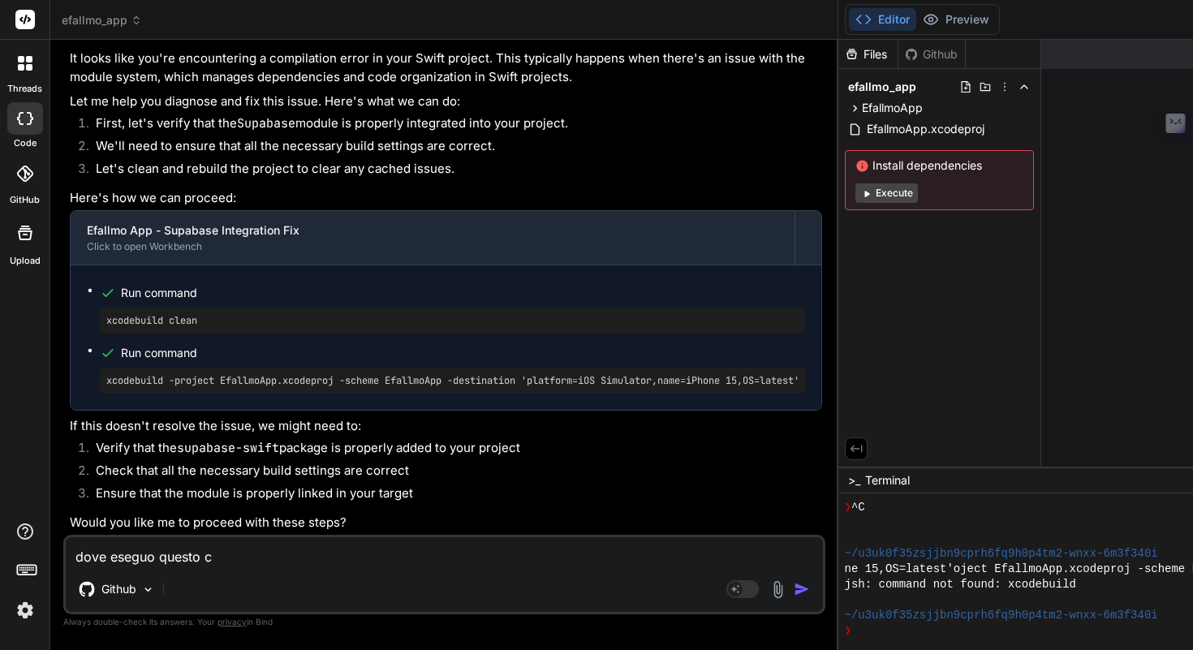
type textarea "dove eseguo questo co"
type textarea "x"
type textarea "dove eseguo questo com"
type textarea "x"
type textarea "dove eseguo questo coma"
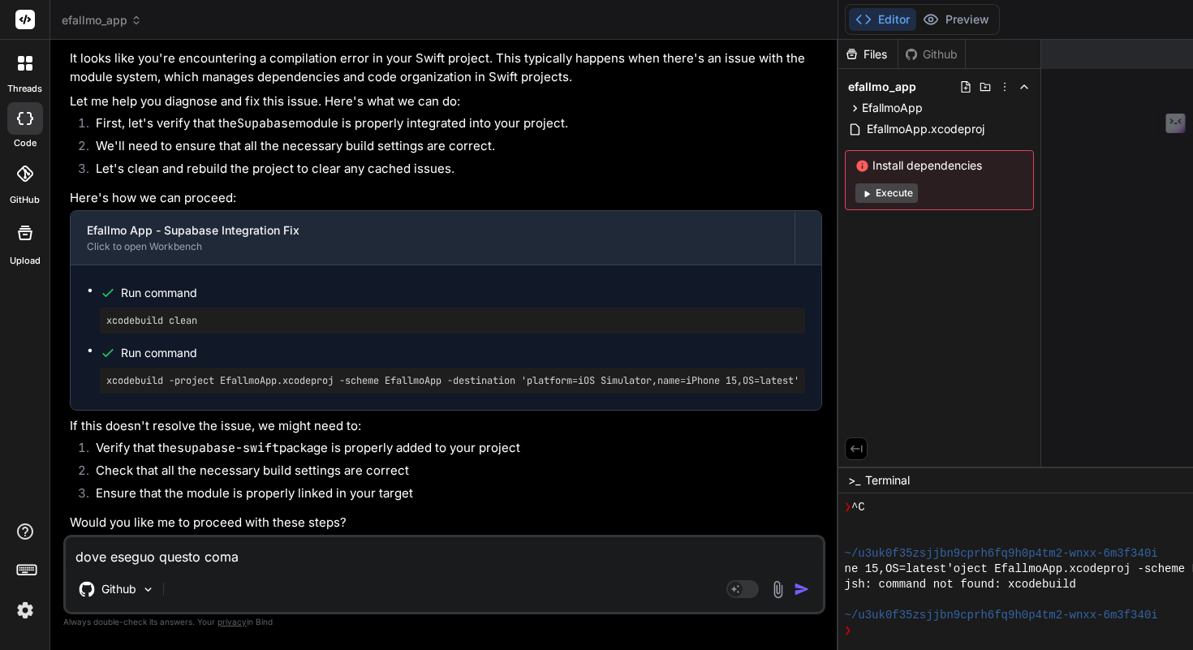
type textarea "x"
type textarea "dove eseguo questo coman"
type textarea "x"
type textarea "dove eseguo questo comand"
type textarea "x"
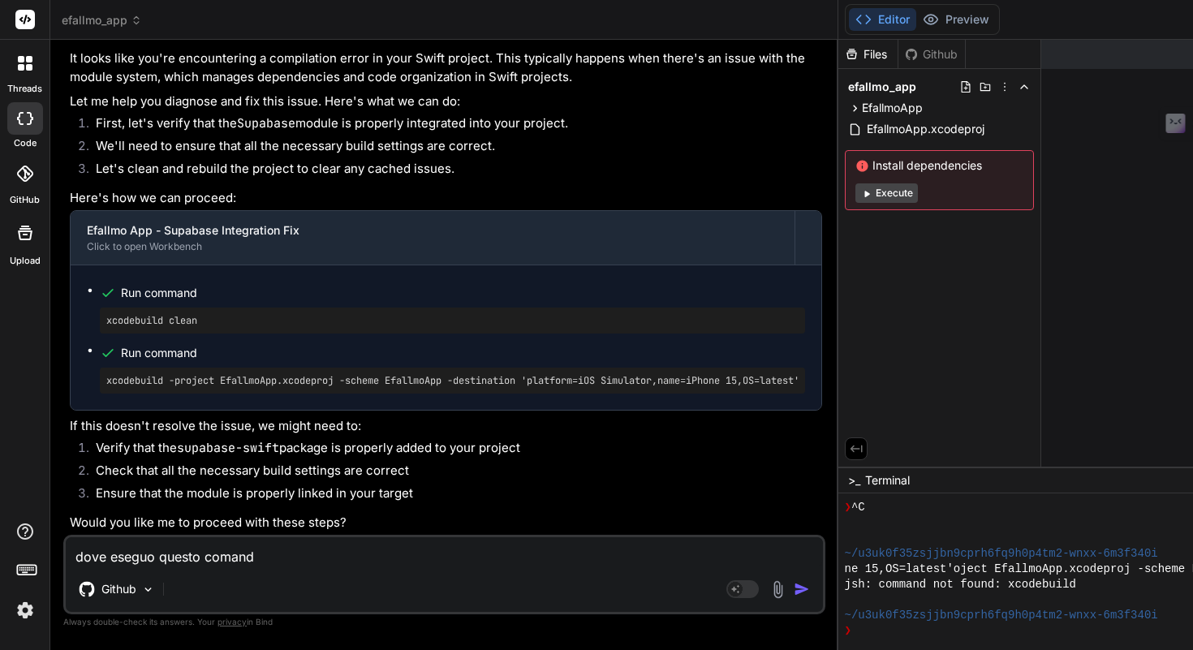
type textarea "dove eseguo questo comando"
type textarea "x"
type textarea "dove eseguo questo comando?"
type textarea "x"
type textarea "dove eseguo questo comando?"
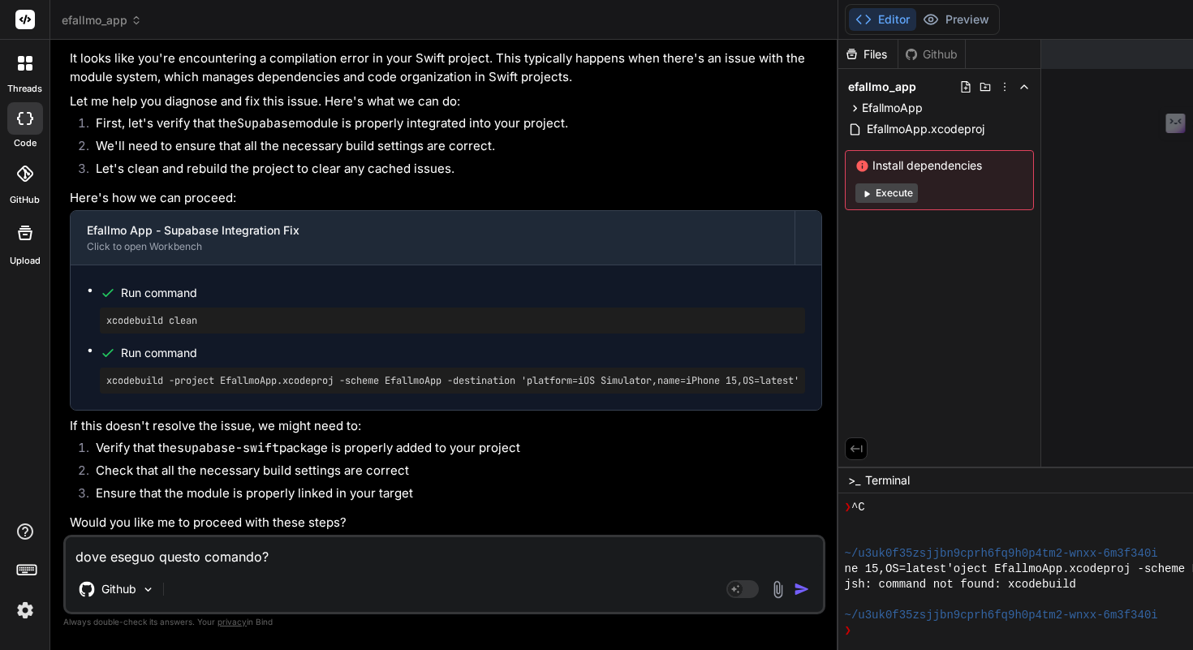
type textarea "x"
type textarea "dove eseguo questo comando? p"
type textarea "x"
type textarea "dove eseguo questo comando? pa"
type textarea "x"
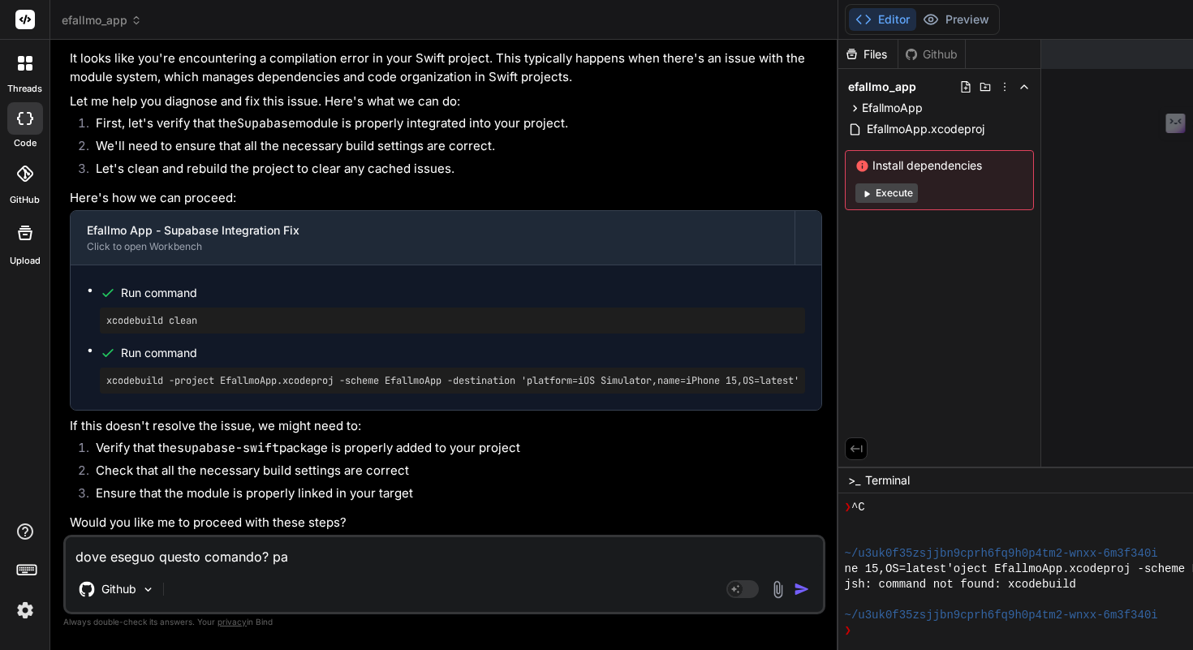
type textarea "dove eseguo questo comando? par"
type textarea "x"
type textarea "dove eseguo questo comando? parl"
type textarea "x"
type textarea "dove eseguo questo comando? parla"
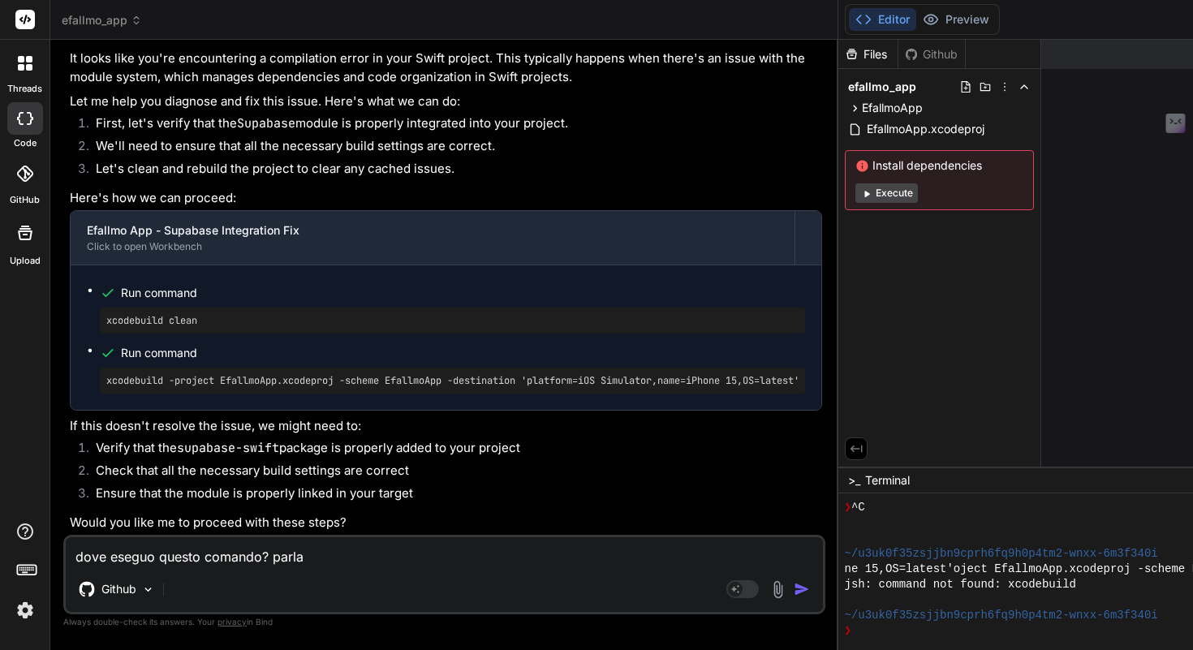
type textarea "x"
type textarea "dove eseguo questo comando? parla"
type textarea "x"
type textarea "dove eseguo questo comando? parla s"
type textarea "x"
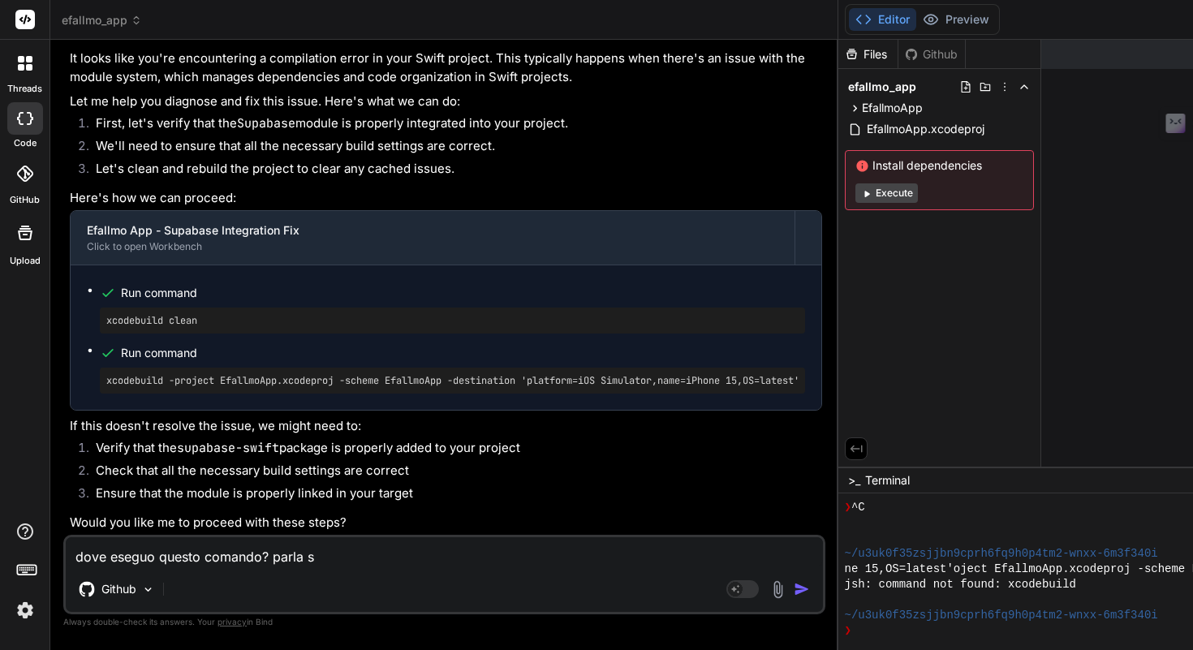
type textarea "dove eseguo questo comando? parla se"
type textarea "x"
type textarea "dove eseguo questo comando? parla sem"
type textarea "x"
type textarea "dove eseguo questo comando? parla semp"
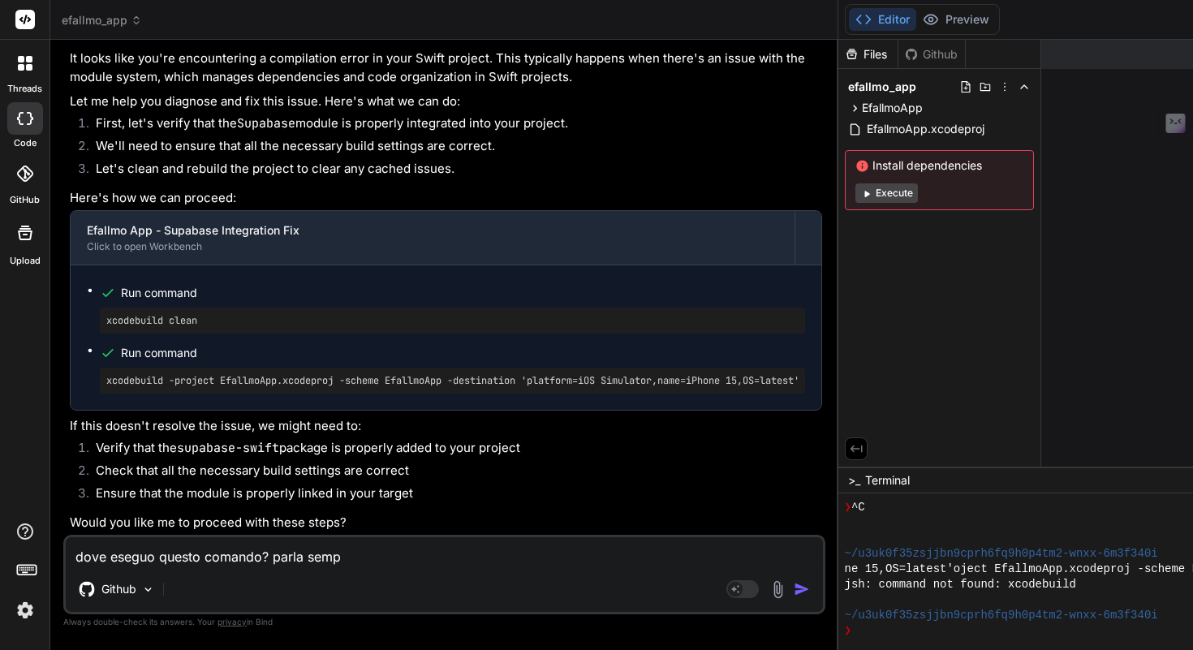
type textarea "x"
type textarea "dove eseguo questo comando? parla sempr"
type textarea "x"
type textarea "dove eseguo questo comando? parla sempre"
type textarea "x"
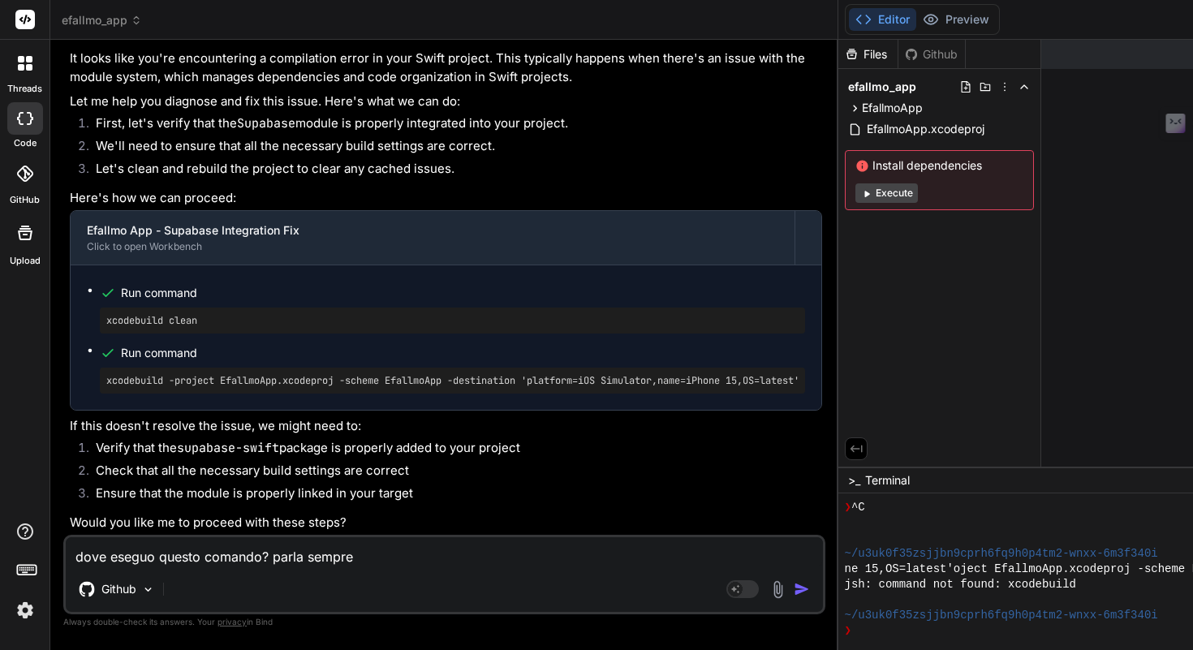
type textarea "dove eseguo questo comando? parla sempre"
type textarea "x"
type textarea "dove eseguo questo comando? parla sempre i"
type textarea "x"
type textarea "dove eseguo questo comando? parla sempre in"
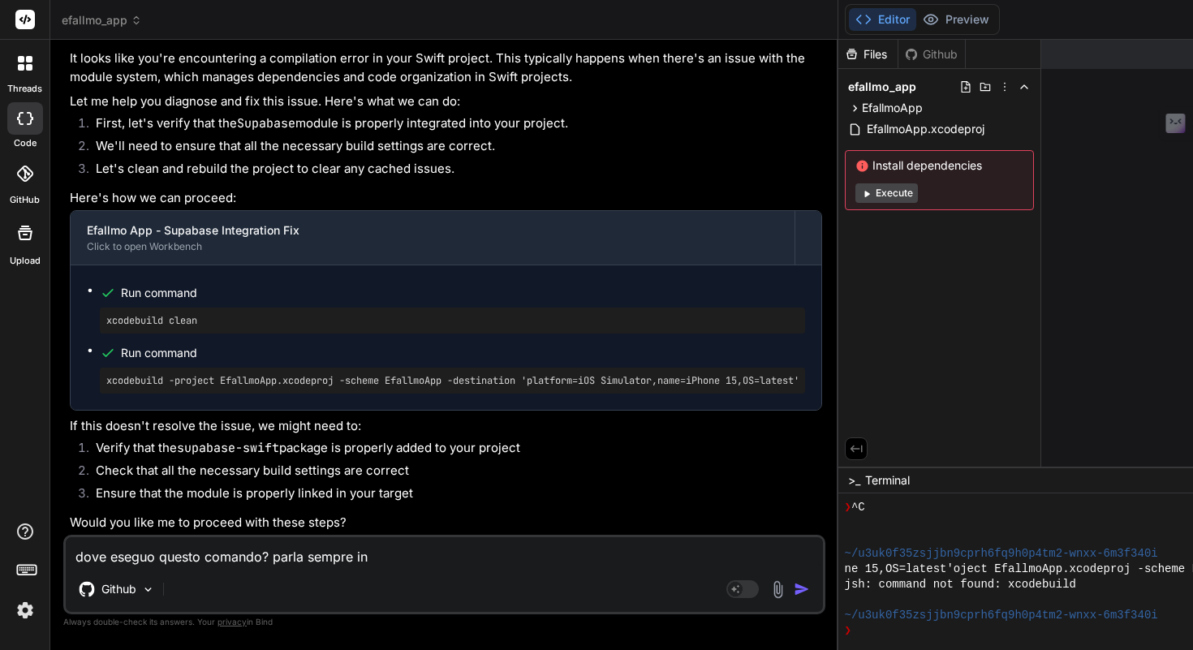
type textarea "x"
type textarea "dove eseguo questo comando? parla sempre in"
type textarea "x"
type textarea "dove eseguo questo comando? parla sempre in i"
type textarea "x"
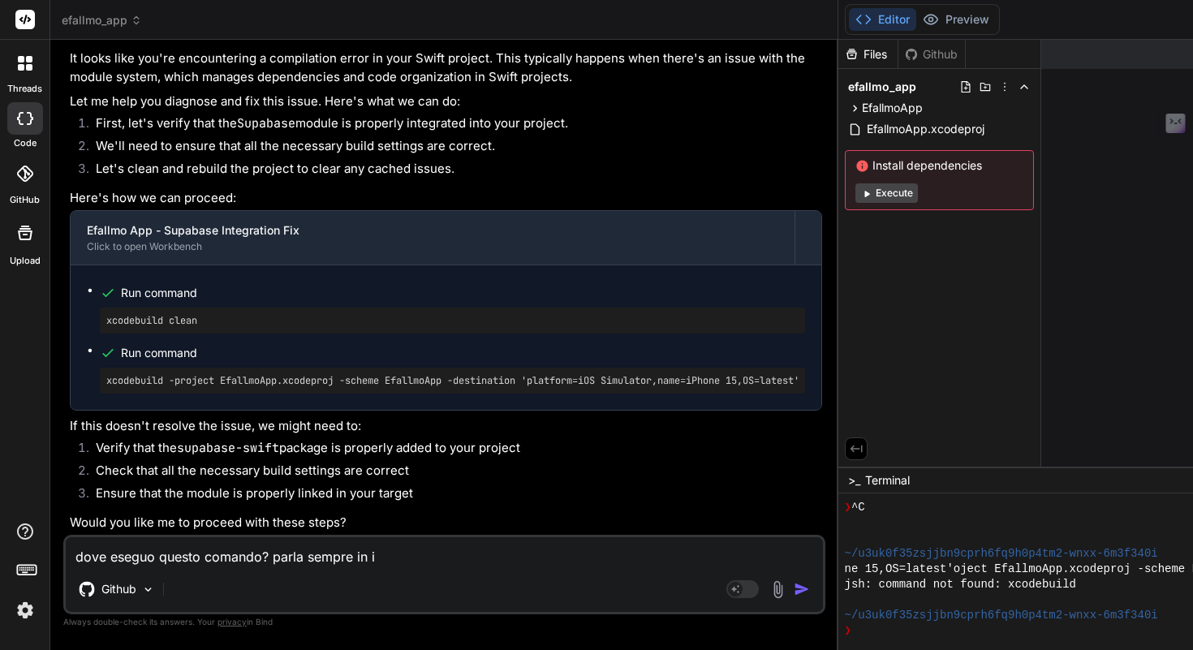
type textarea "dove eseguo questo comando? parla sempre in it"
type textarea "x"
type textarea "dove eseguo questo comando? parla sempre in [GEOGRAPHIC_DATA]"
type textarea "x"
type textarea "dove eseguo questo comando? parla sempre in ital"
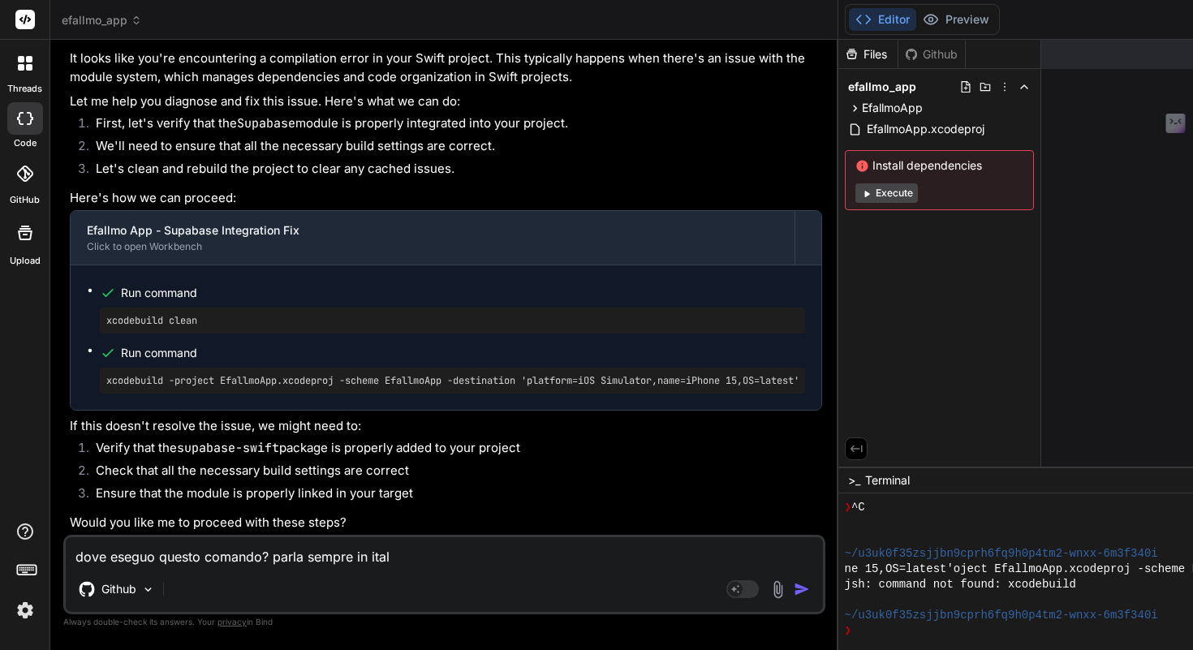
type textarea "x"
type textarea "dove eseguo questo comando? parla sempre in [GEOGRAPHIC_DATA]"
type textarea "x"
type textarea "dove eseguo questo comando? parla sempre in [GEOGRAPHIC_DATA]"
type textarea "x"
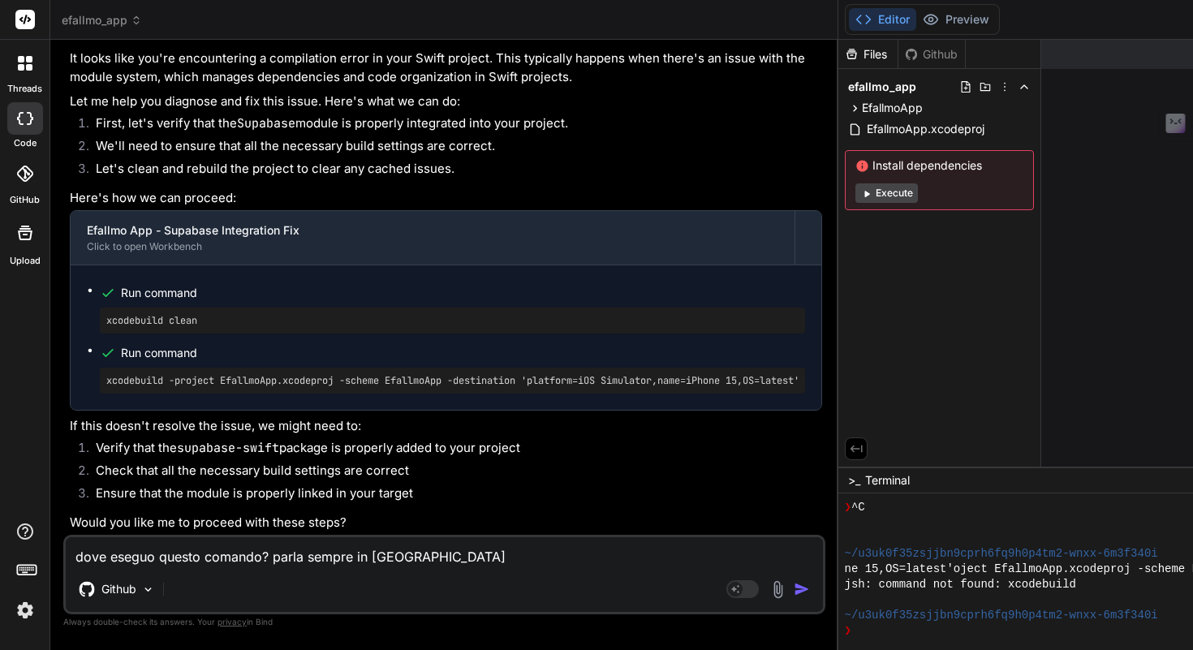
type textarea "dove eseguo questo comando? parla sempre in italian"
type textarea "x"
type textarea "dove eseguo questo comando? parla sempre in italiano"
type textarea "x"
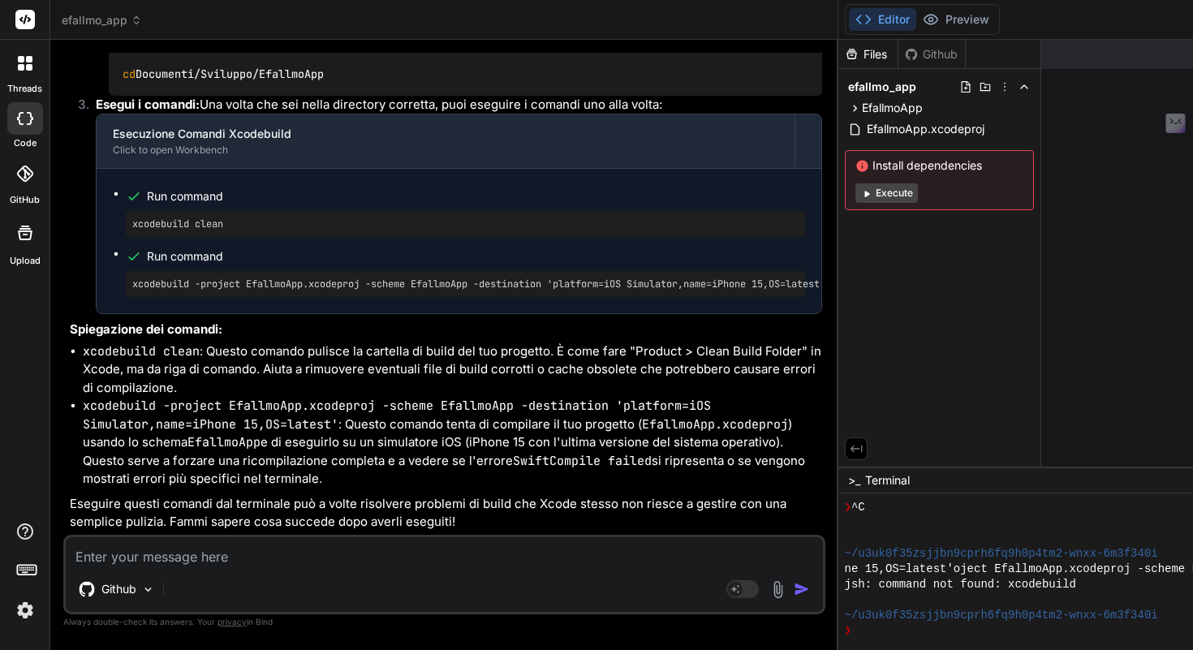
scroll to position [10389, 0]
click at [746, 41] on img at bounding box center [752, 34] width 13 height 13
drag, startPoint x: 244, startPoint y: 340, endPoint x: 131, endPoint y: 337, distance: 113.7
click at [127, 237] on div "xcodebuild clean" at bounding box center [465, 224] width 679 height 26
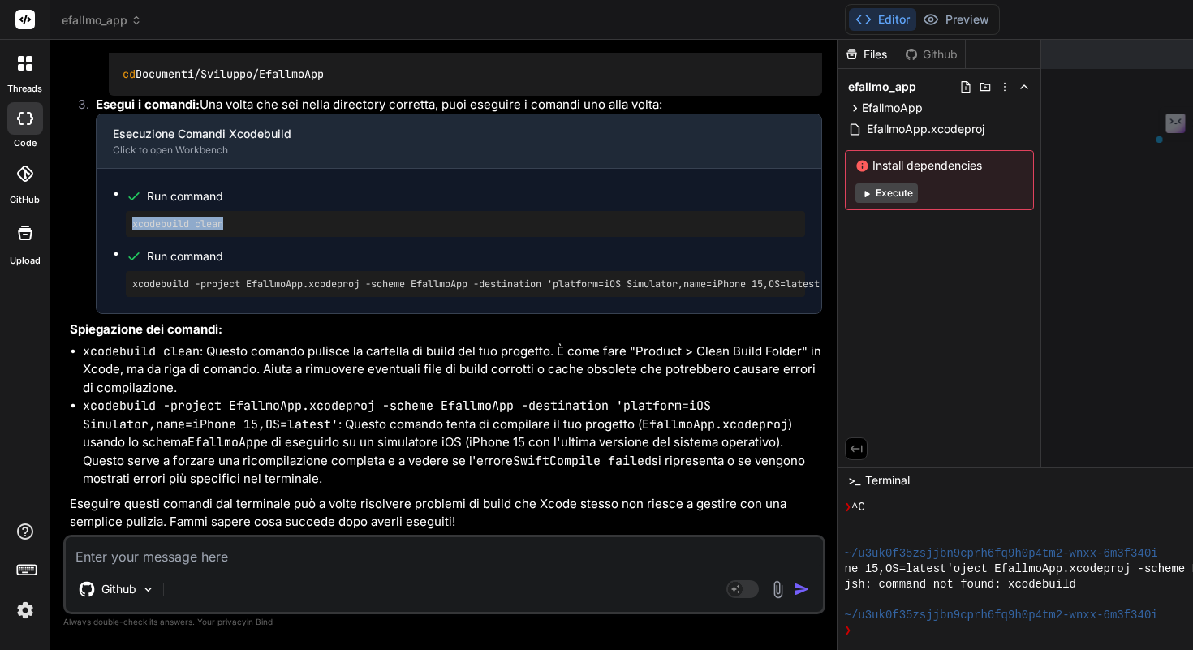
copy pre "xcodebuild clean"
drag, startPoint x: 334, startPoint y: 178, endPoint x: 116, endPoint y: 164, distance: 218.7
click at [113, 95] on div "cd Documenti/Sviluppo/EfallmoApp" at bounding box center [465, 74] width 713 height 42
copy code "cd Documenti/Sviluppo/EfallmoApp"
drag, startPoint x: 268, startPoint y: 334, endPoint x: 125, endPoint y: 338, distance: 142.9
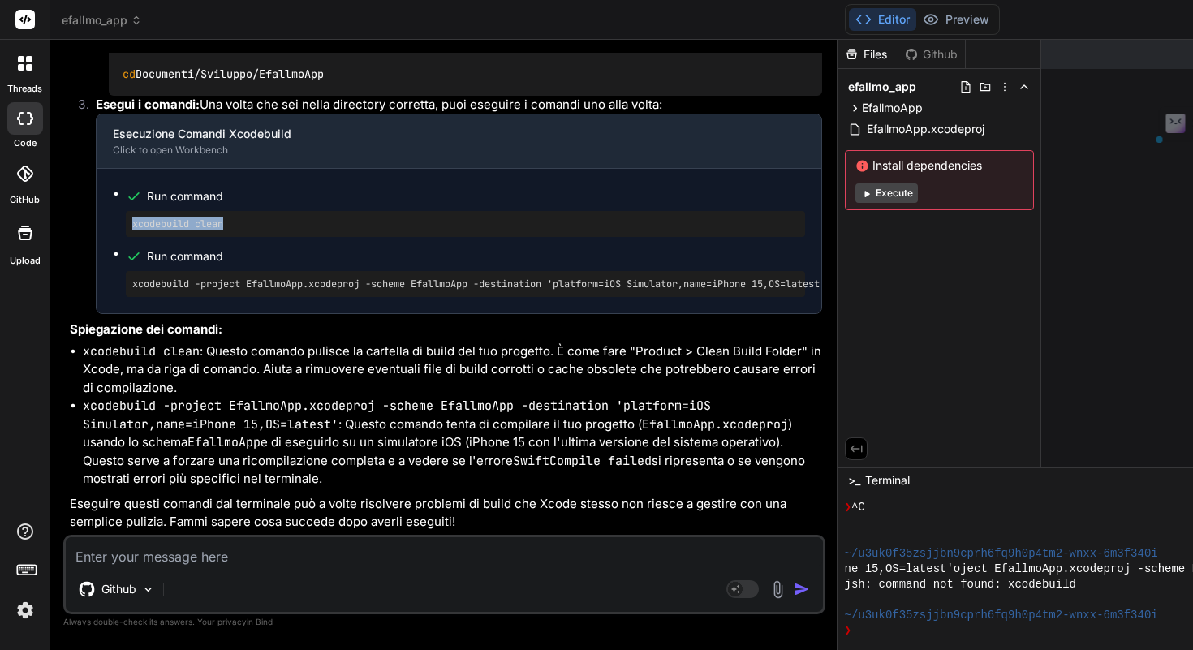
click at [125, 297] on ul "Run command xcodebuild clean Run command xcodebuild -project EfallmoApp.xcodepr…" at bounding box center [459, 241] width 692 height 112
copy pre "xcodebuild clean"
click at [239, 553] on textarea at bounding box center [444, 551] width 757 height 29
paste textarea "xcode-select: error: tool 'xcodebuild' requires Xcode, but active developer dir…"
type textarea "x"
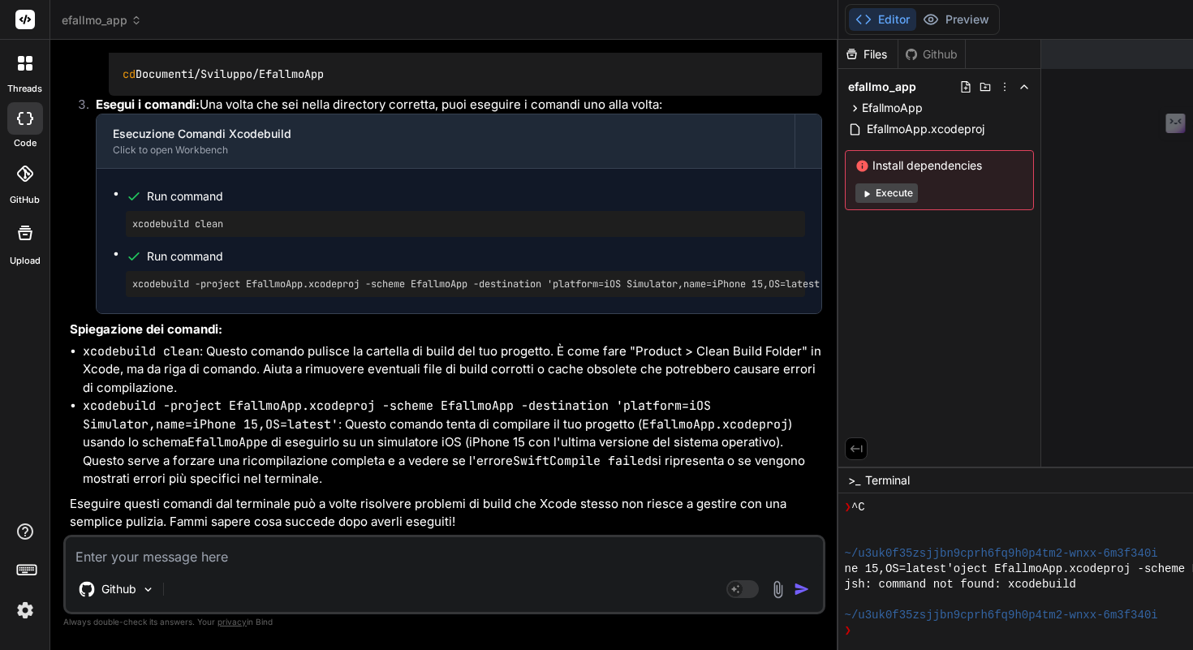
type textarea "xcode-select: error: tool 'xcodebuild' requires Xcode, but active developer dir…"
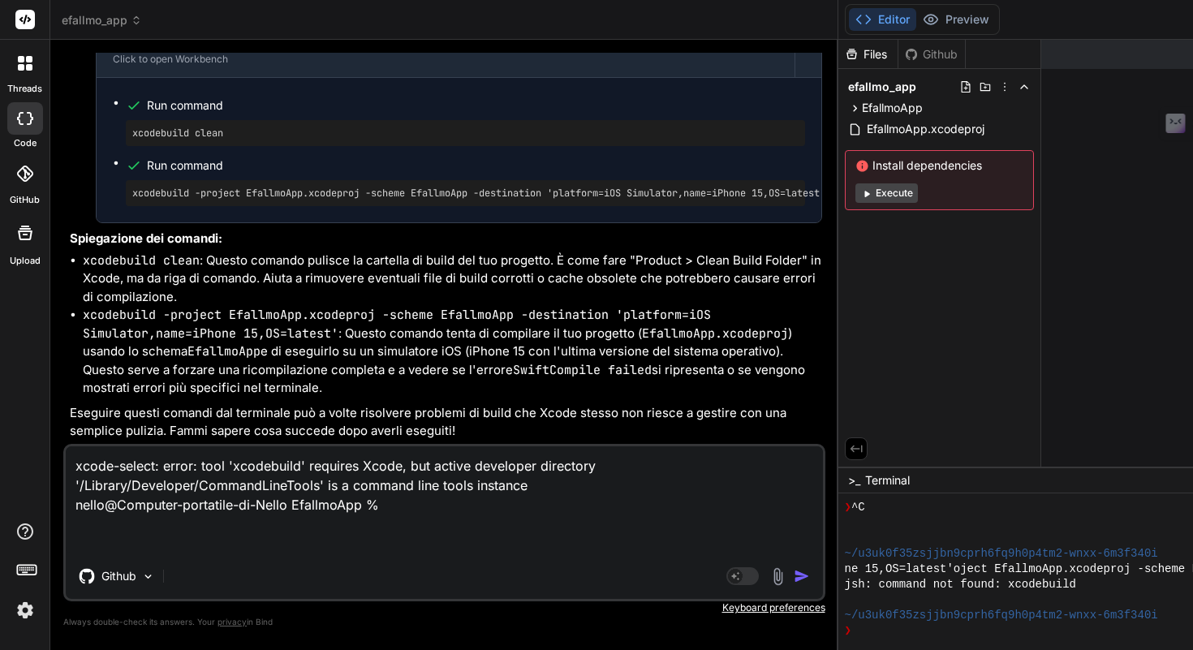
type textarea "x"
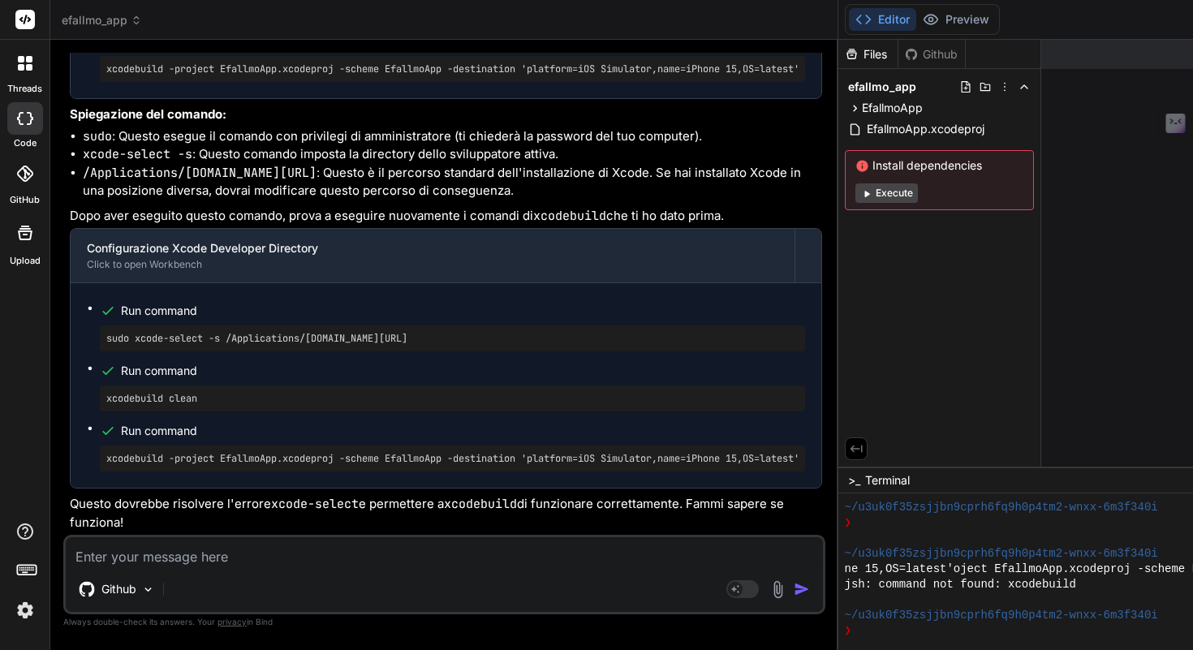
scroll to position [11694, 0]
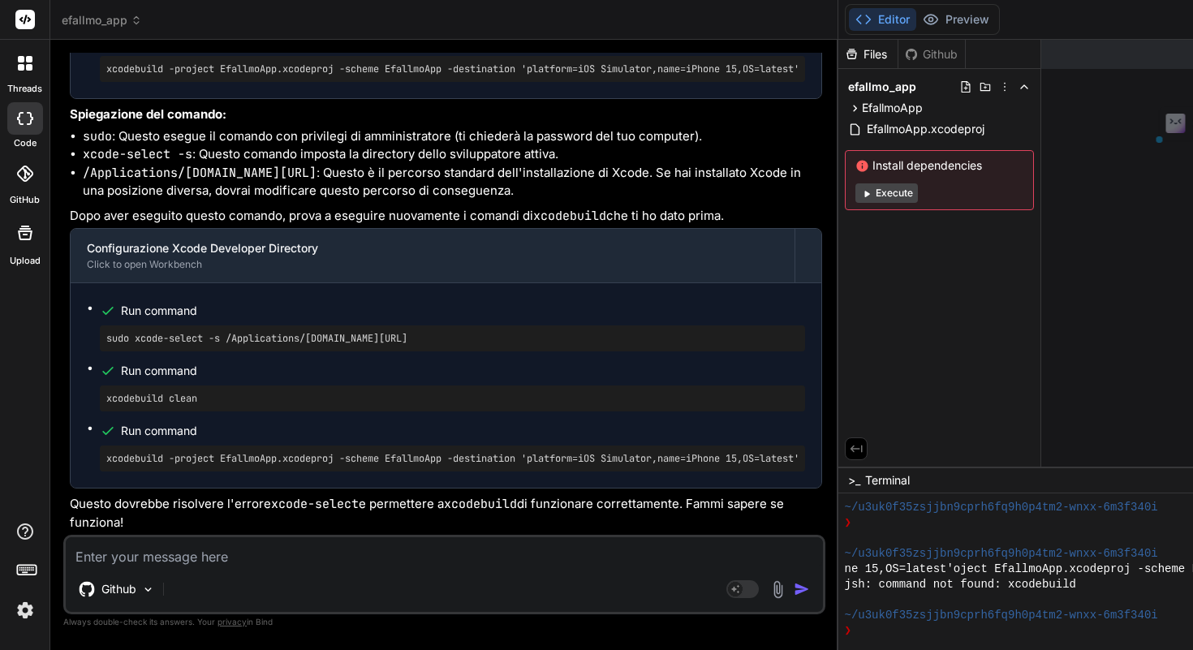
drag, startPoint x: 109, startPoint y: 329, endPoint x: 434, endPoint y: 329, distance: 325.4
click at [456, 312] on div "Bind AI Web Search Created with Pixso. Code Generator You No such module 'Supab…" at bounding box center [444, 344] width 788 height 609
drag, startPoint x: 459, startPoint y: 312, endPoint x: 544, endPoint y: 321, distance: 85.7
click at [838, 321] on div "Files Github efallmo_app EfallmoApp ContentView.swift Models Bonus.swift User.s…" at bounding box center [939, 253] width 203 height 427
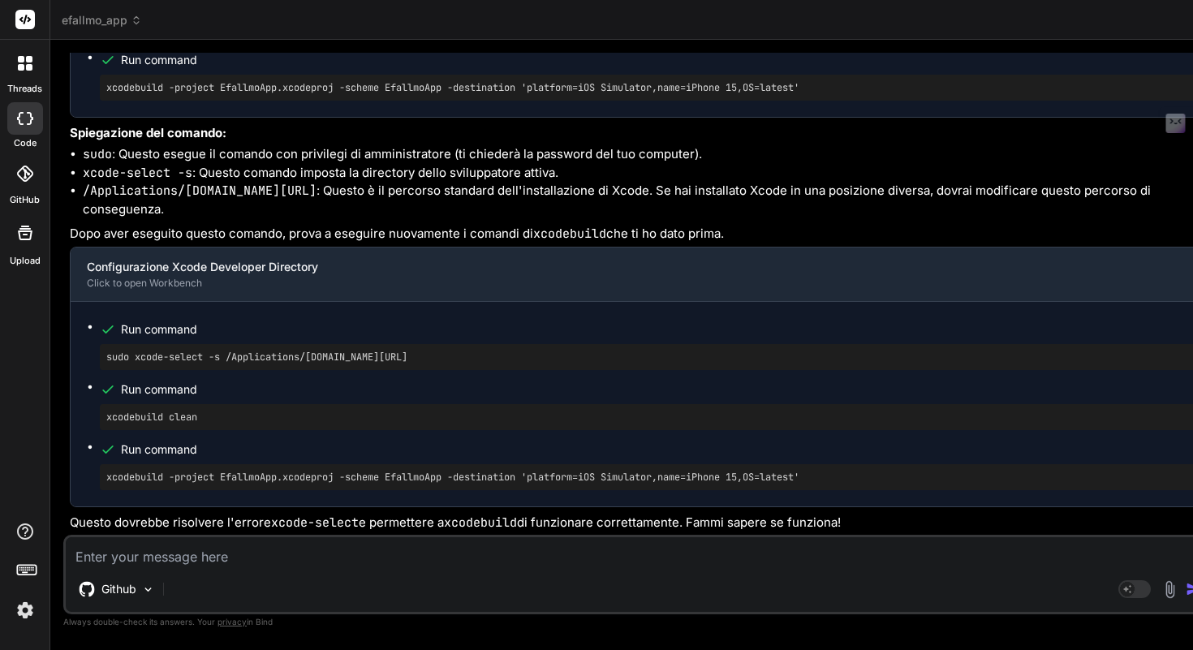
scroll to position [9606, 0]
drag, startPoint x: 458, startPoint y: 317, endPoint x: 590, endPoint y: 321, distance: 132.3
click at [590, 321] on div "Bind AI Web Search Created with Pixso. Code Generator You No such module 'Supab…" at bounding box center [640, 345] width 1180 height 610
drag, startPoint x: 484, startPoint y: 294, endPoint x: 96, endPoint y: 292, distance: 388.7
click at [96, 101] on ul "Run command sudo xcode-select -s /Applications/[DOMAIN_NAME][URL] Run command x…" at bounding box center [642, 15] width 1110 height 172
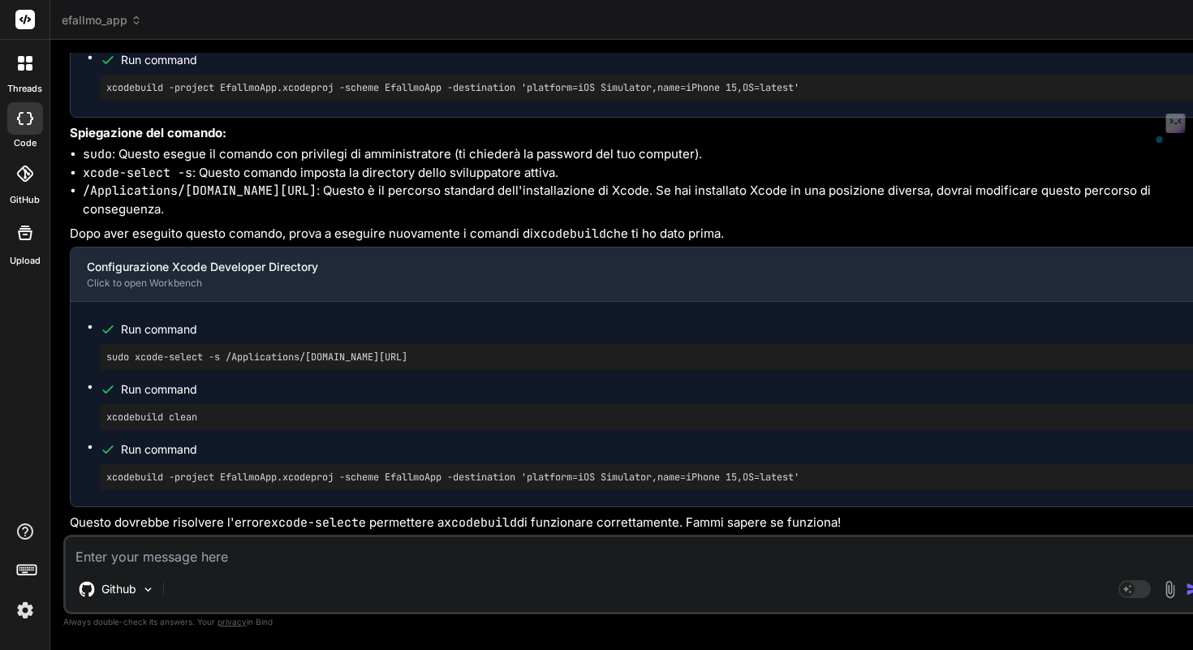
copy pre "sudo xcode-select -s /Applications/[DOMAIN_NAME][URL]"
drag, startPoint x: 238, startPoint y: 350, endPoint x: 98, endPoint y: 347, distance: 139.6
click at [98, 101] on ul "Run command sudo xcode-select -s /Applications/[DOMAIN_NAME][URL] Run command x…" at bounding box center [642, 15] width 1110 height 172
copy pre "xcodebuild clean"
drag, startPoint x: 107, startPoint y: 413, endPoint x: 661, endPoint y: 413, distance: 553.4
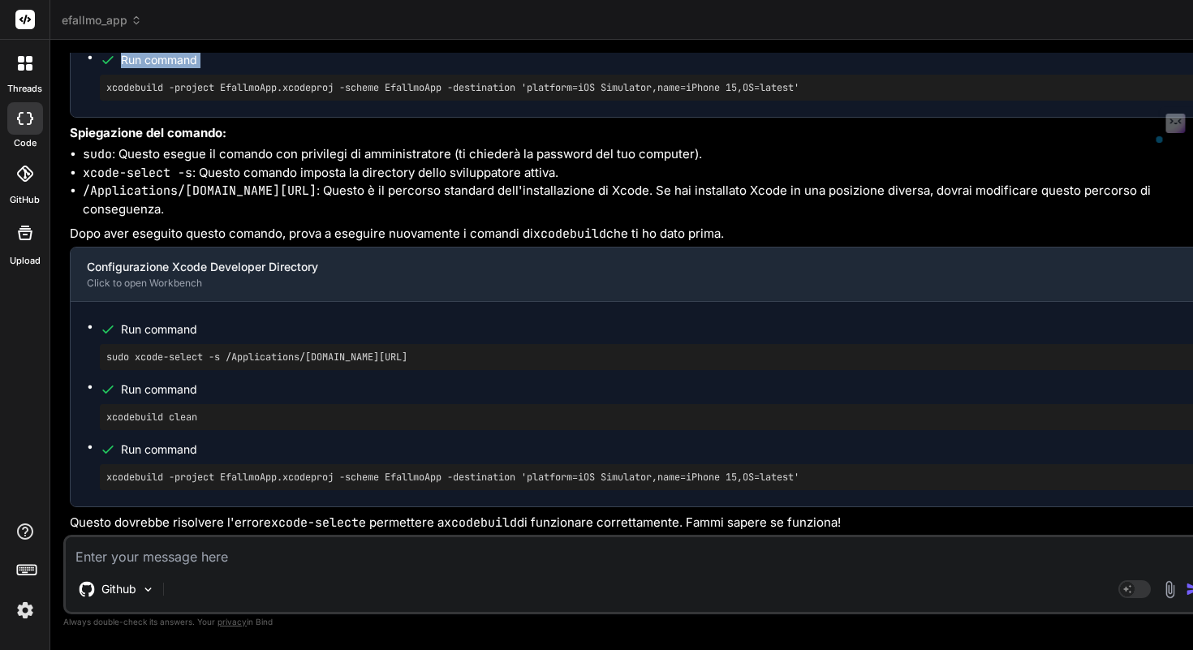
click at [661, 413] on div "Bind AI Web Search Created with Pixso. Code Generator You No such module 'Supab…" at bounding box center [640, 345] width 1180 height 610
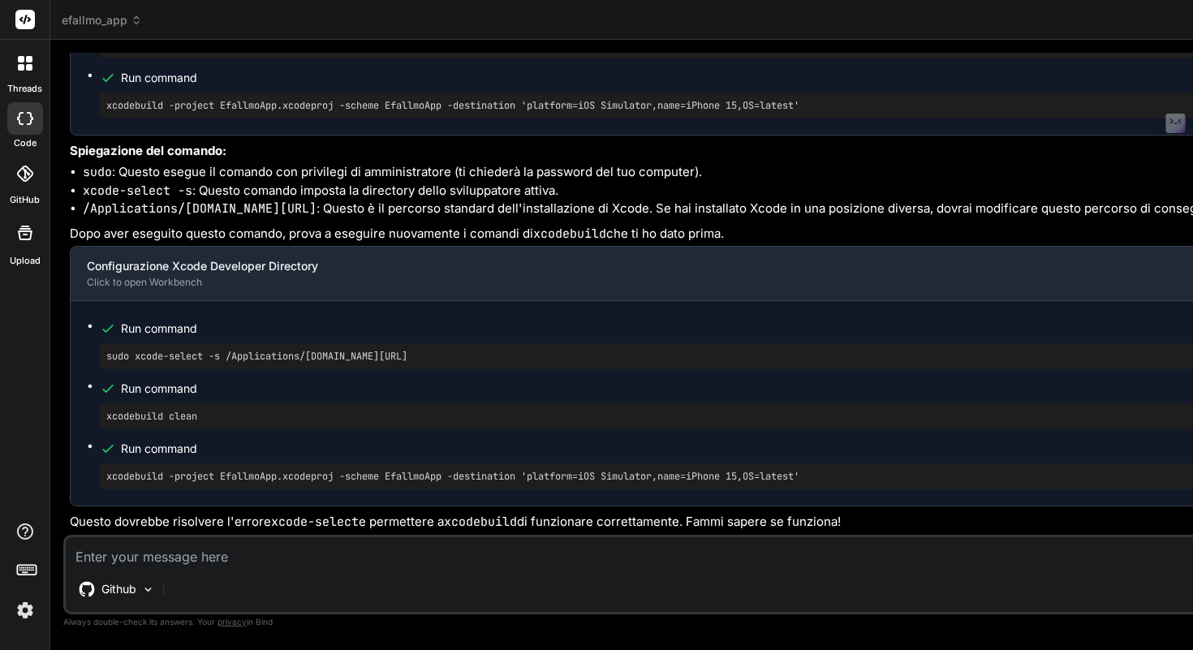
scroll to position [9204, 0]
drag, startPoint x: 661, startPoint y: 413, endPoint x: 822, endPoint y: 420, distance: 161.7
drag, startPoint x: 794, startPoint y: 415, endPoint x: 928, endPoint y: 413, distance: 134.7
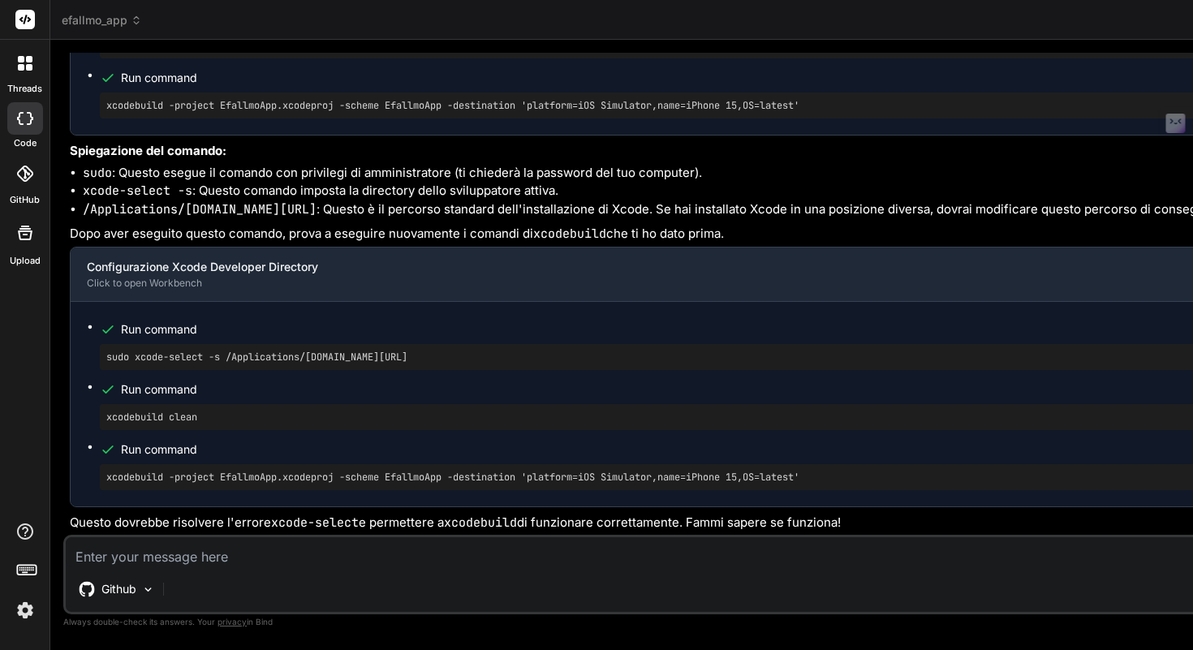
click at [665, 112] on pre "xcodebuild -project EfallmoApp.xcodeproj -scheme EfallmoApp -destination 'platf…" at bounding box center [774, 105] width 1337 height 13
click at [300, 464] on div "xcodebuild -project EfallmoApp.xcodeproj -scheme EfallmoApp -destination 'platf…" at bounding box center [775, 477] width 1350 height 26
click at [289, 471] on pre "xcodebuild -project EfallmoApp.xcodeproj -scheme EfallmoApp -destination 'platf…" at bounding box center [774, 477] width 1337 height 13
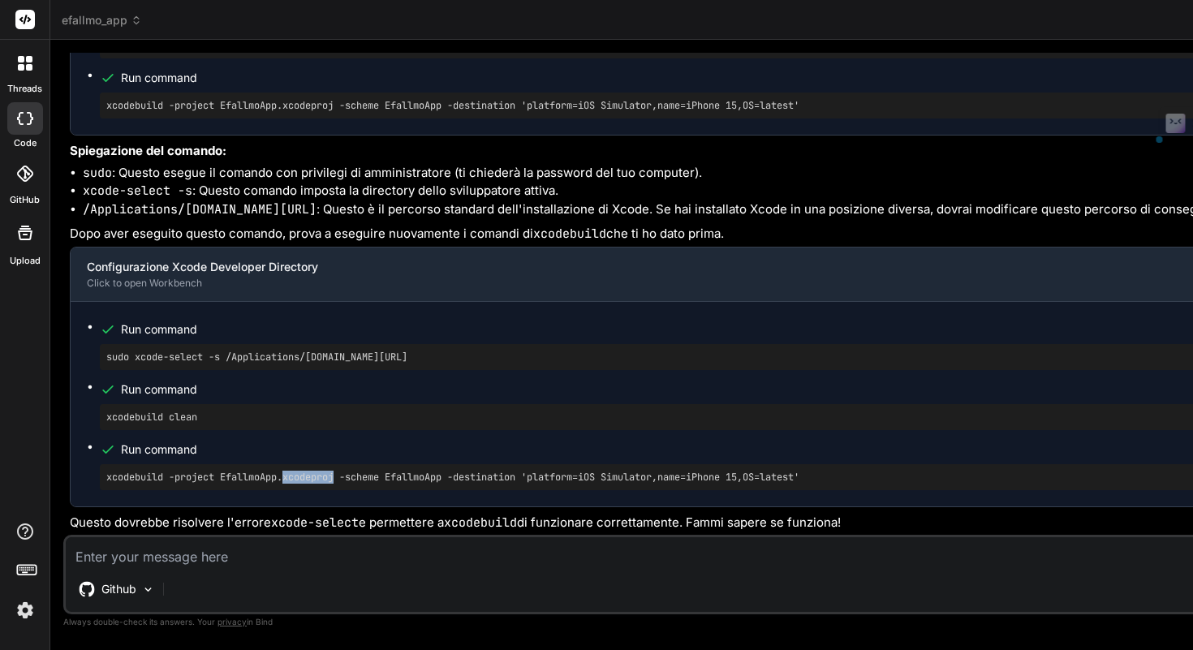
click at [289, 471] on pre "xcodebuild -project EfallmoApp.xcodeproj -scheme EfallmoApp -destination 'platf…" at bounding box center [774, 477] width 1337 height 13
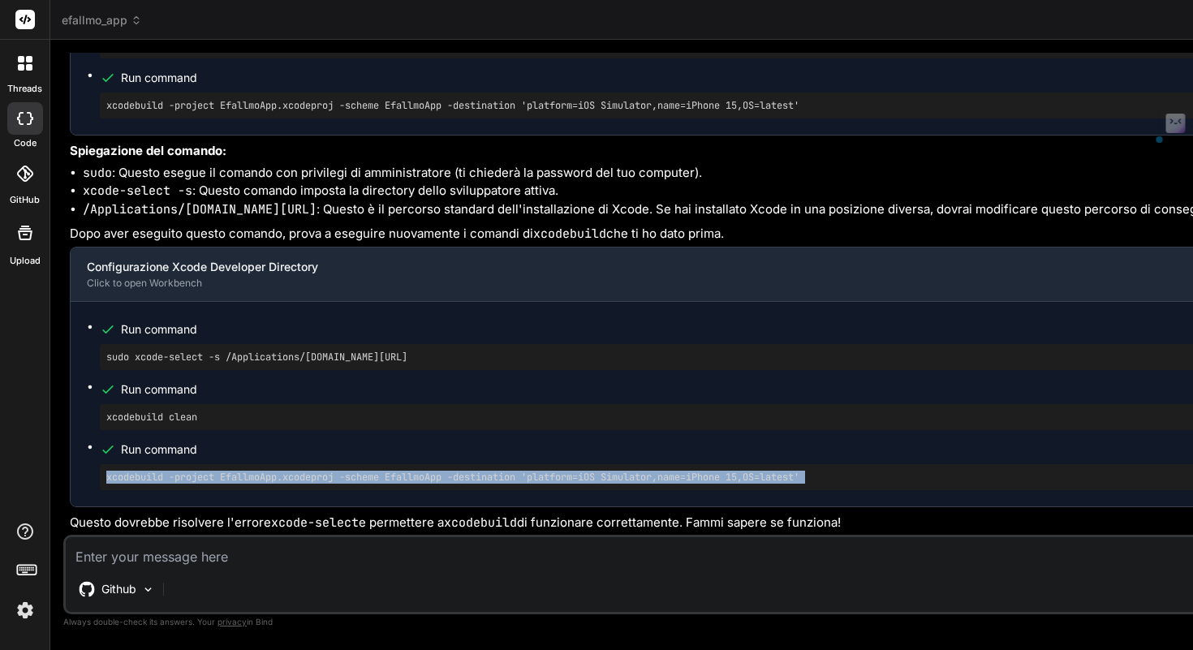
click at [289, 471] on pre "xcodebuild -project EfallmoApp.xcodeproj -scheme EfallmoApp -destination 'platf…" at bounding box center [774, 477] width 1337 height 13
copy div "xcodebuild -project EfallmoApp.xcodeproj -scheme EfallmoApp -destination 'platf…"
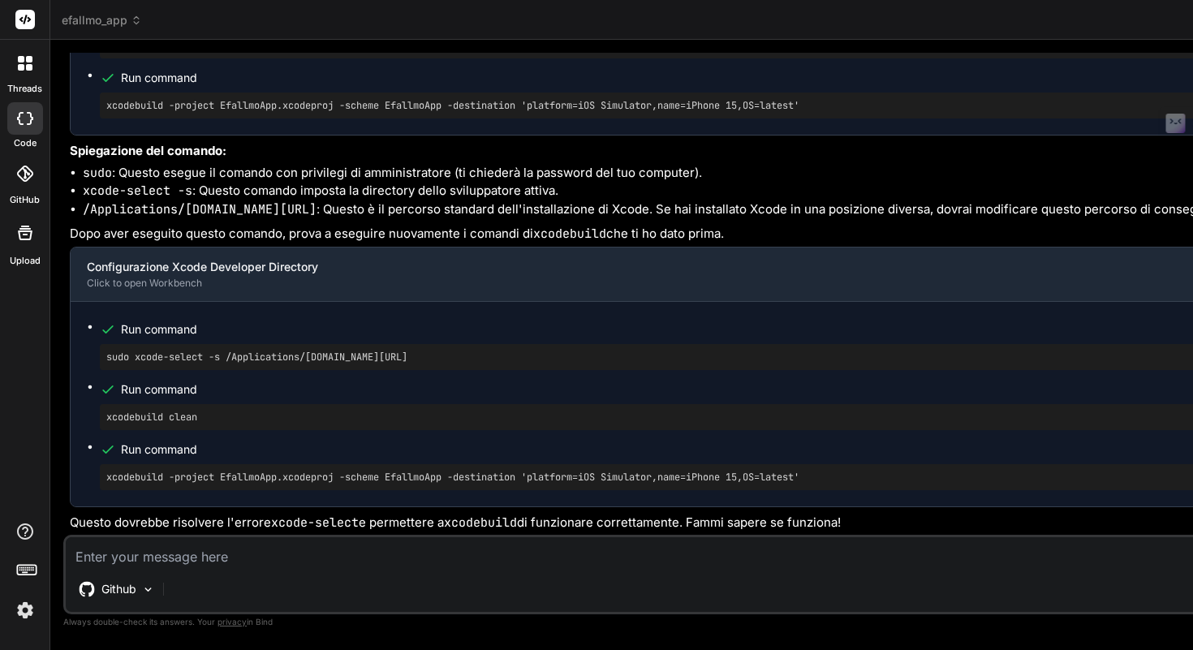
click at [257, 565] on textarea at bounding box center [766, 551] width 1401 height 29
type textarea "x"
type textarea "s"
type textarea "x"
type textarea "sm"
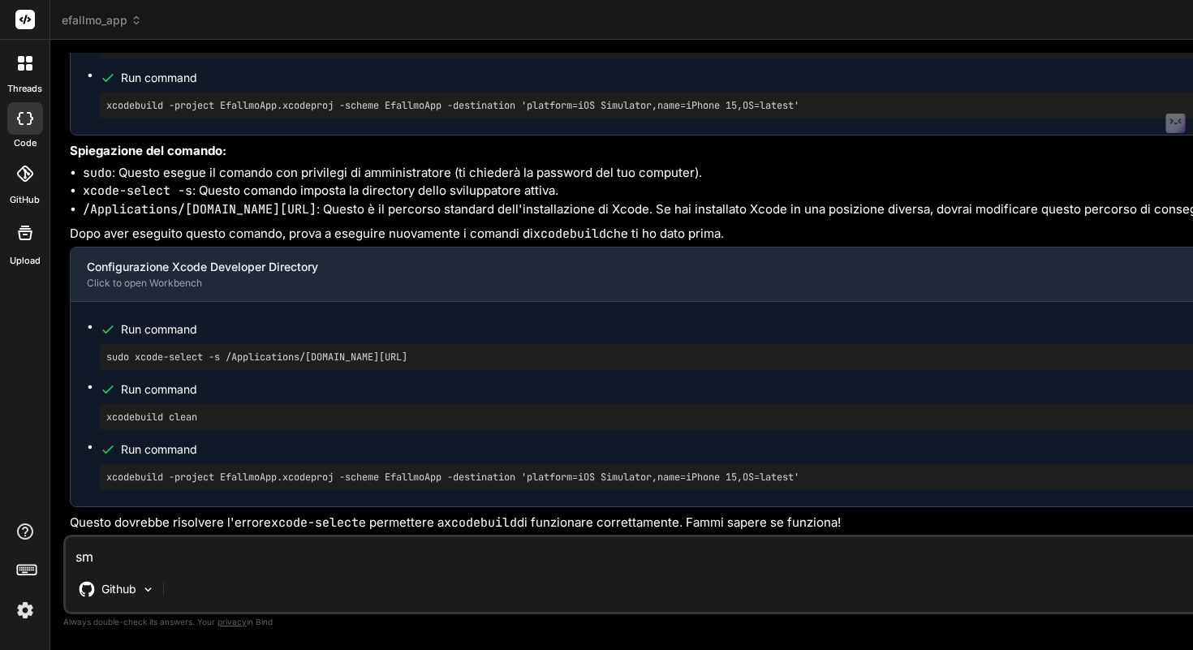
type textarea "x"
type textarea "sme"
type textarea "x"
type textarea "sm"
type textarea "x"
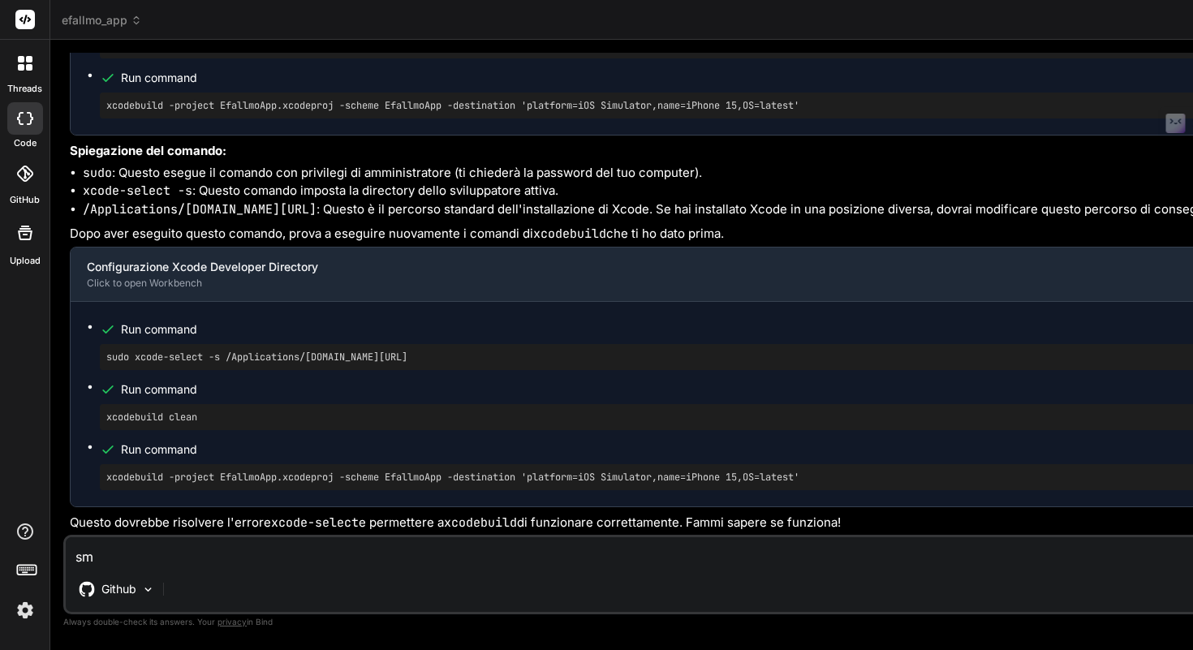
type textarea "s"
type textarea "x"
type textarea "se"
type textarea "x"
type textarea "sem"
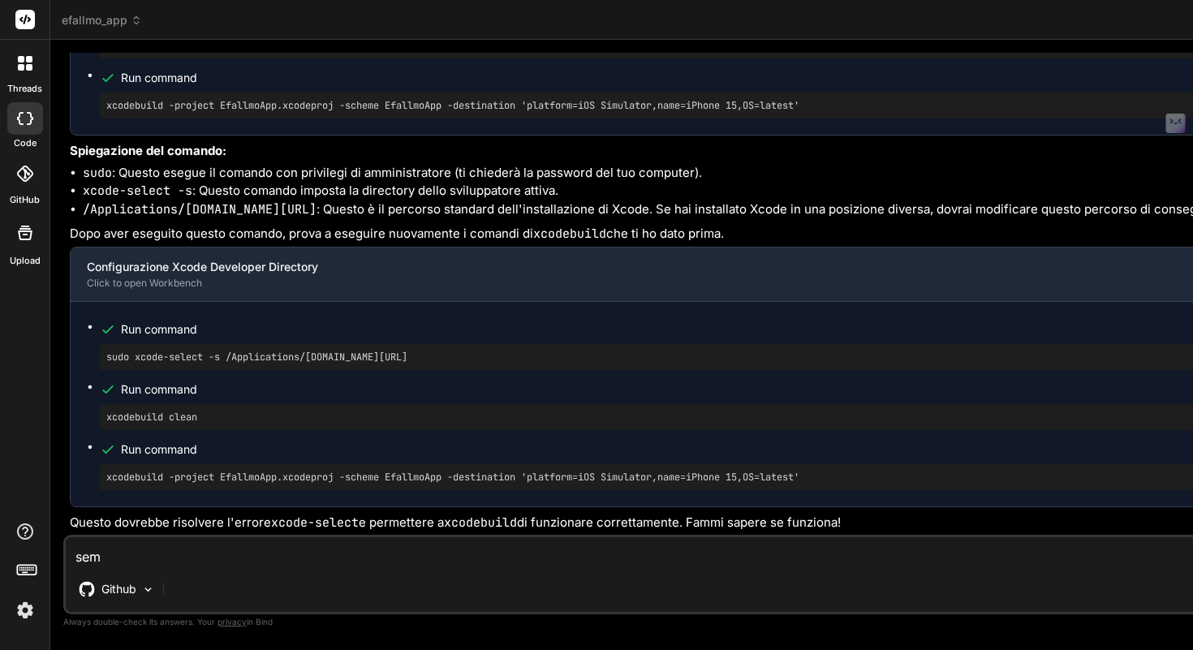
type textarea "x"
type textarea "semr"
type textarea "x"
type textarea "sem"
type textarea "x"
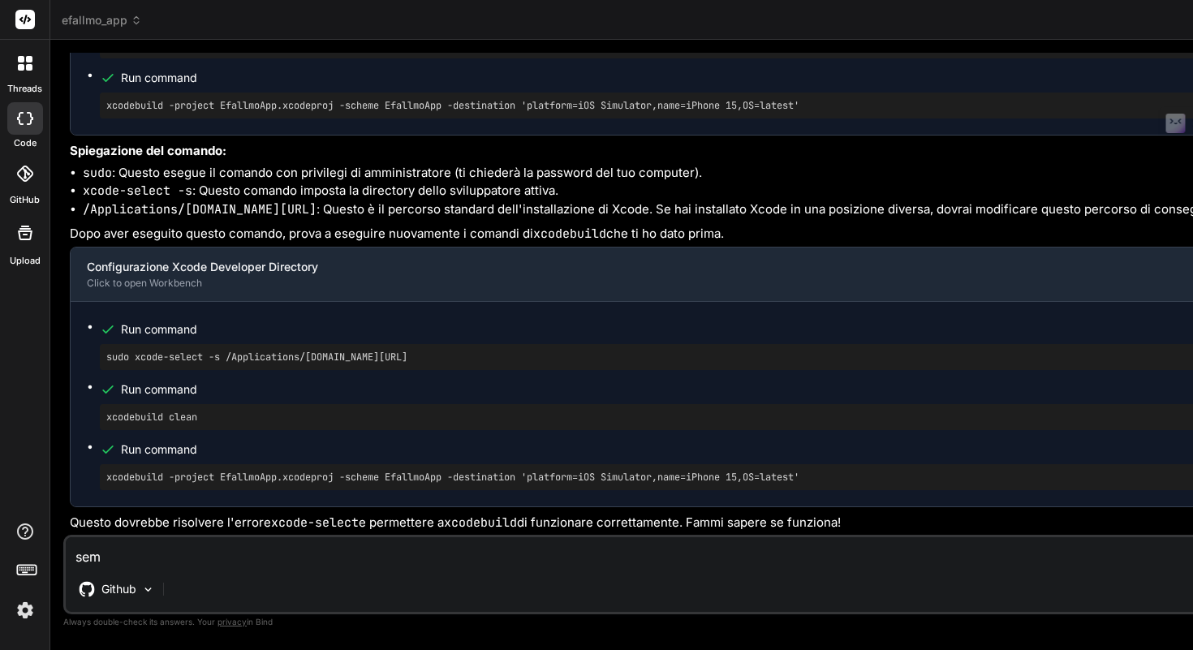
type textarea "semp"
type textarea "x"
type textarea "sempr"
type textarea "x"
type textarea "sempre"
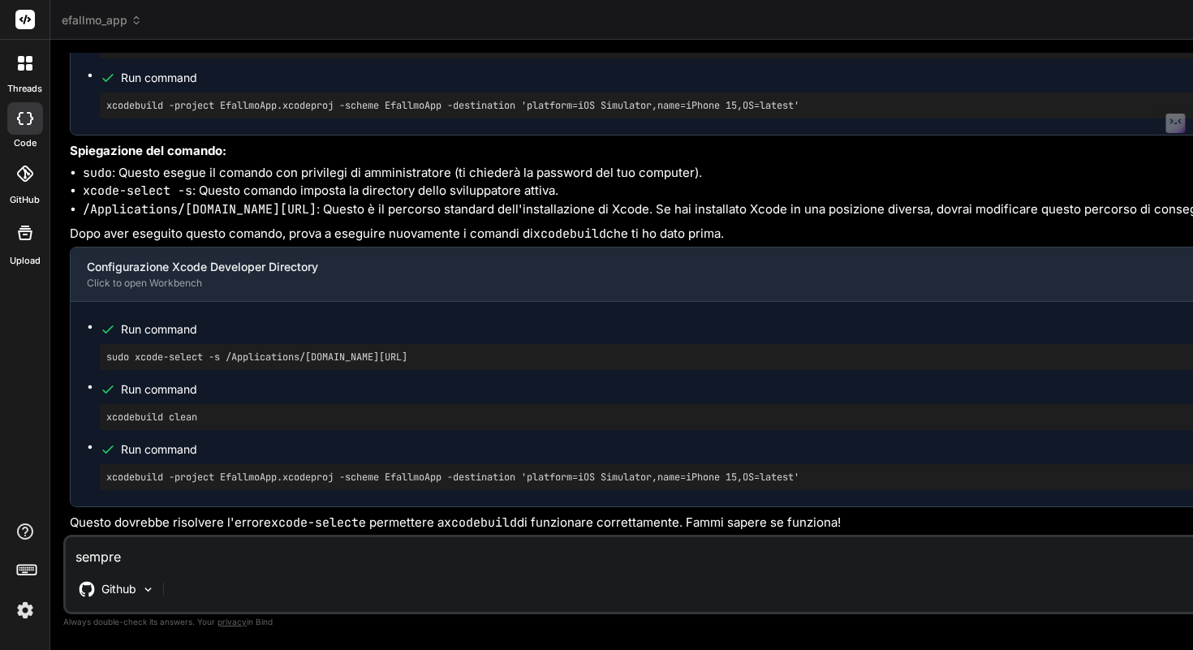
type textarea "x"
type textarea "sempre"
type textarea "x"
type textarea "sempre e"
type textarea "x"
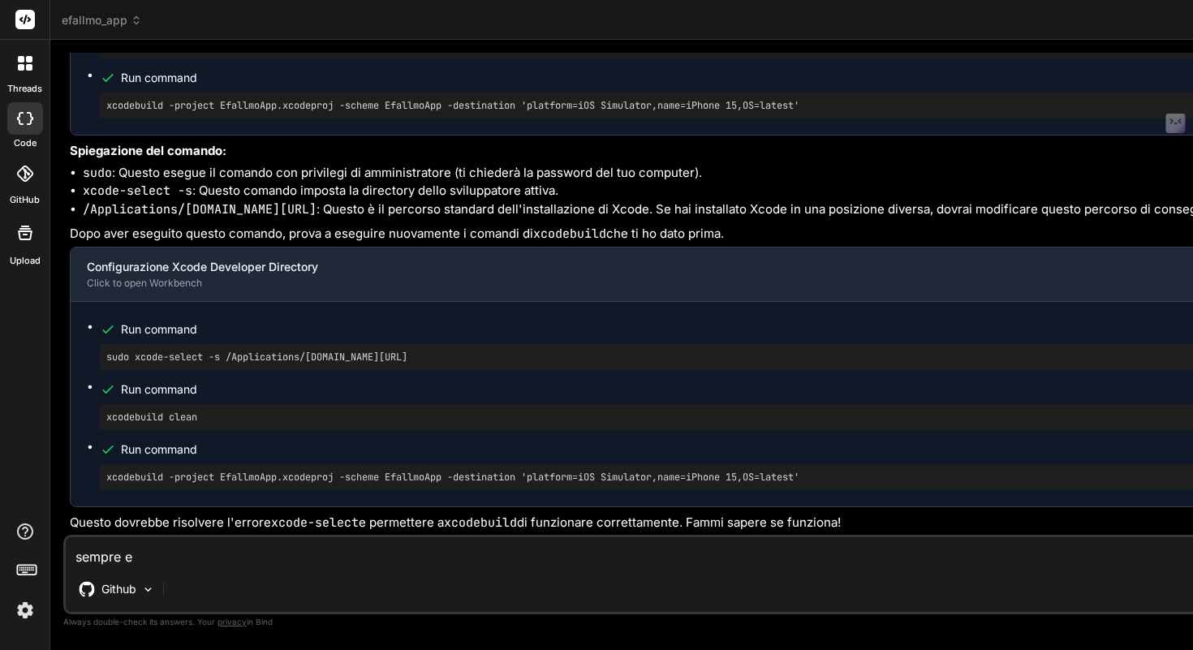
type textarea "sempre er"
type textarea "x"
type textarea "sempre err"
type textarea "x"
type textarea "sempre erro"
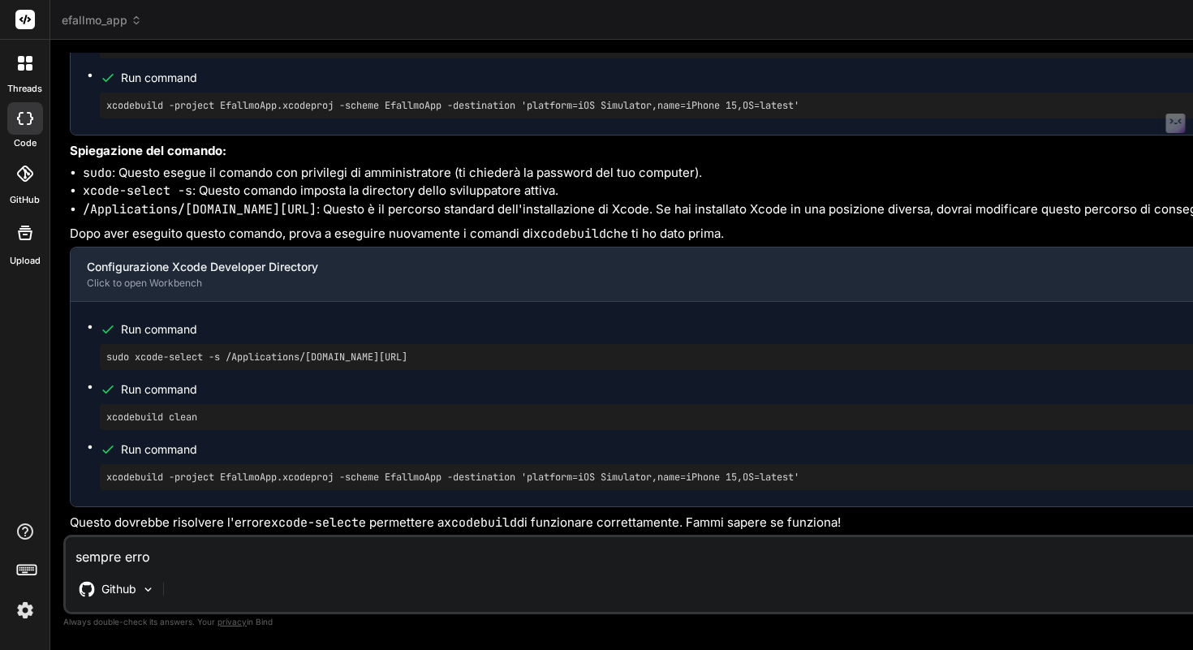
type textarea "x"
type textarea "sempre error"
type textarea "x"
type textarea "sempre errore"
type textarea "x"
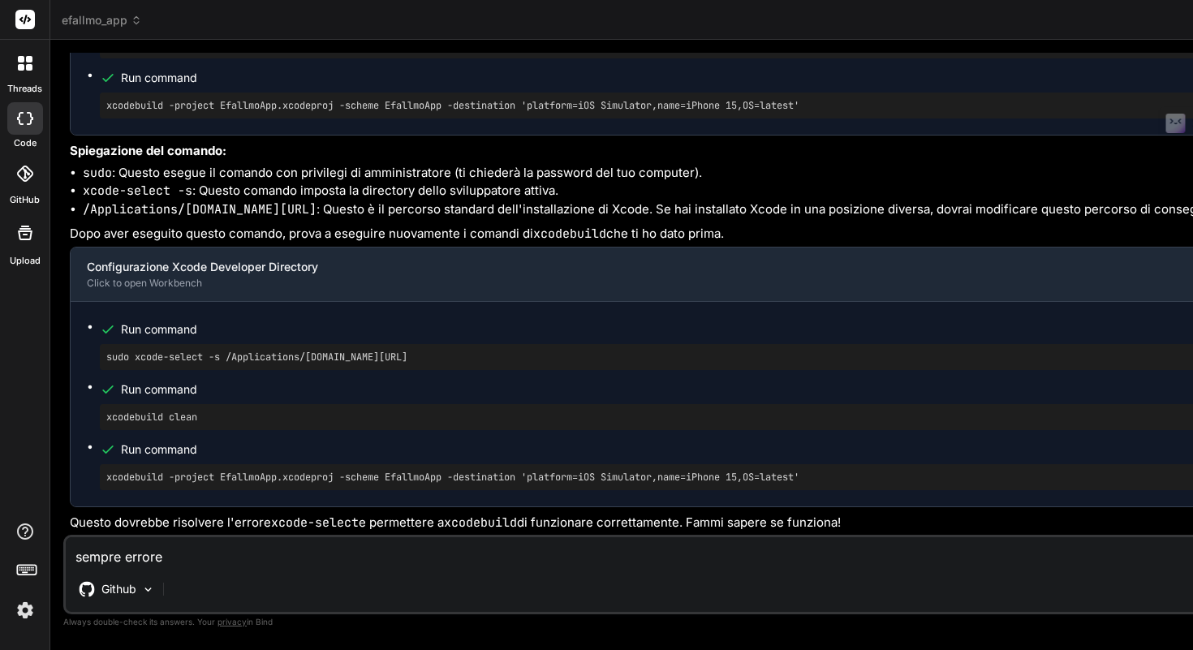
type textarea "sempre errore"
paste textarea "Command SwiftEmitModule failed with a nonzero exit code"
type textarea "x"
type textarea "sempre errore Command SwiftEmitModule failed with a nonzero exit code"
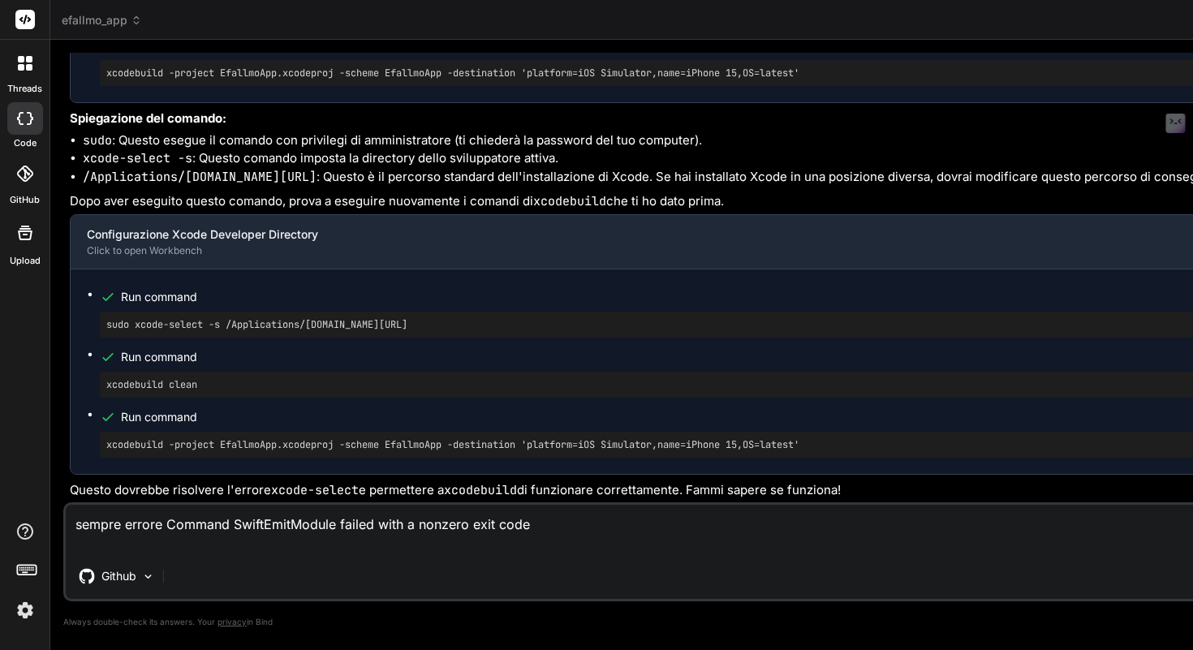
type textarea "x"
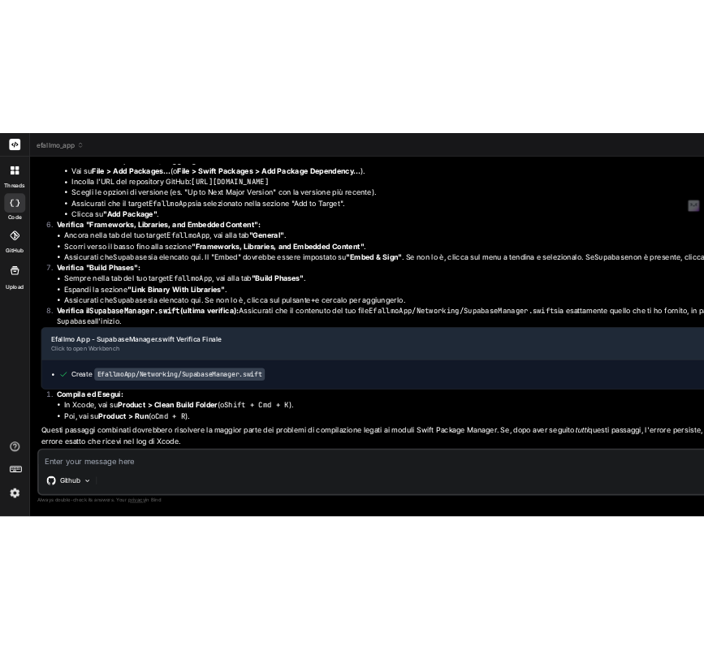
scroll to position [10190, 0]
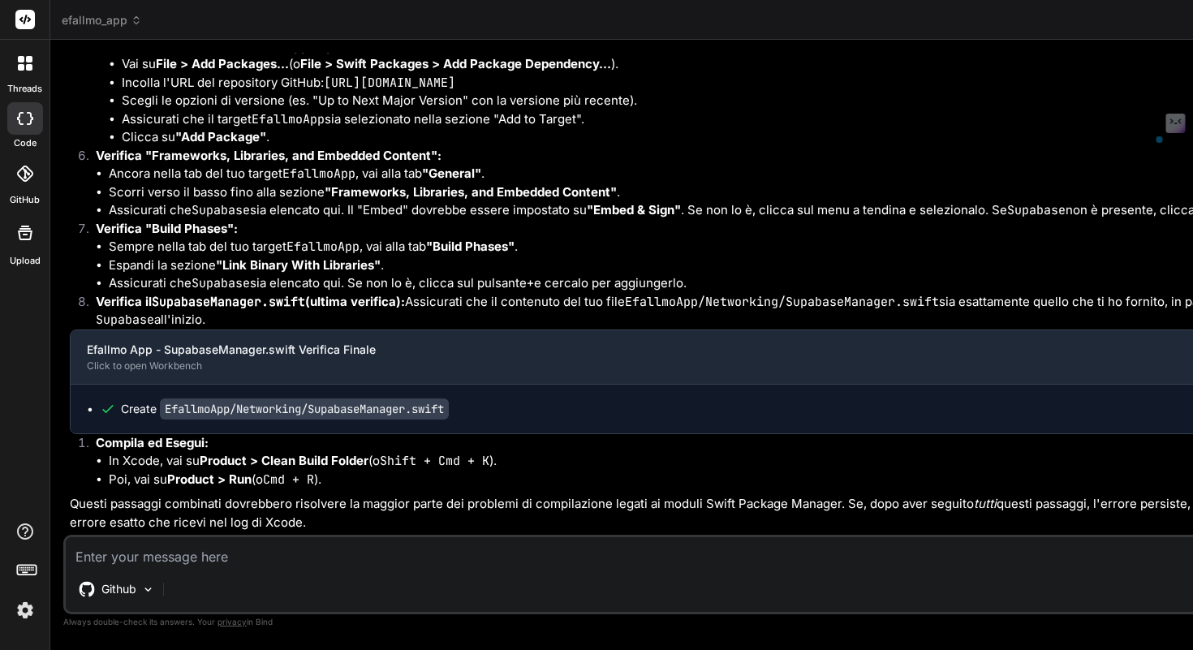
drag, startPoint x: 478, startPoint y: 233, endPoint x: 755, endPoint y: 230, distance: 276.7
copy code "~/Library/Developer/Xcode/DerivedData/"
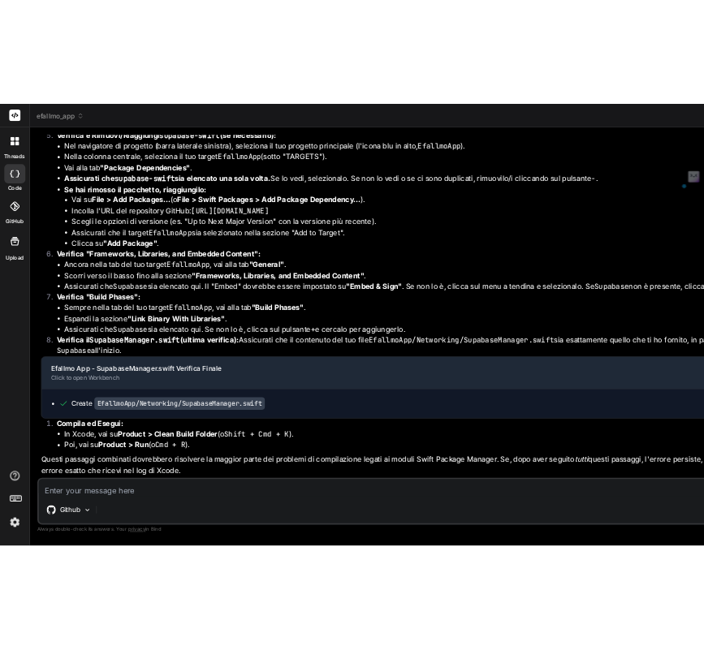
scroll to position [833, 0]
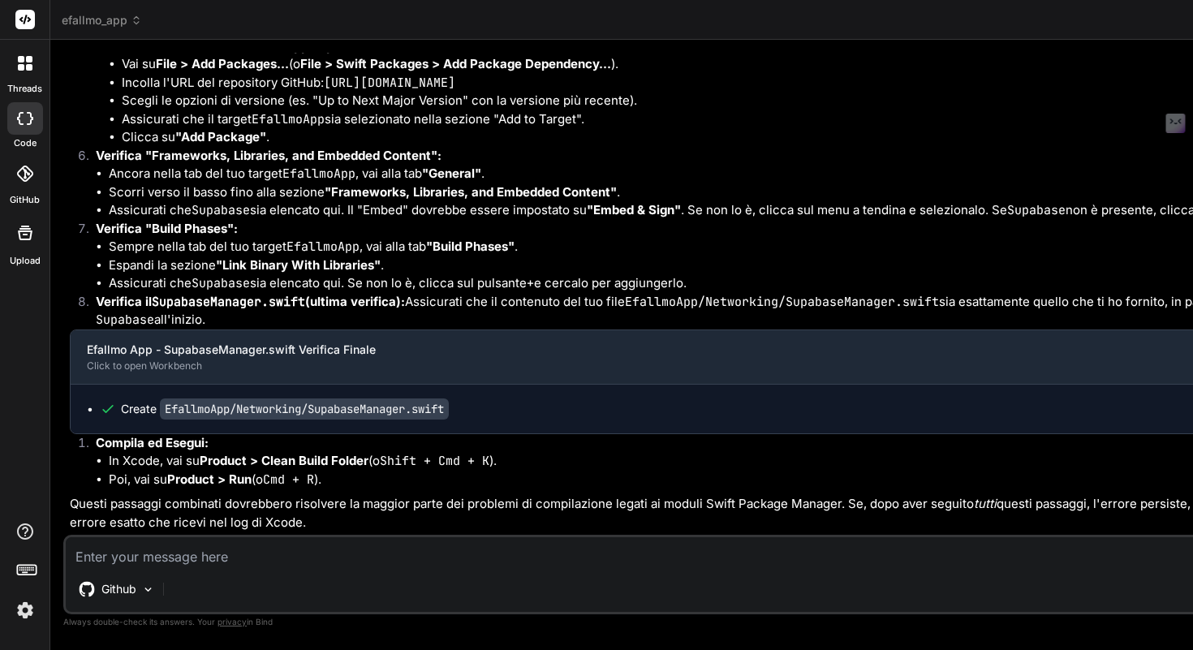
type textarea "x"
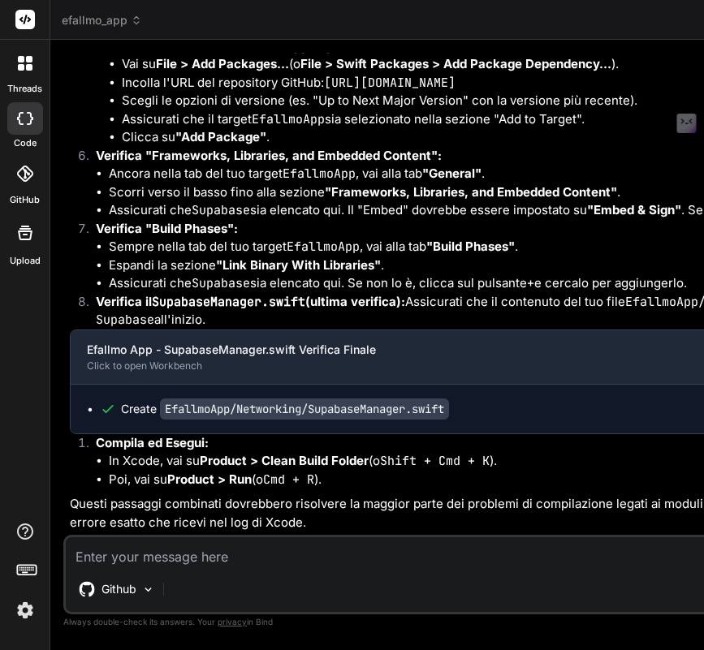
scroll to position [10838, 0]
